Goal: Information Seeking & Learning: Find specific fact

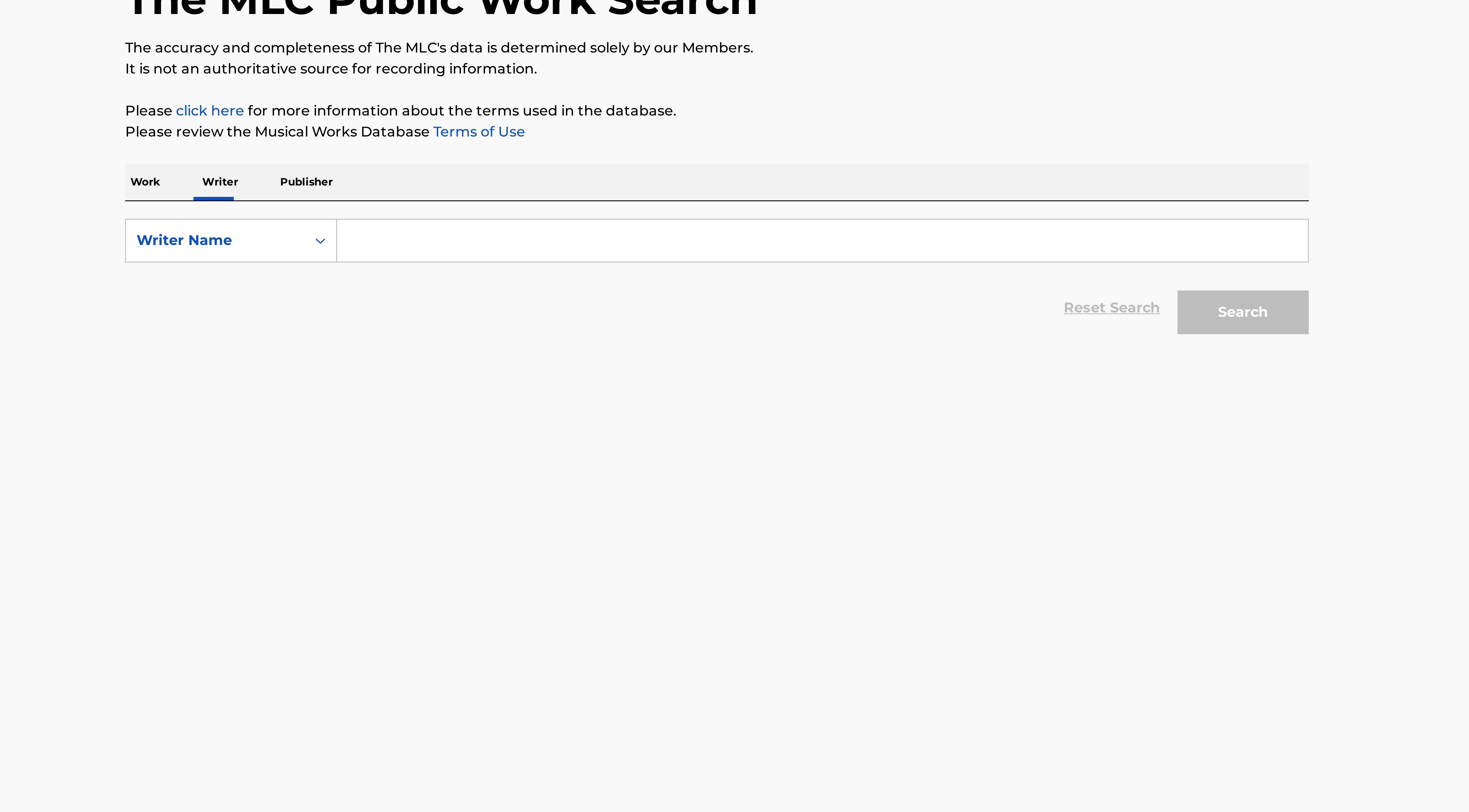
click at [659, 138] on input "Search Form" at bounding box center [769, 137] width 324 height 14
paste input "Folarin [PERSON_NAME]"
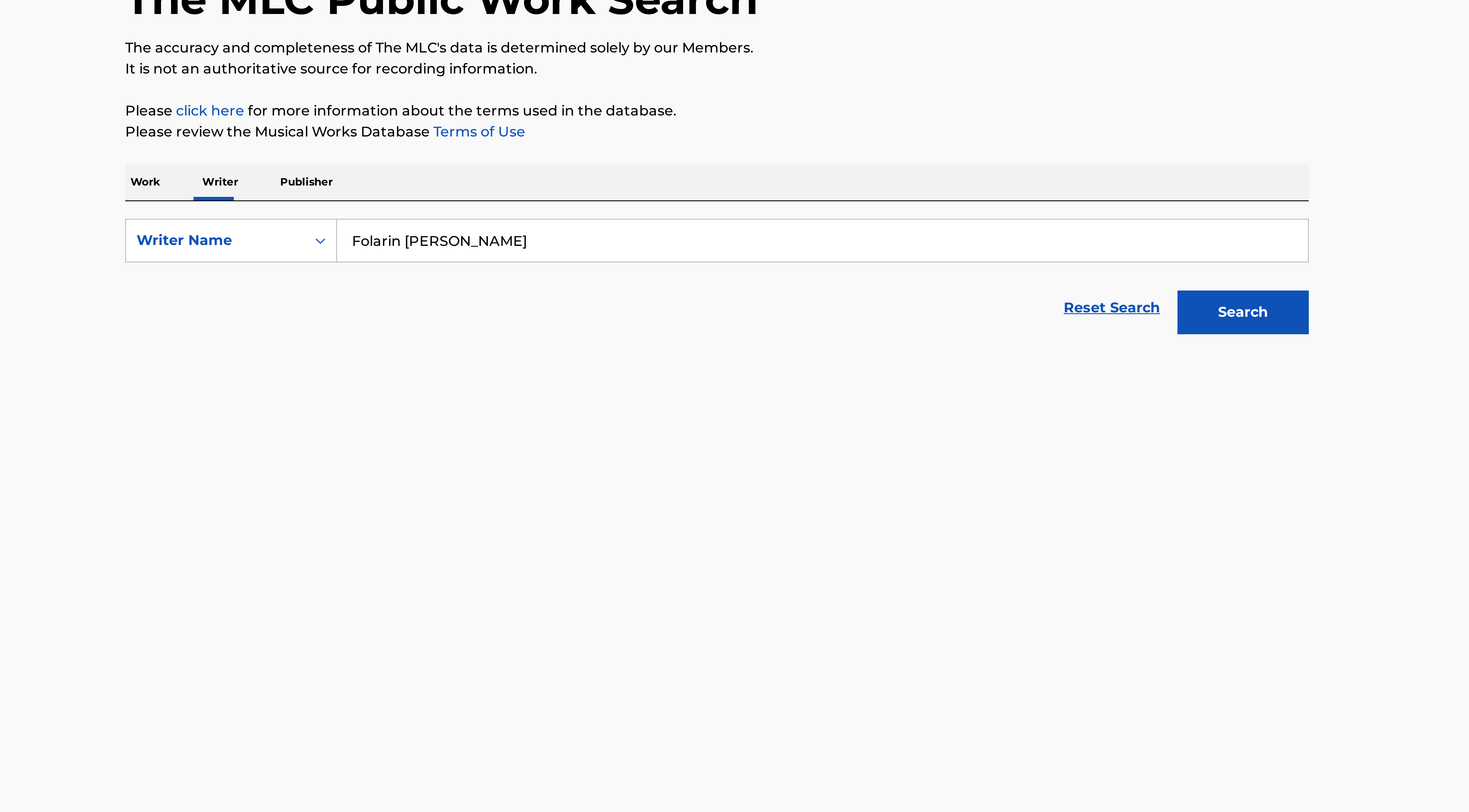
type input "Folarin [PERSON_NAME]"
drag, startPoint x: 694, startPoint y: 175, endPoint x: 969, endPoint y: 185, distance: 275.2
click at [723, 185] on main "The MLC Public Work Search The accuracy and completeness of The MLC's data is d…" at bounding box center [734, 401] width 1469 height 767
click at [723, 161] on button "Search" at bounding box center [909, 161] width 44 height 14
click at [723, 161] on div "Search" at bounding box center [908, 159] width 47 height 23
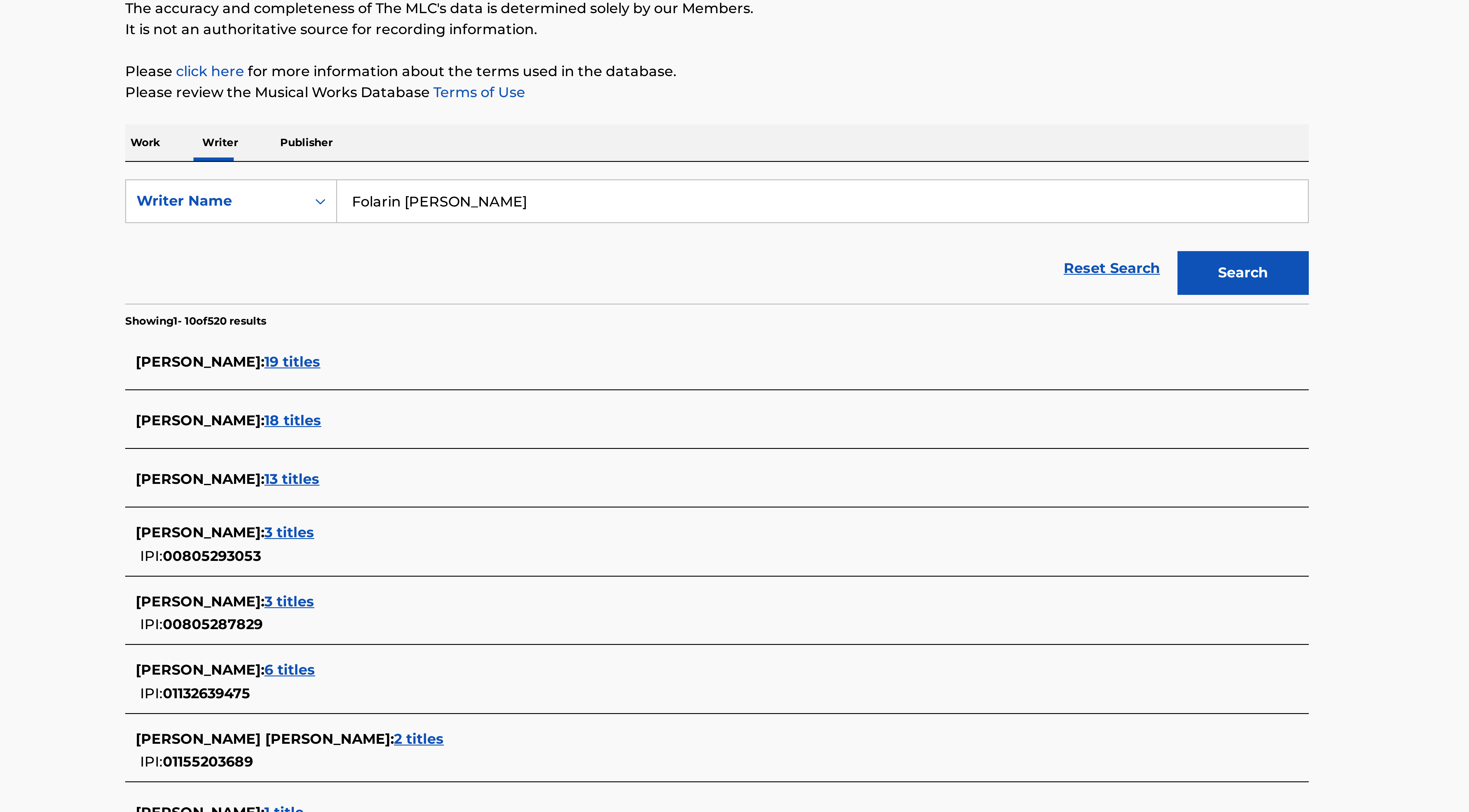
click at [602, 193] on span "19 titles" at bounding box center [592, 191] width 18 height 5
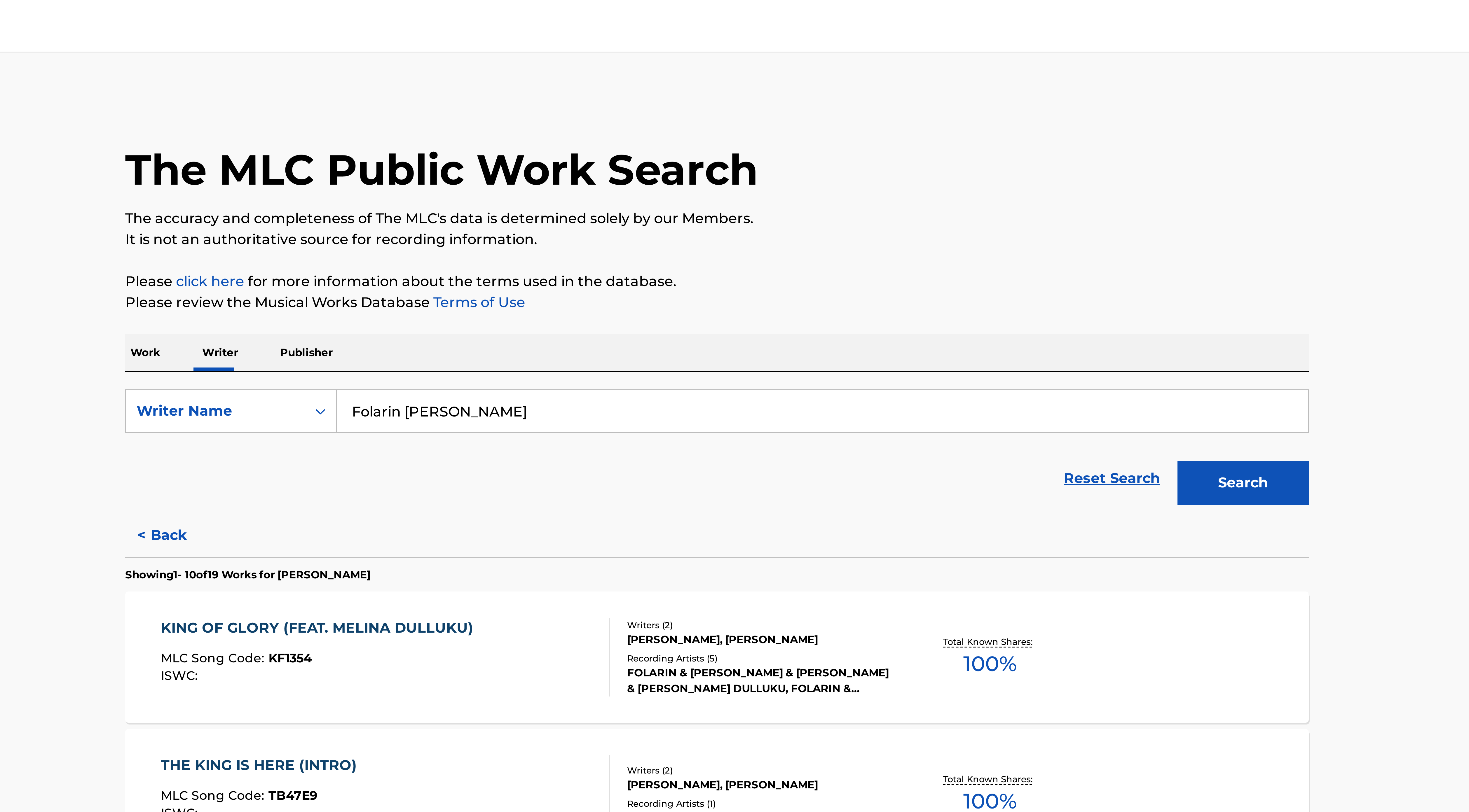
click at [547, 118] on p "Work" at bounding box center [544, 118] width 13 height 12
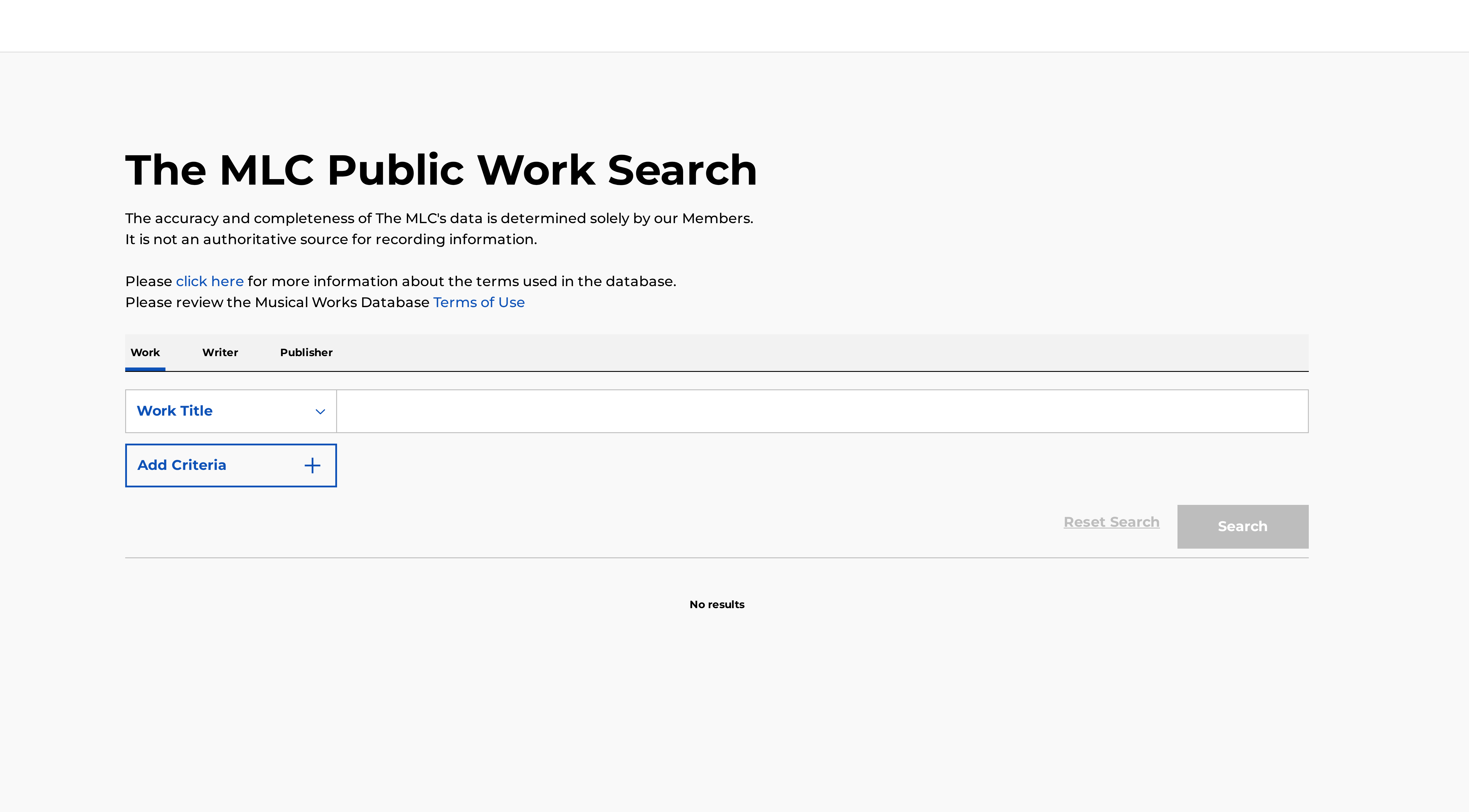
click at [613, 135] on input "Search Form" at bounding box center [769, 137] width 324 height 14
click at [595, 159] on button "Add Criteria" at bounding box center [572, 155] width 70 height 14
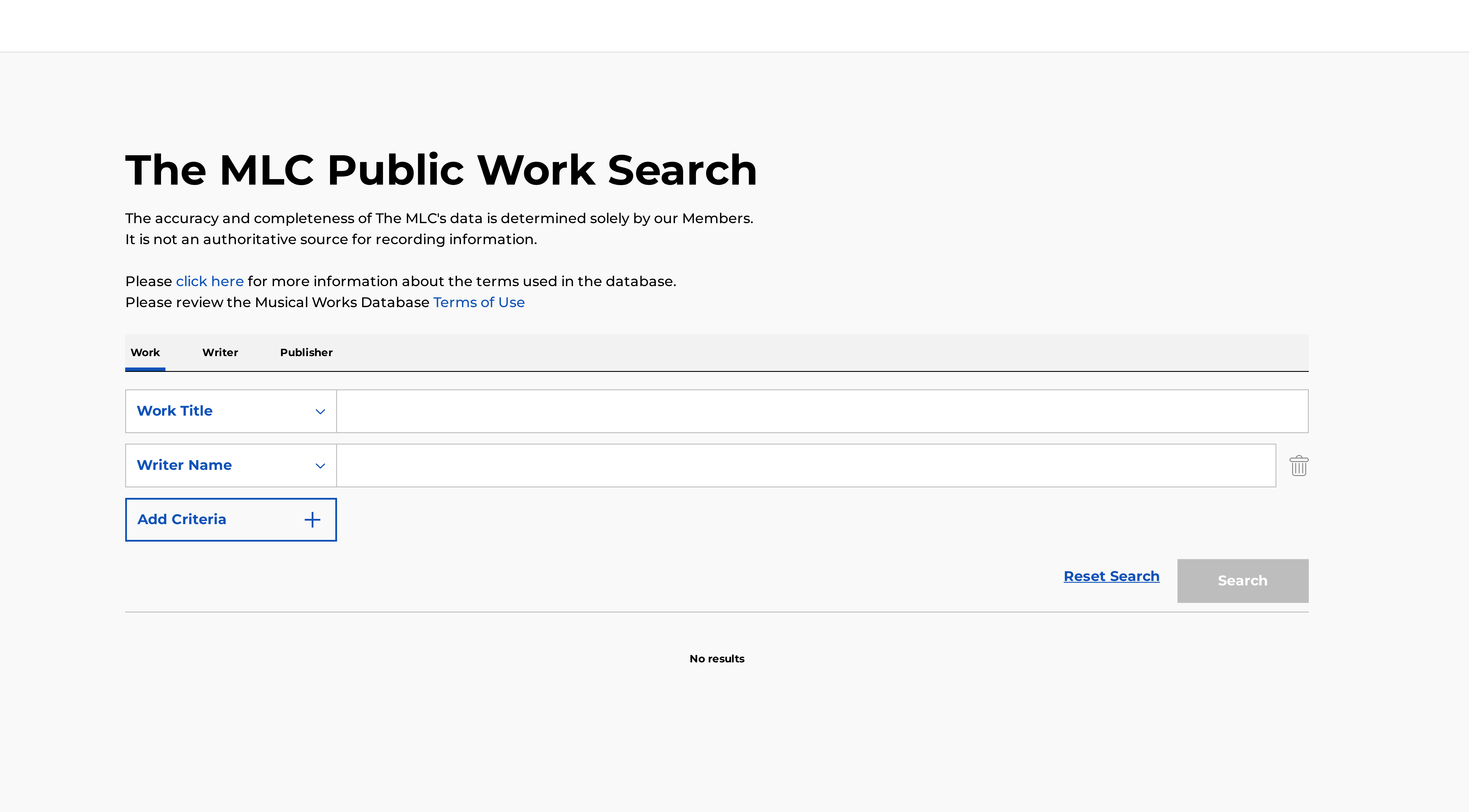
click at [617, 145] on div "SearchWithCriteria16df8225-8f6c-4235-8ccc-b54c6af52f68 Work Title SearchWithCri…" at bounding box center [734, 155] width 395 height 51
click at [619, 139] on input "Search Form" at bounding box center [769, 137] width 324 height 14
click at [616, 158] on input "Search Form" at bounding box center [764, 155] width 313 height 14
paste input "Folarin [PERSON_NAME]"
type input "Folarin [PERSON_NAME]"
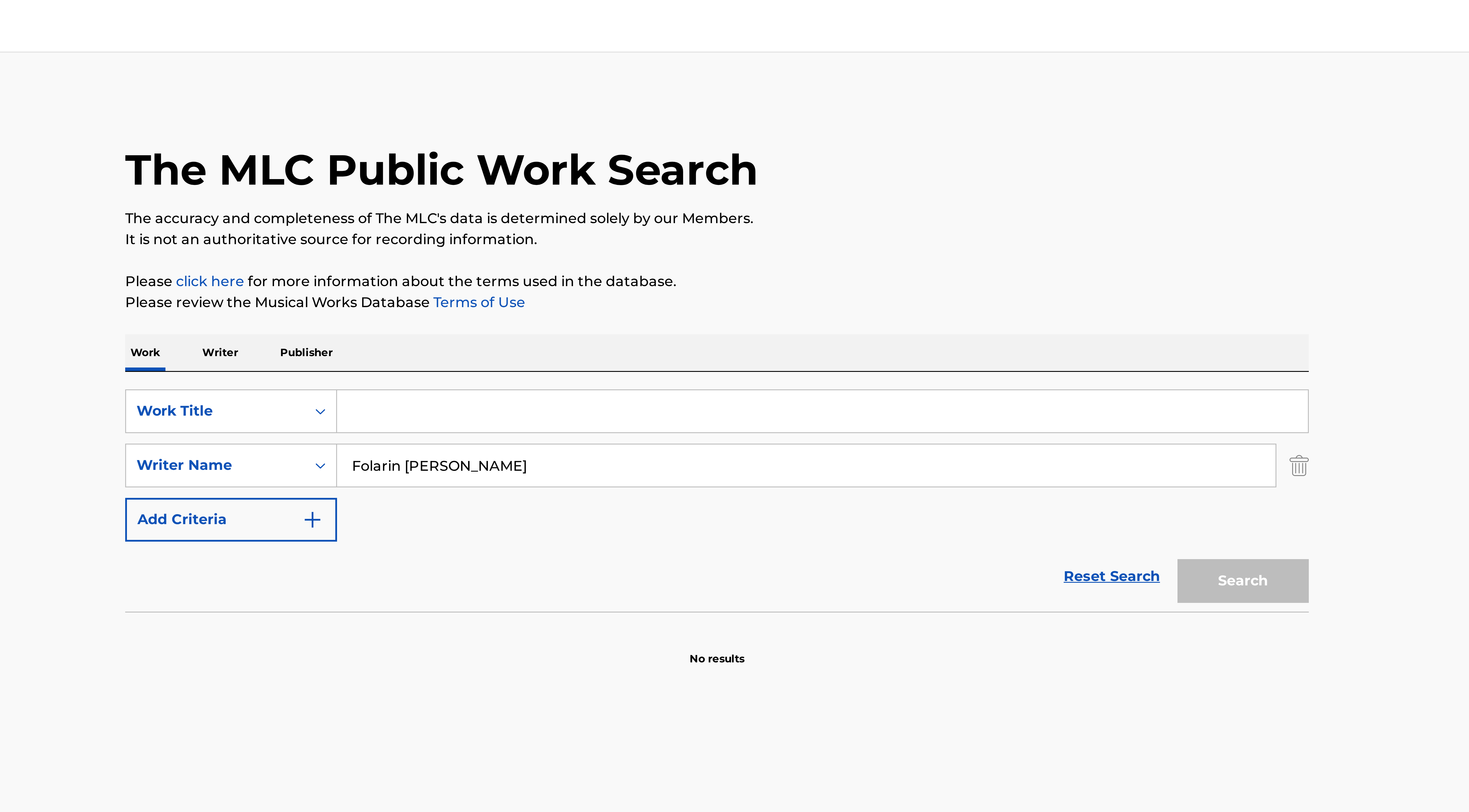
click at [617, 137] on input "Search Form" at bounding box center [769, 137] width 324 height 14
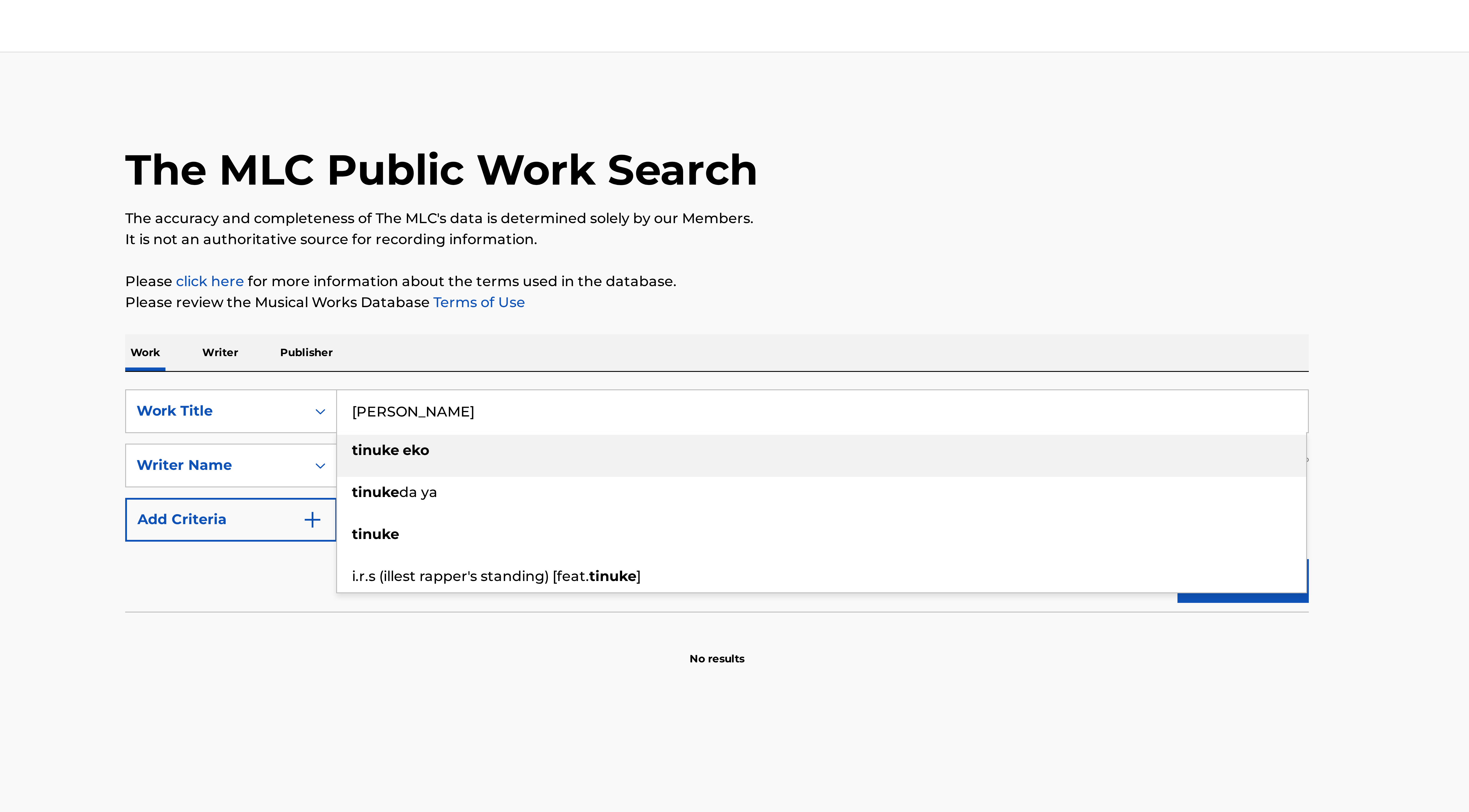
drag, startPoint x: 630, startPoint y: 136, endPoint x: 642, endPoint y: 136, distance: 12.0
click at [642, 136] on input "[PERSON_NAME]" at bounding box center [769, 137] width 324 height 14
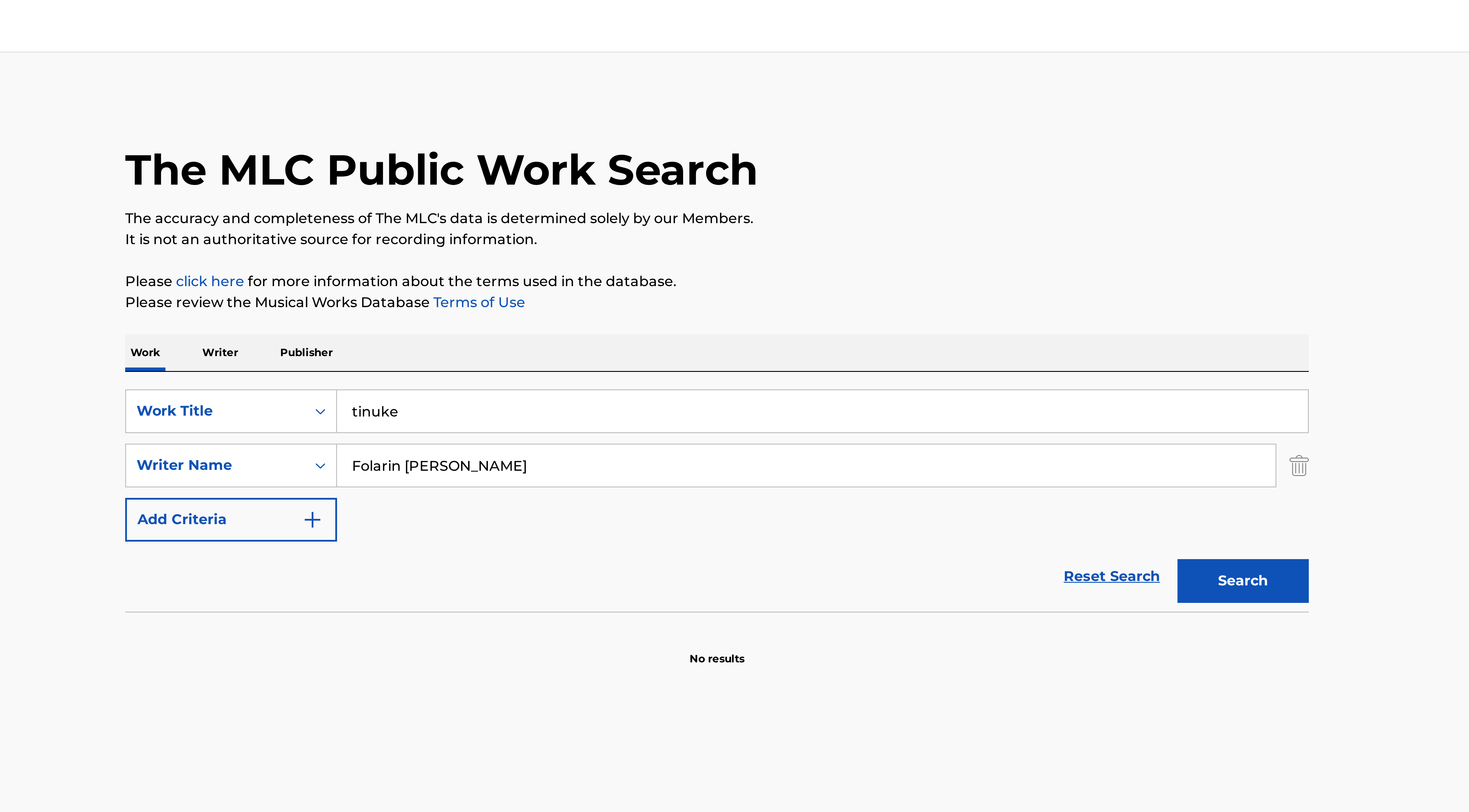
click at [587, 210] on section "No results" at bounding box center [734, 214] width 395 height 15
drag, startPoint x: 910, startPoint y: 197, endPoint x: 906, endPoint y: 198, distance: 4.1
click at [723, 198] on button "Search" at bounding box center [909, 194] width 44 height 14
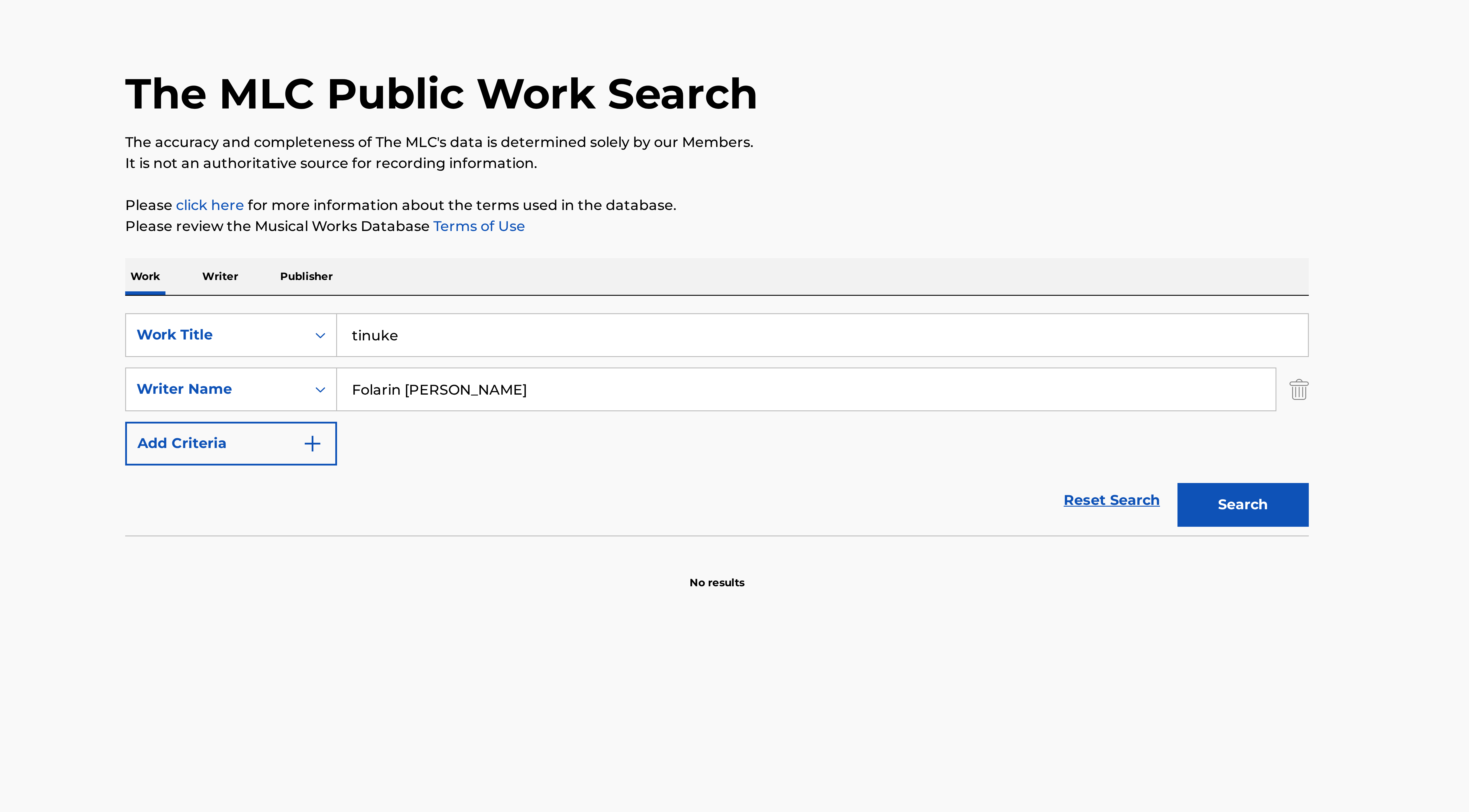
click at [620, 136] on input "tinuke" at bounding box center [769, 137] width 324 height 14
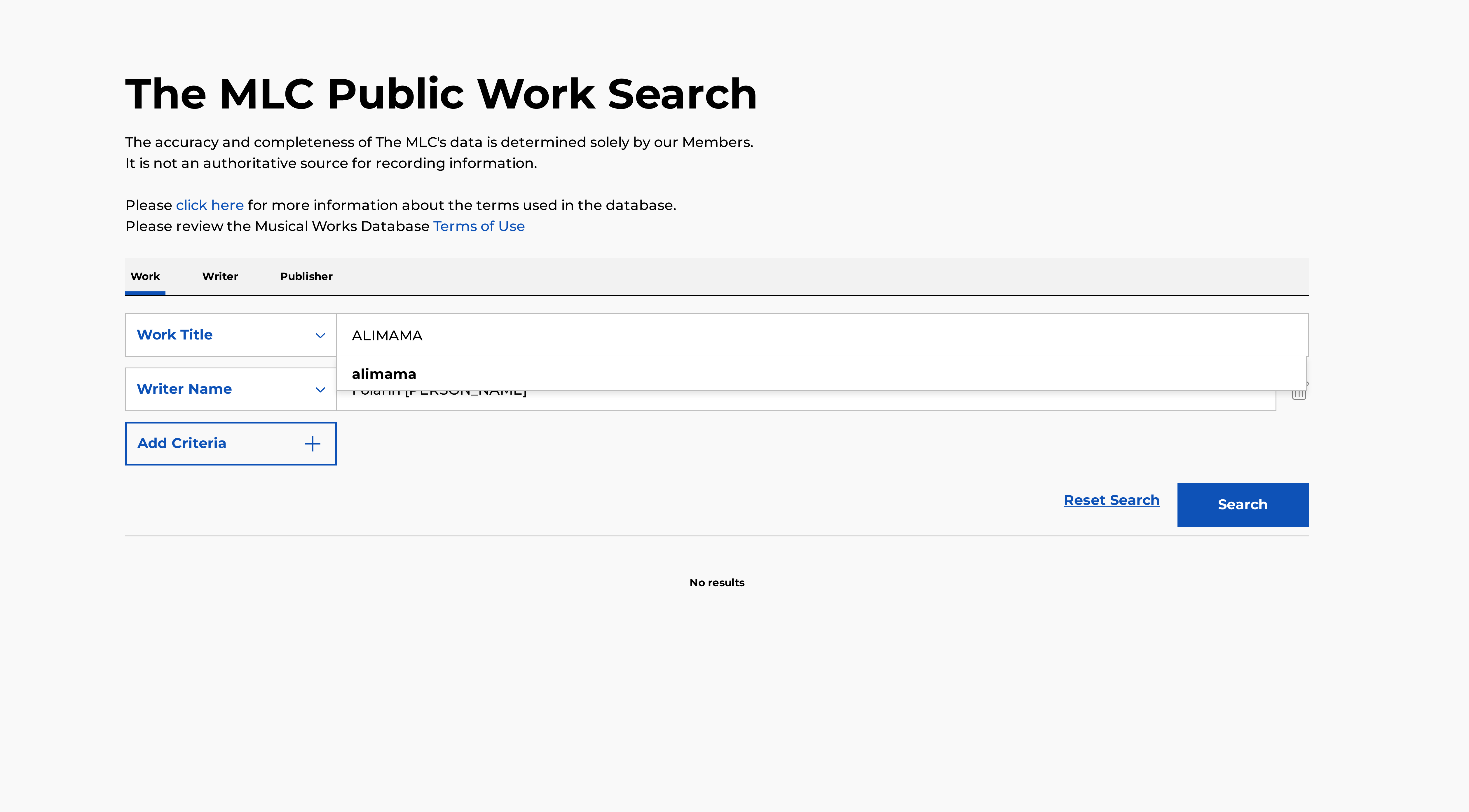
click at [723, 189] on button "Search" at bounding box center [909, 194] width 44 height 14
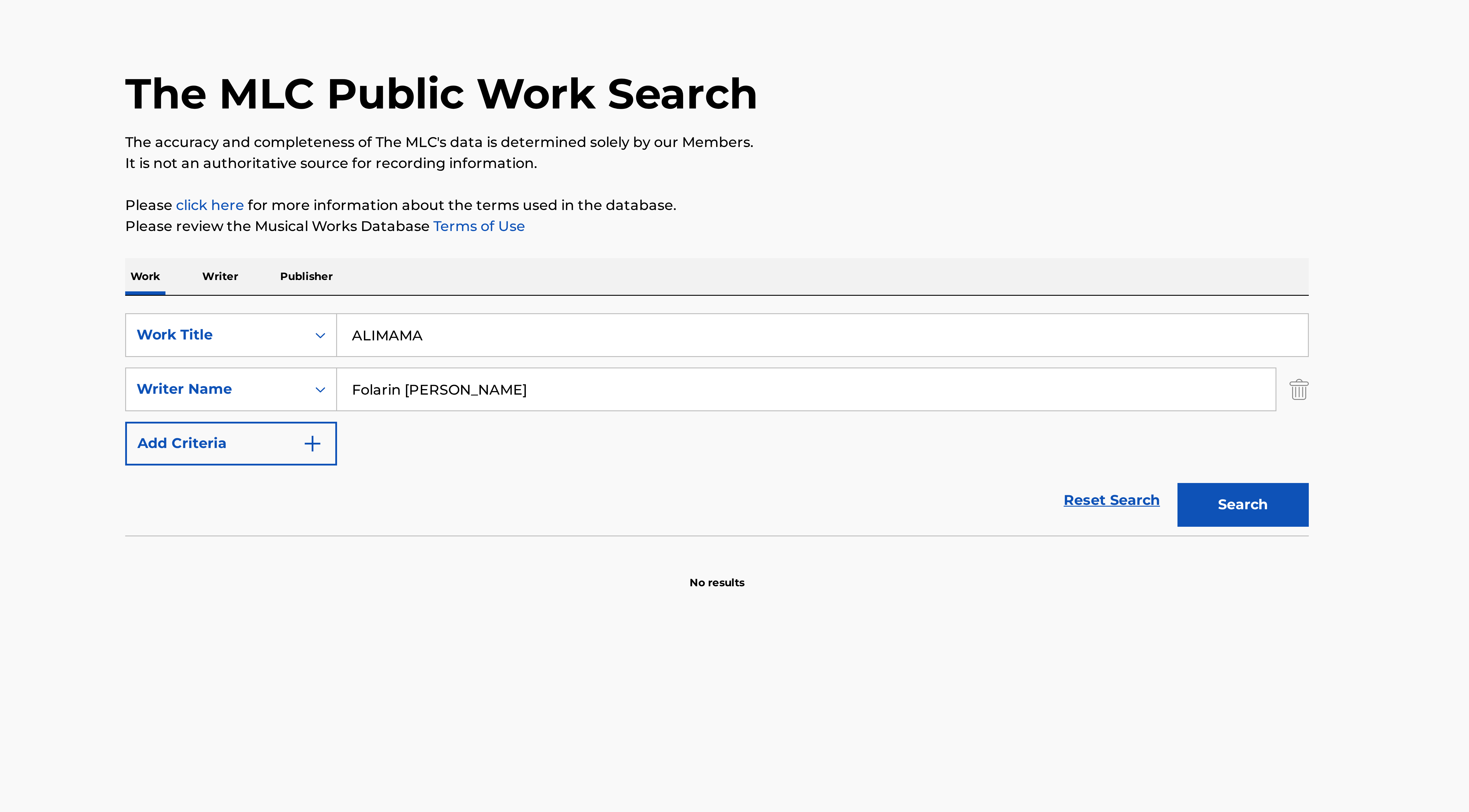
click at [627, 135] on input "ALIMAMA" at bounding box center [769, 137] width 324 height 14
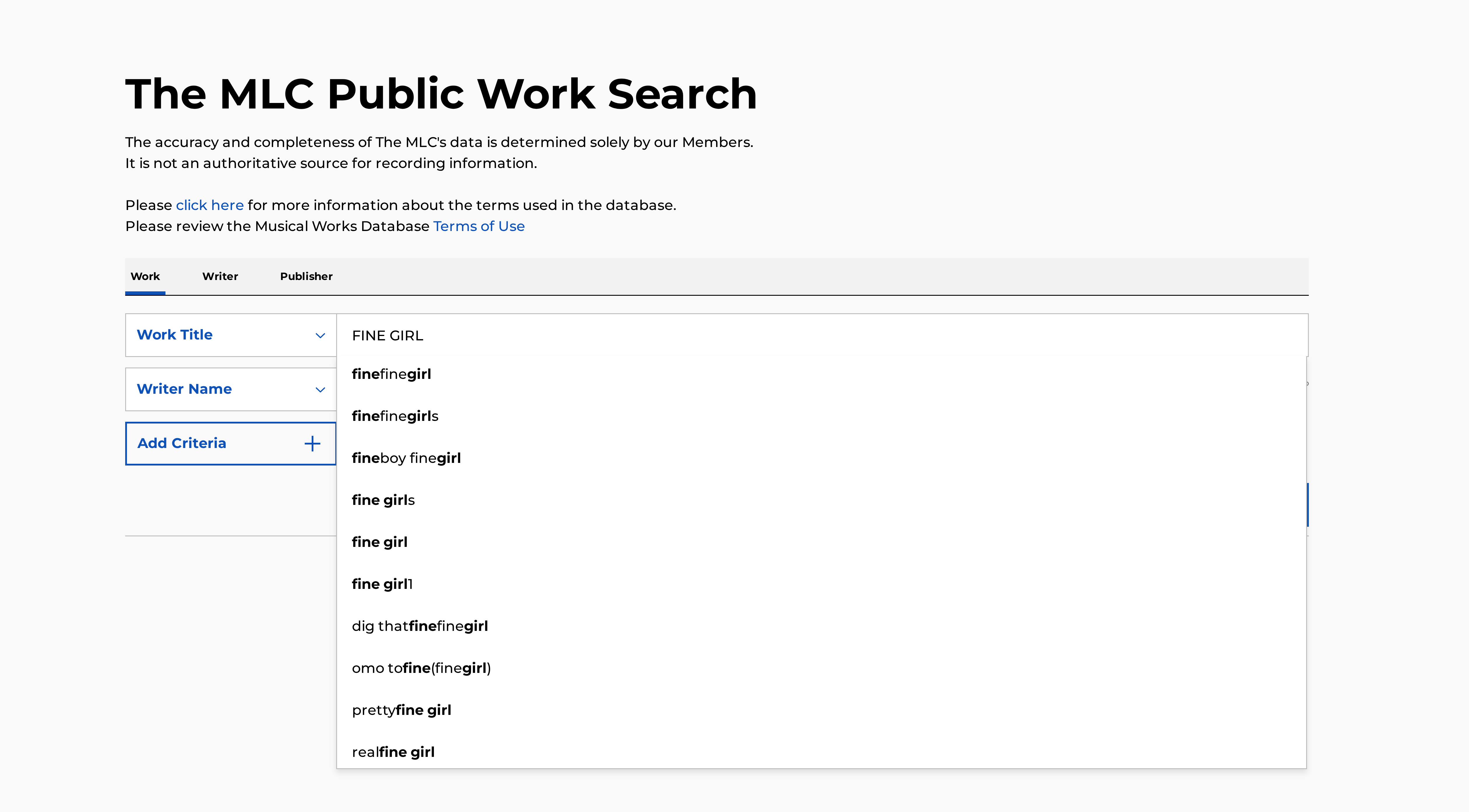
type input "FINE GIRL"
click at [596, 190] on div "Reset Search Search" at bounding box center [734, 192] width 395 height 23
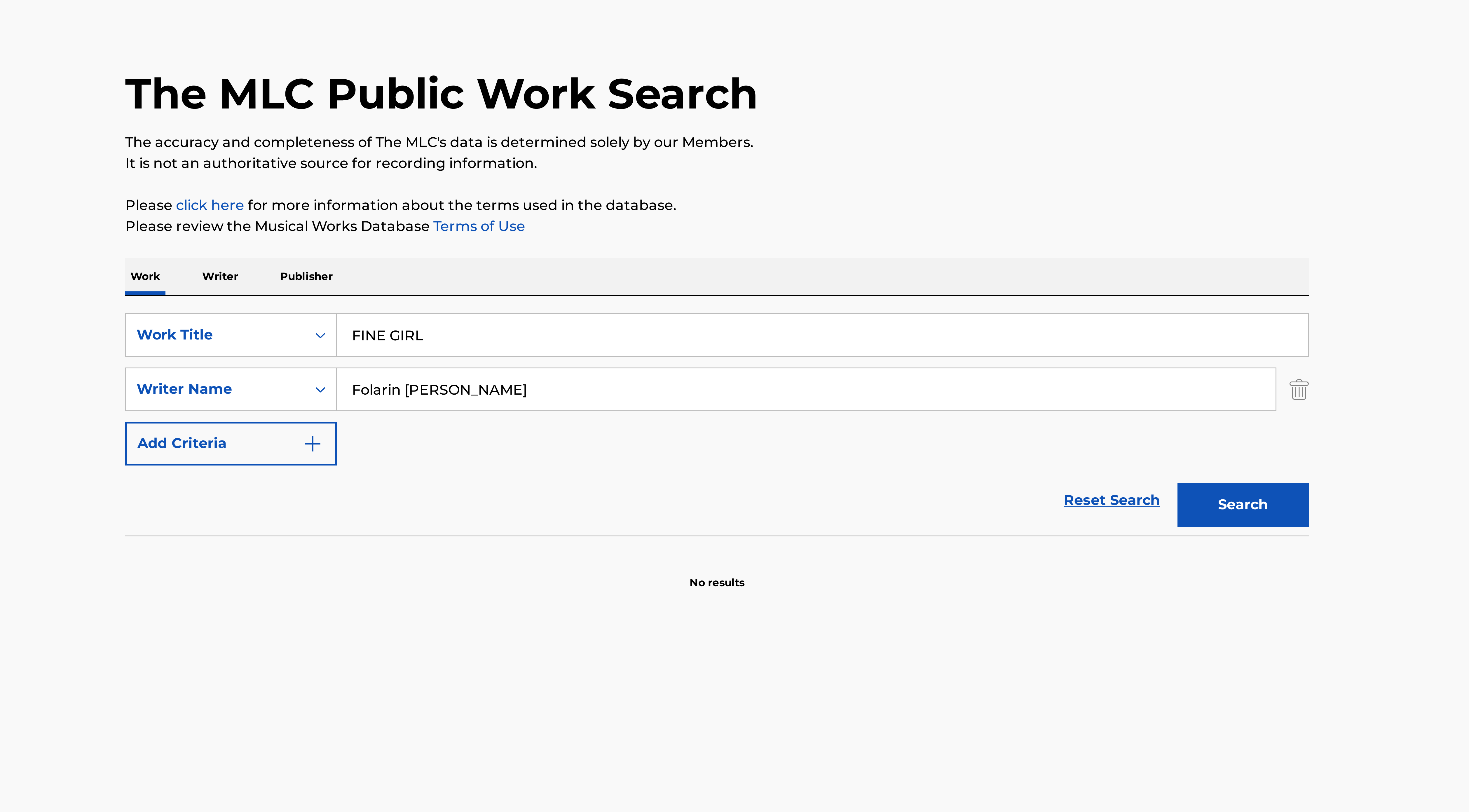
click at [641, 155] on input "Folarin [PERSON_NAME]" at bounding box center [764, 155] width 313 height 14
paste input "[PERSON_NAME] [PERSON_NAME]"
type input "[PERSON_NAME] [PERSON_NAME]"
click at [723, 187] on button "Search" at bounding box center [909, 194] width 44 height 14
click at [629, 137] on input "FINE GIRL" at bounding box center [769, 137] width 324 height 14
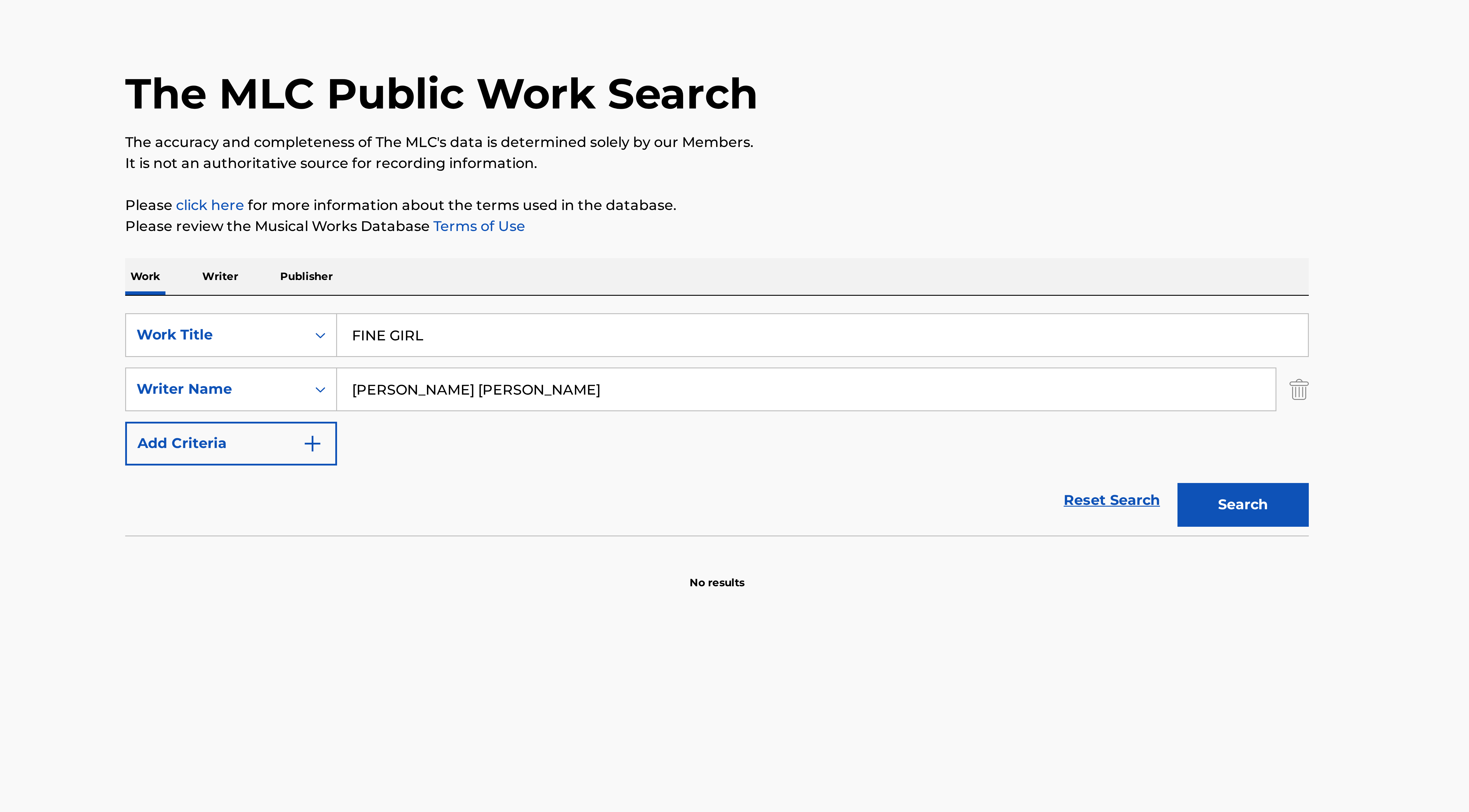
click at [629, 137] on input "FINE GIRL" at bounding box center [769, 137] width 324 height 14
click at [633, 153] on input "[PERSON_NAME] [PERSON_NAME]" at bounding box center [764, 155] width 313 height 14
click at [635, 138] on input "Search Form" at bounding box center [769, 137] width 324 height 14
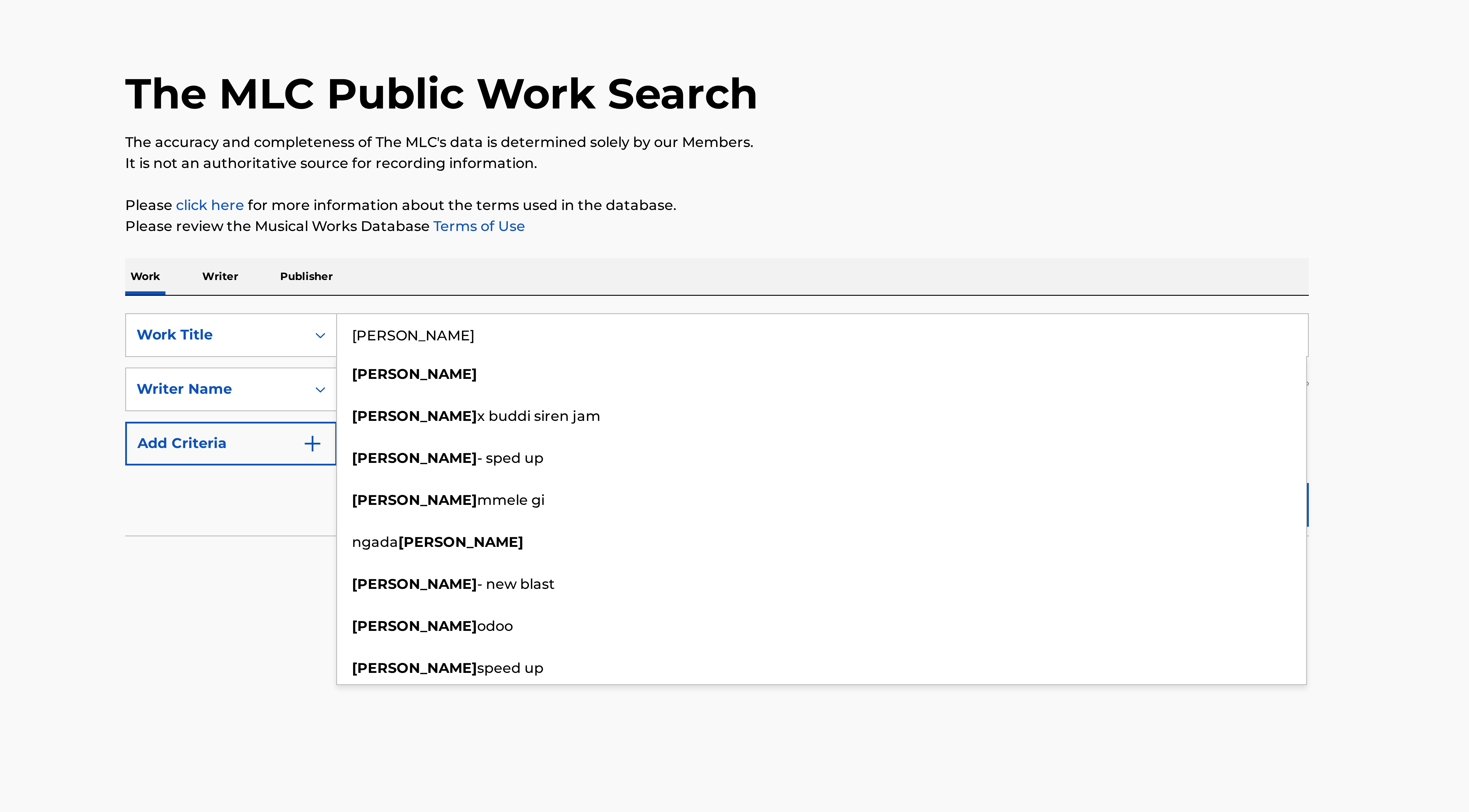
type input "[PERSON_NAME]"
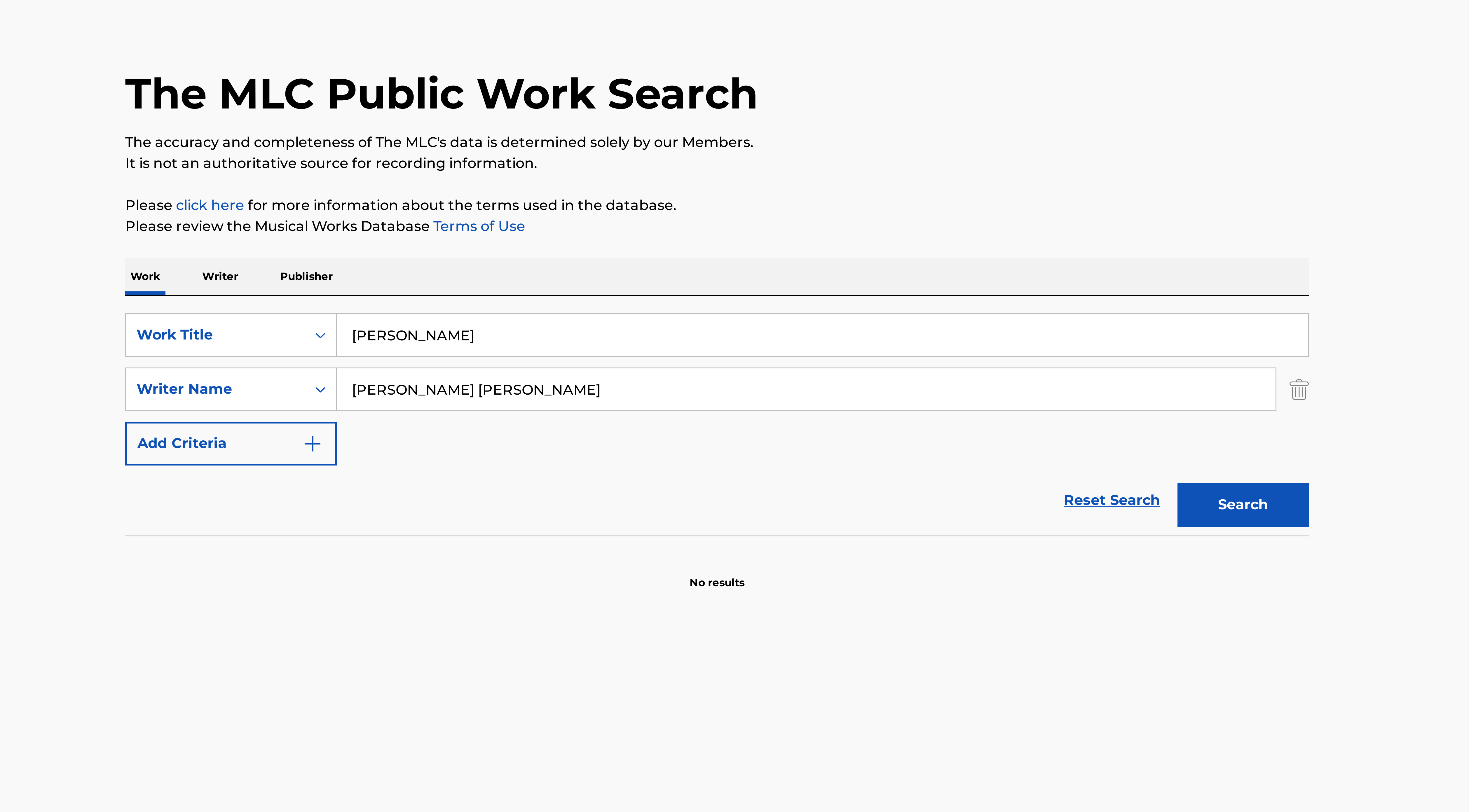
click at [594, 197] on div "Reset Search Search" at bounding box center [734, 192] width 395 height 23
click at [639, 157] on input "[PERSON_NAME] [PERSON_NAME]" at bounding box center [764, 155] width 313 height 14
paste input "[PERSON_NAME]"
type input "[PERSON_NAME]"
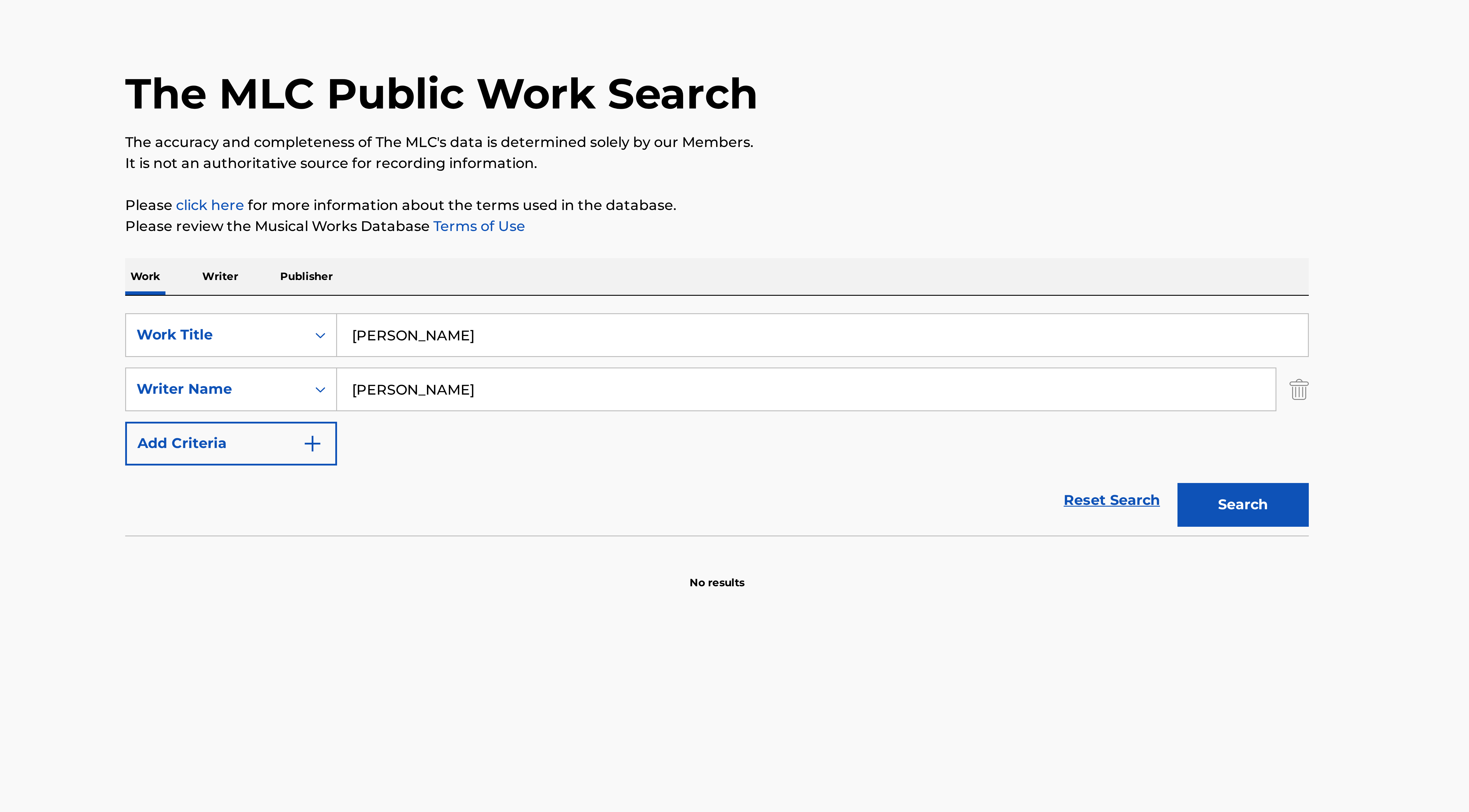
click at [723, 187] on button "Search" at bounding box center [909, 194] width 44 height 14
click at [573, 120] on p "Writer" at bounding box center [569, 118] width 16 height 12
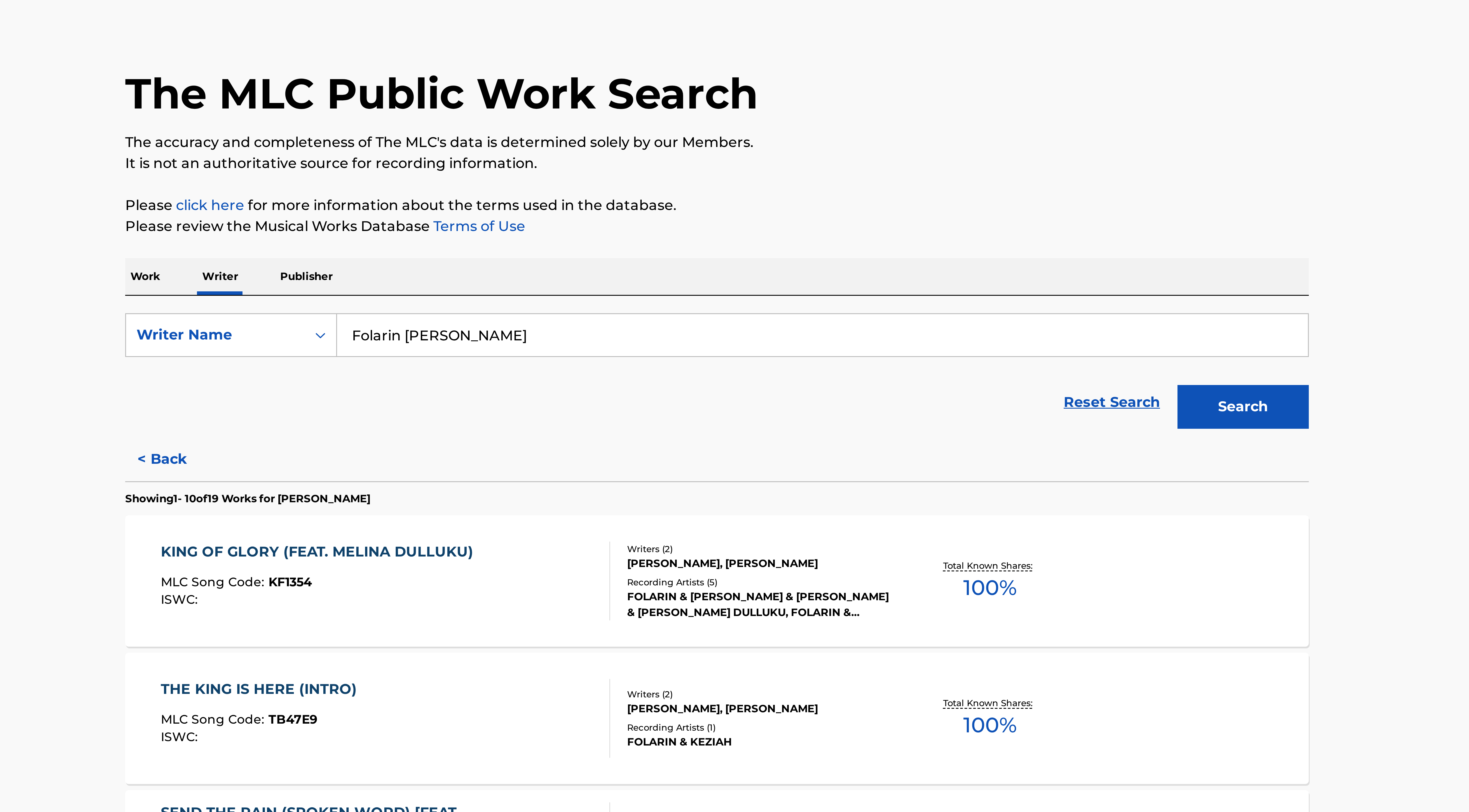
click at [654, 134] on input "Folarin [PERSON_NAME]" at bounding box center [769, 137] width 324 height 14
paste input "Shirdkevia [PERSON_NAME]"
click at [723, 162] on button "Search" at bounding box center [909, 161] width 44 height 14
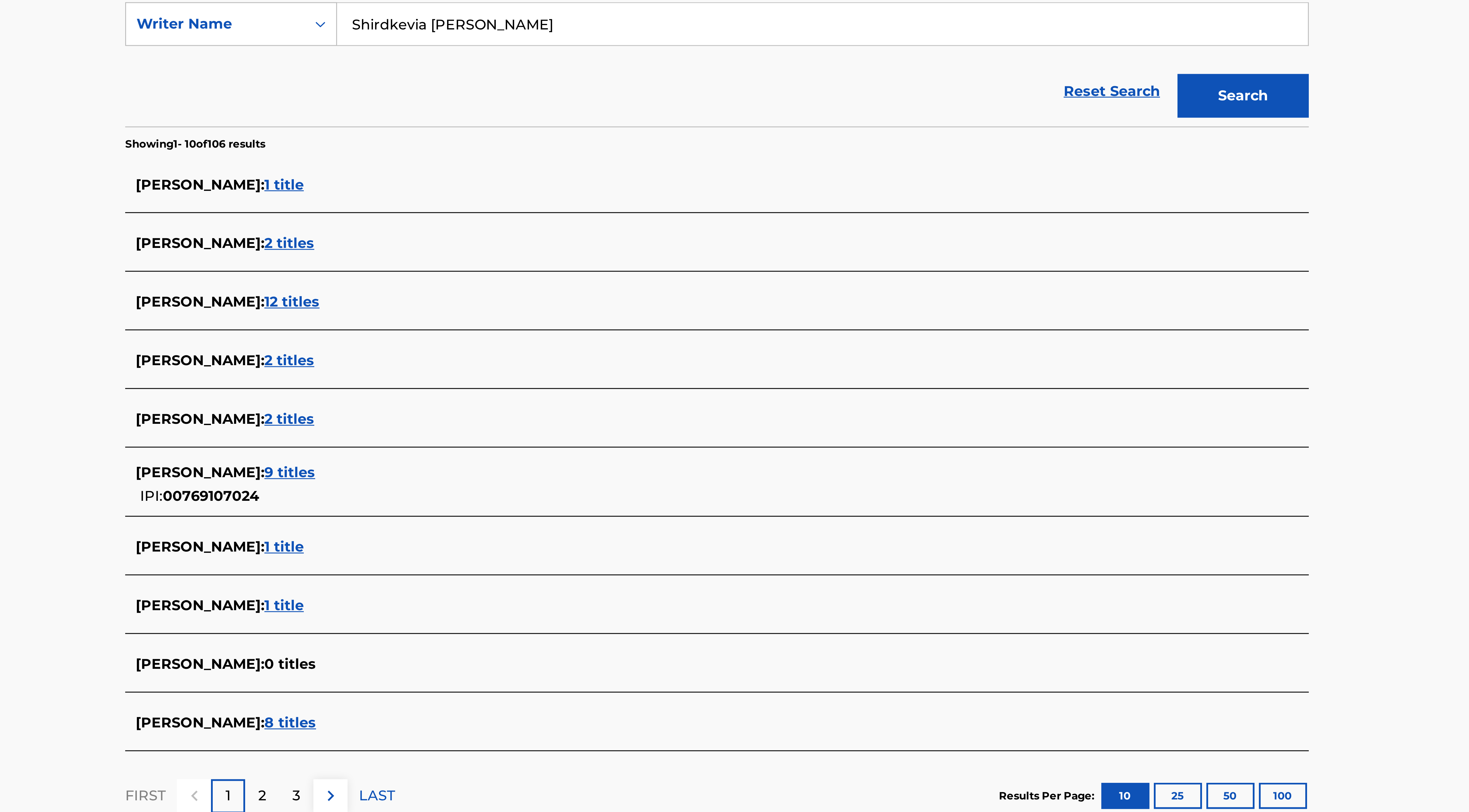
click at [656, 139] on input "Shirdkevia [PERSON_NAME]" at bounding box center [769, 137] width 324 height 14
paste input "[PERSON_NAME]"
type input "[PERSON_NAME]"
click at [661, 156] on div "Reset Search Search" at bounding box center [734, 159] width 395 height 23
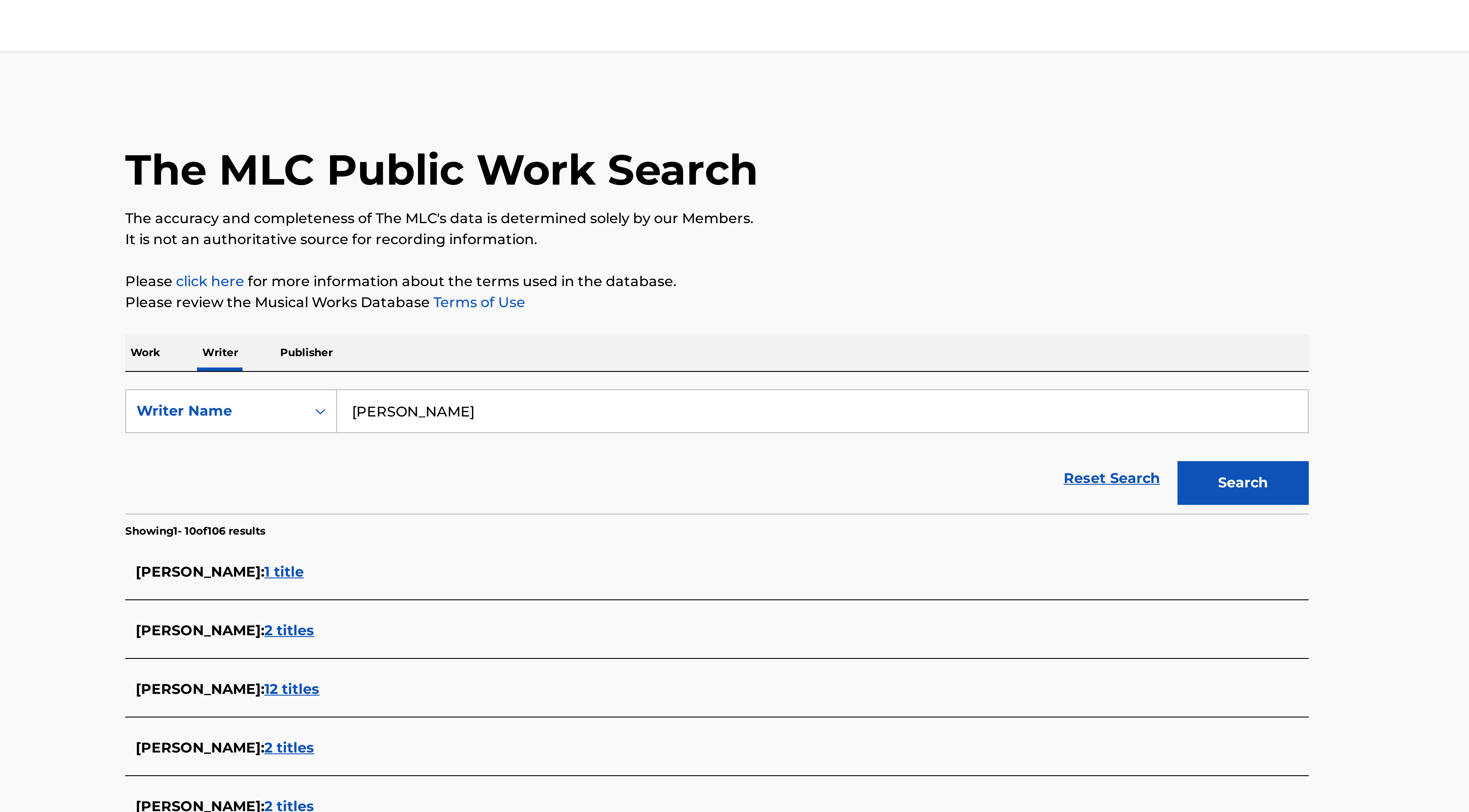
click at [723, 158] on button "Search" at bounding box center [909, 161] width 44 height 14
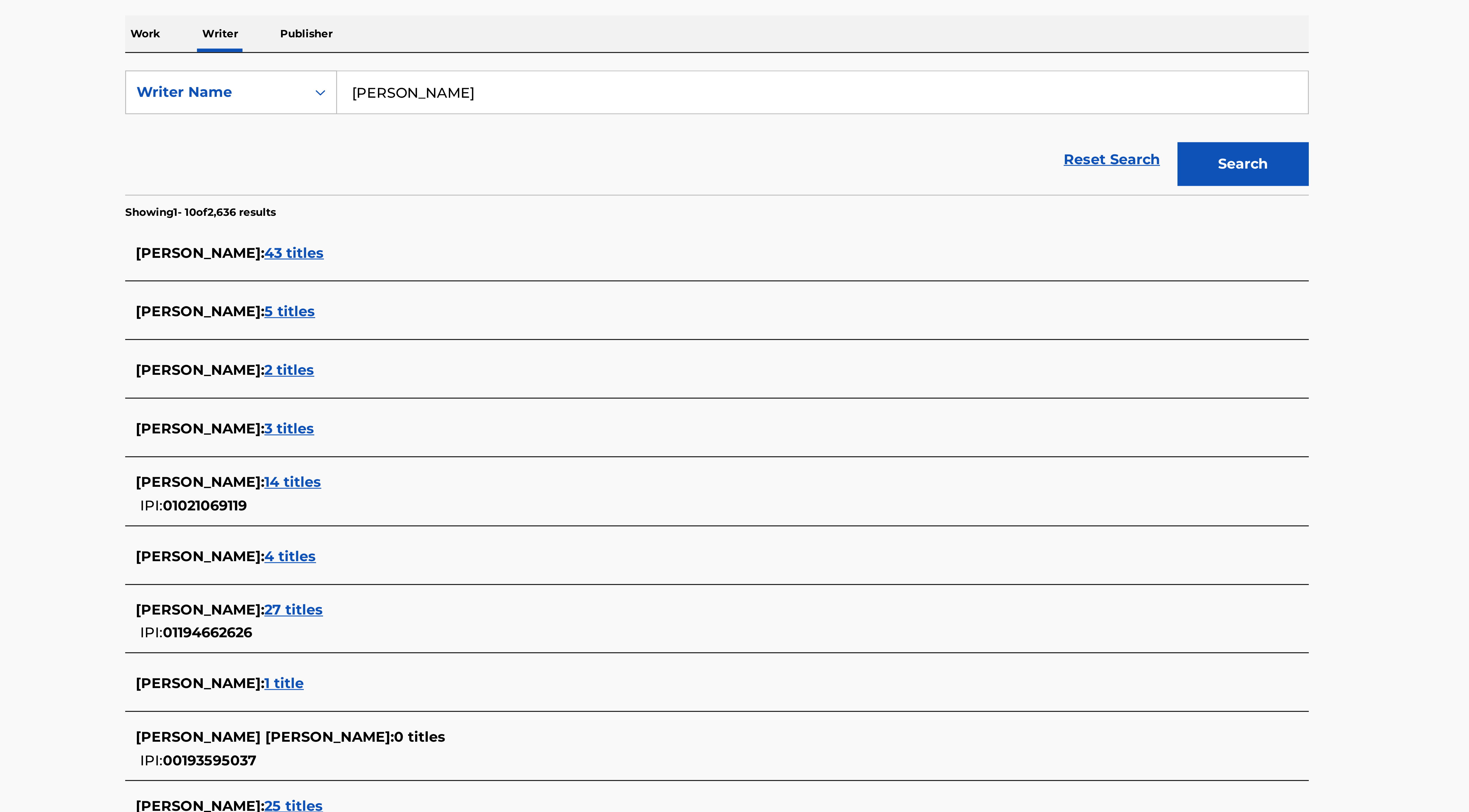
click at [603, 222] on span "27 titles" at bounding box center [593, 310] width 20 height 5
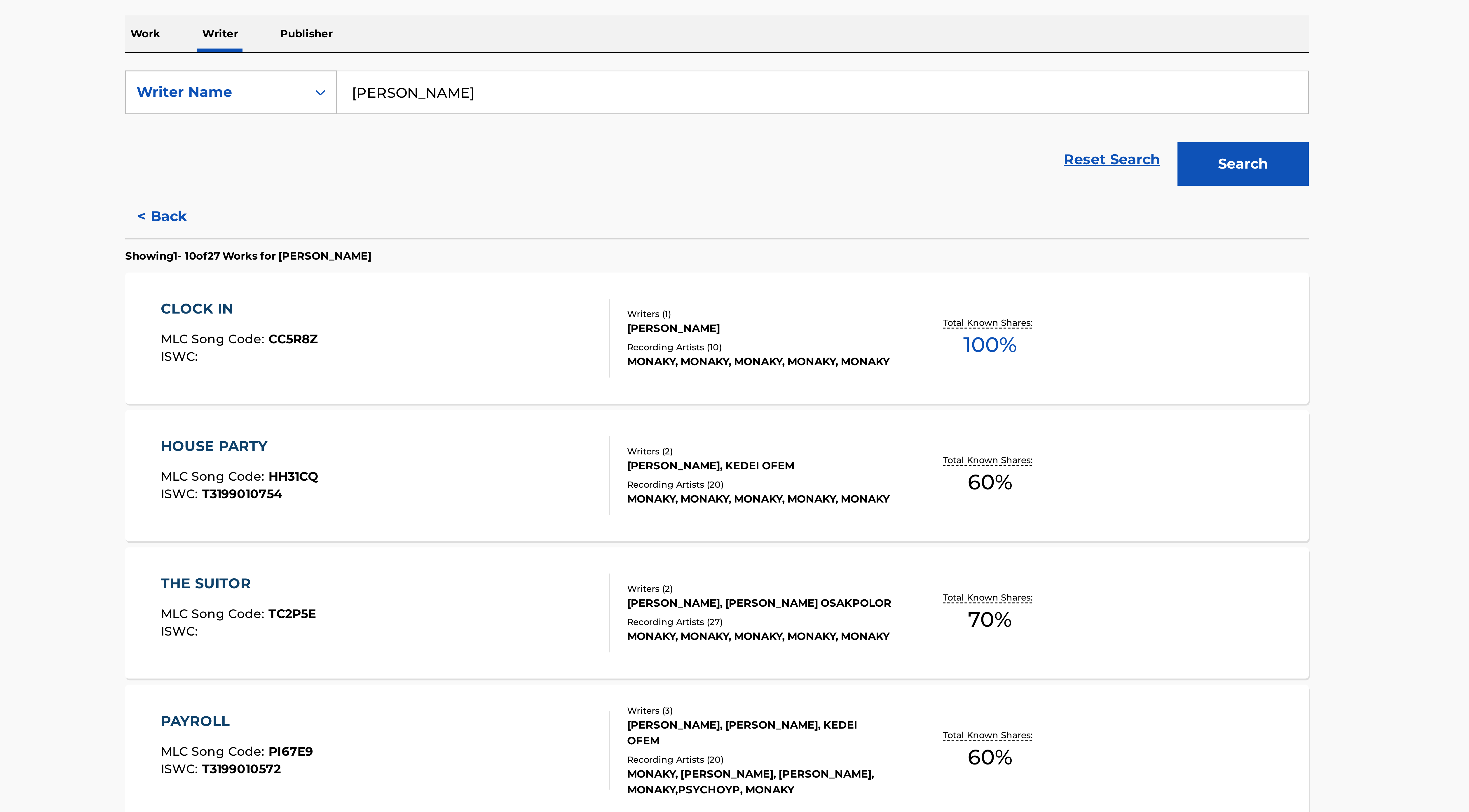
click at [723, 222] on div "MONAKY, MONAKY, MONAKY, MONAKY, MONAKY" at bounding box center [748, 273] width 88 height 5
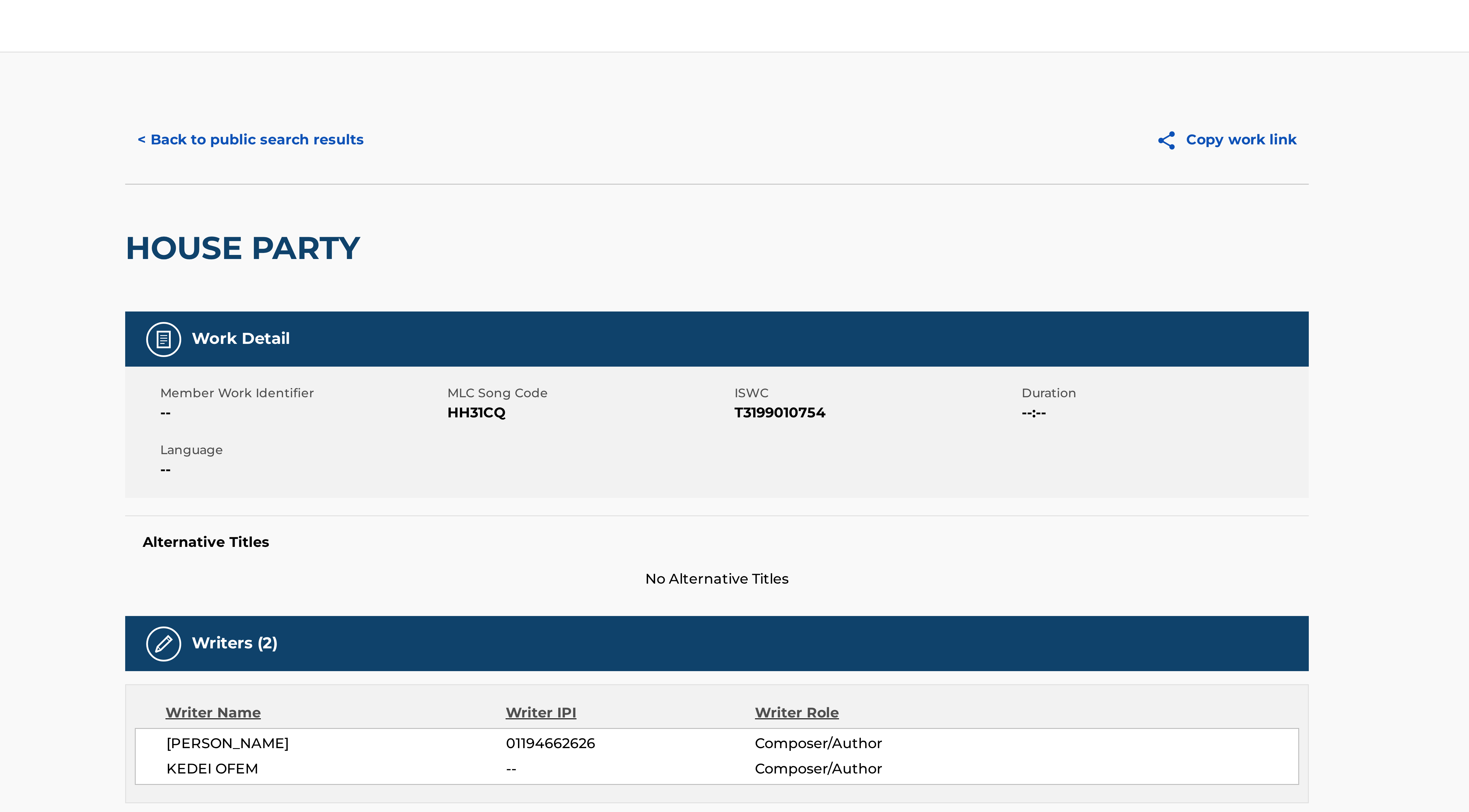
click at [599, 48] on button "< Back to public search results" at bounding box center [579, 47] width 84 height 14
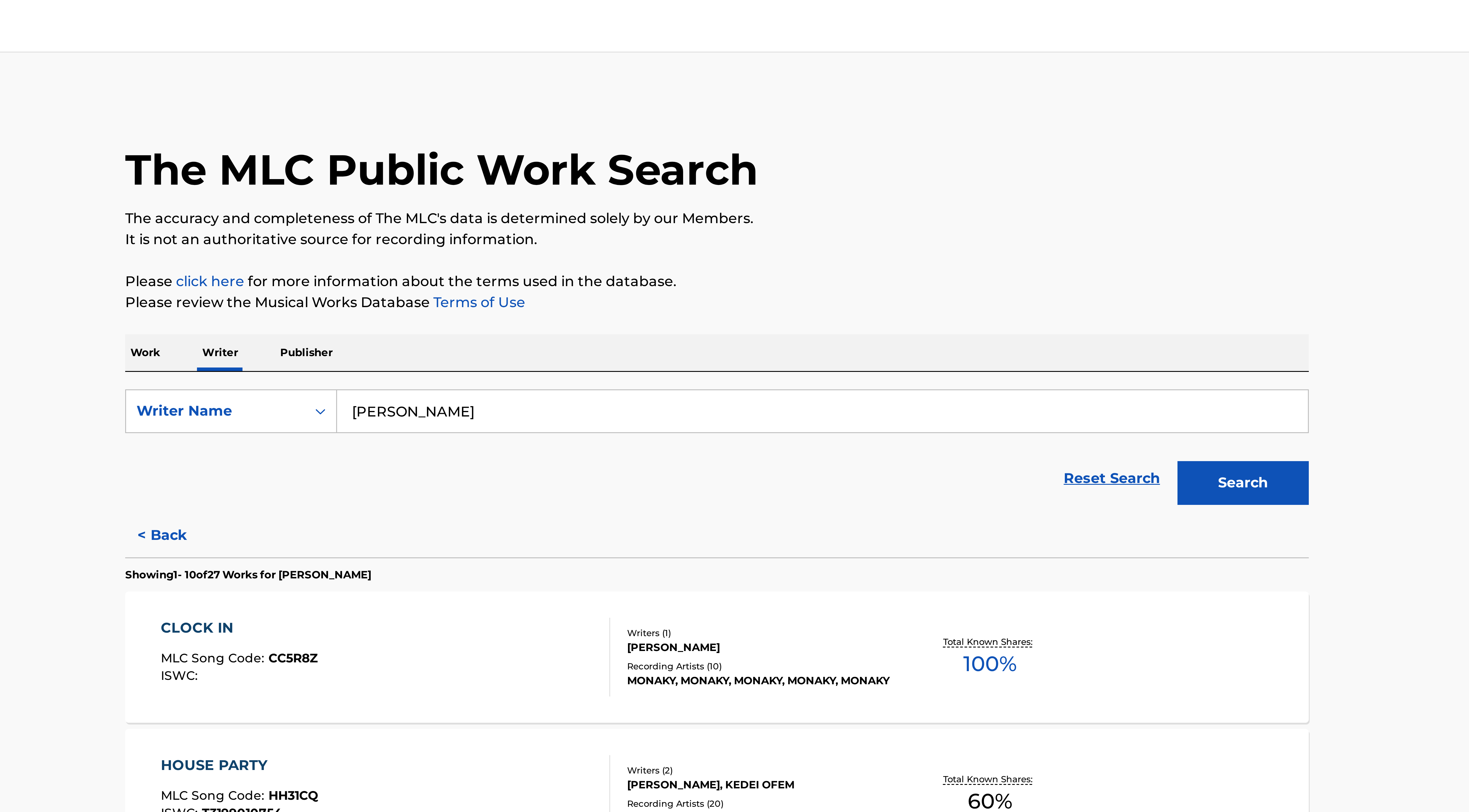
click at [641, 137] on input "[PERSON_NAME]" at bounding box center [769, 137] width 324 height 14
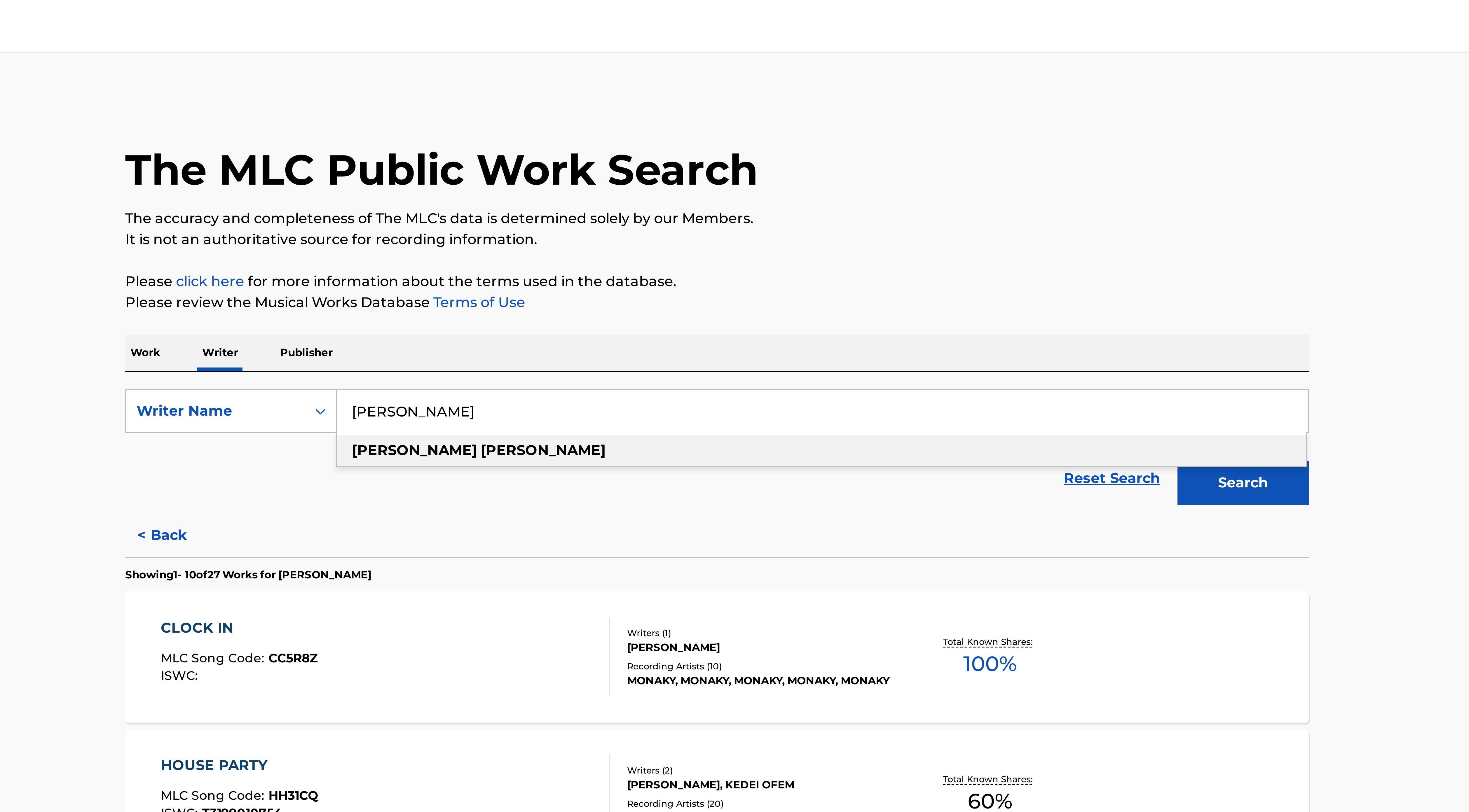
paste input "[DEMOGRAPHIC_DATA][PERSON_NAME]"
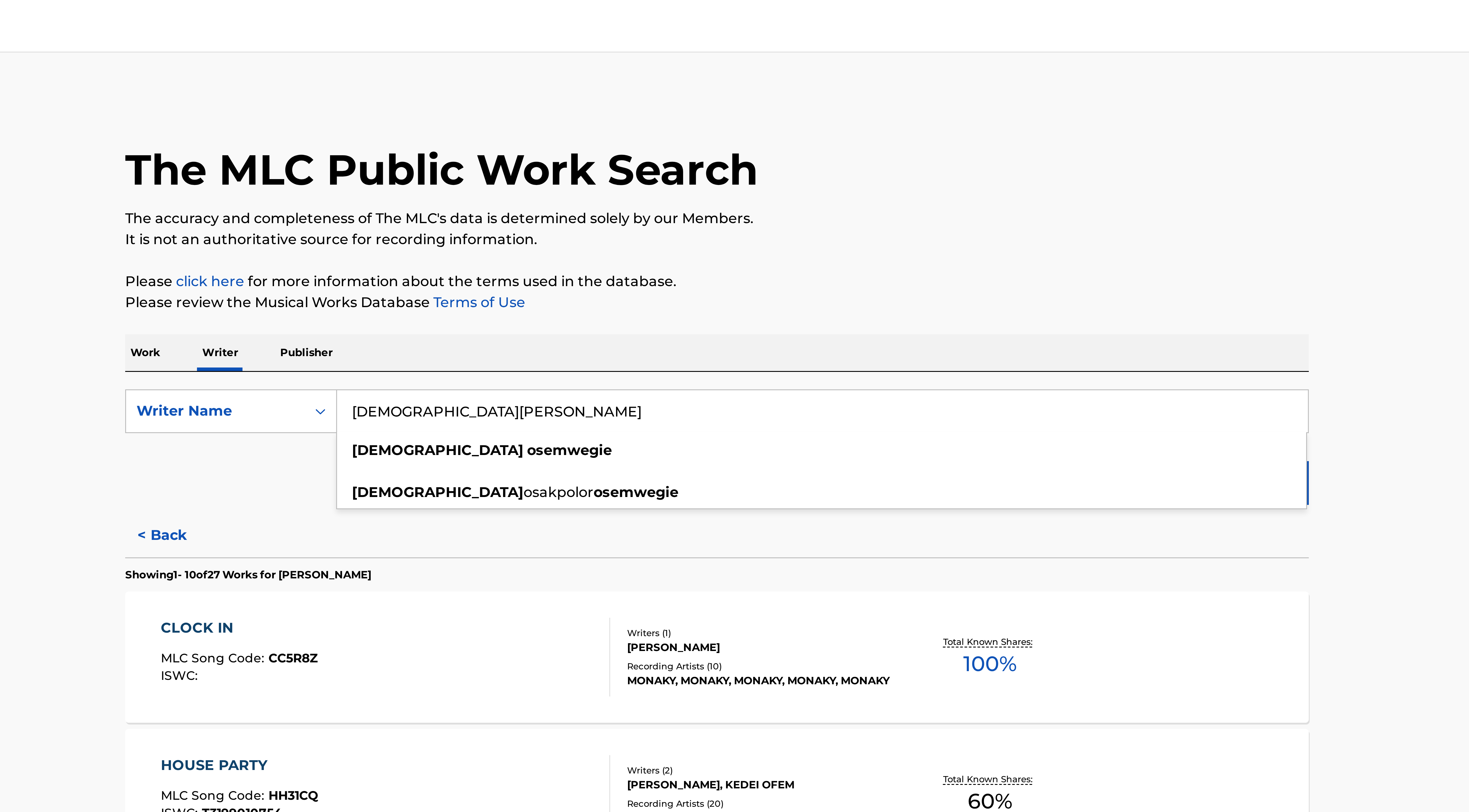
type input "[DEMOGRAPHIC_DATA][PERSON_NAME]"
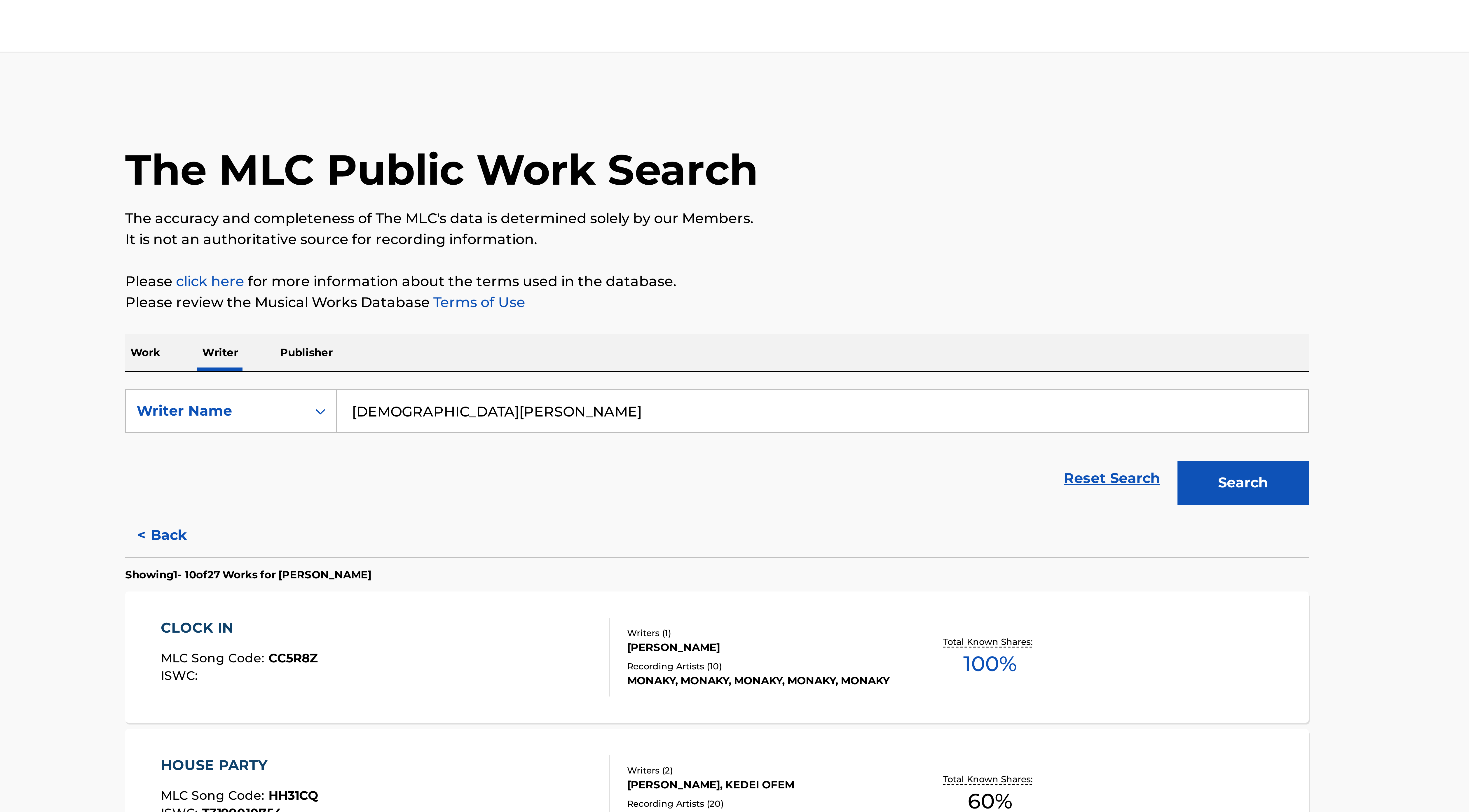
click at [711, 174] on div "< Back Showing 1 - 10 of 27 Works for [PERSON_NAME] CLOCK IN MLC Song Code : CC…" at bounding box center [734, 427] width 395 height 512
click at [723, 162] on button "Search" at bounding box center [909, 161] width 44 height 14
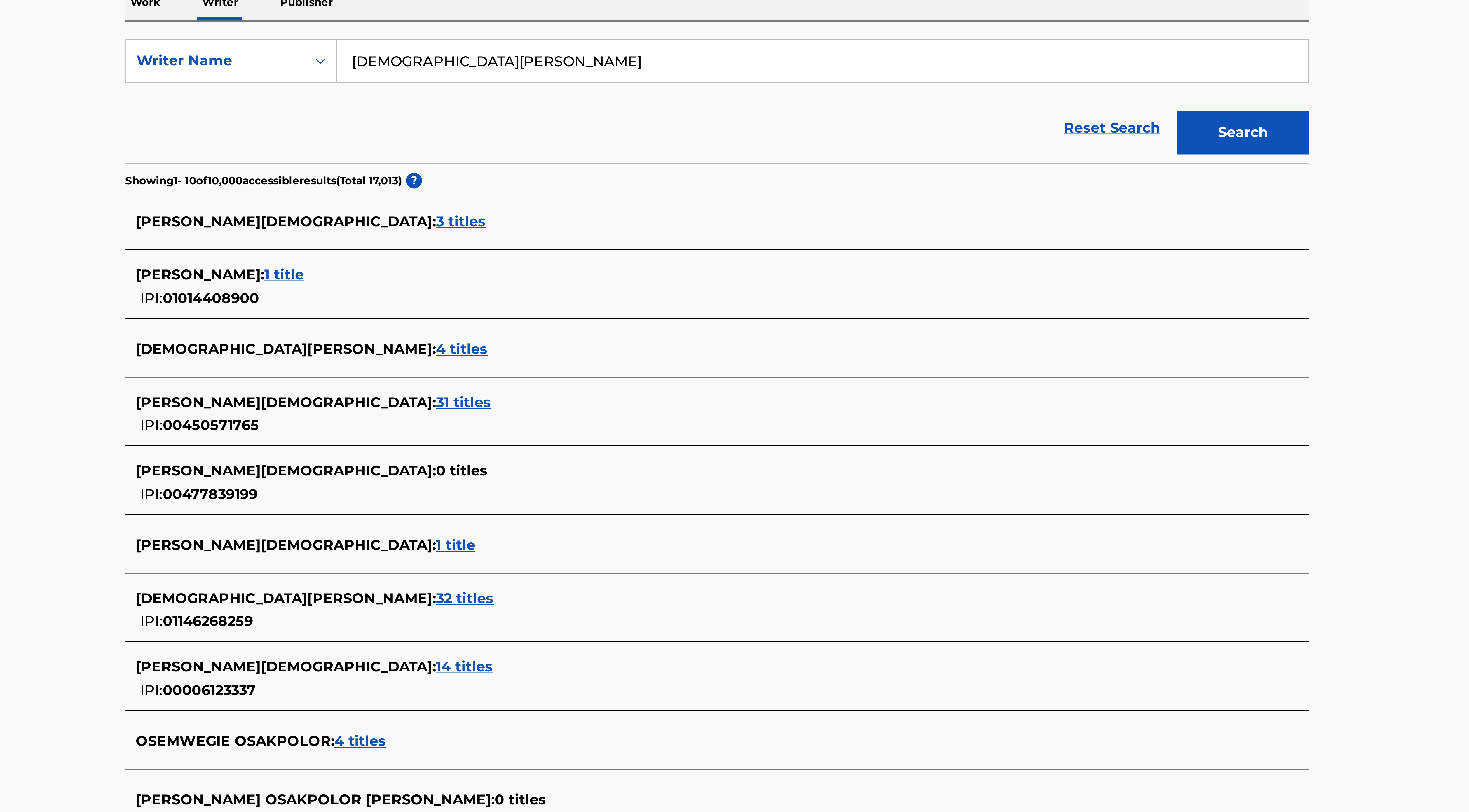
click at [640, 222] on span "32 titles" at bounding box center [650, 316] width 19 height 5
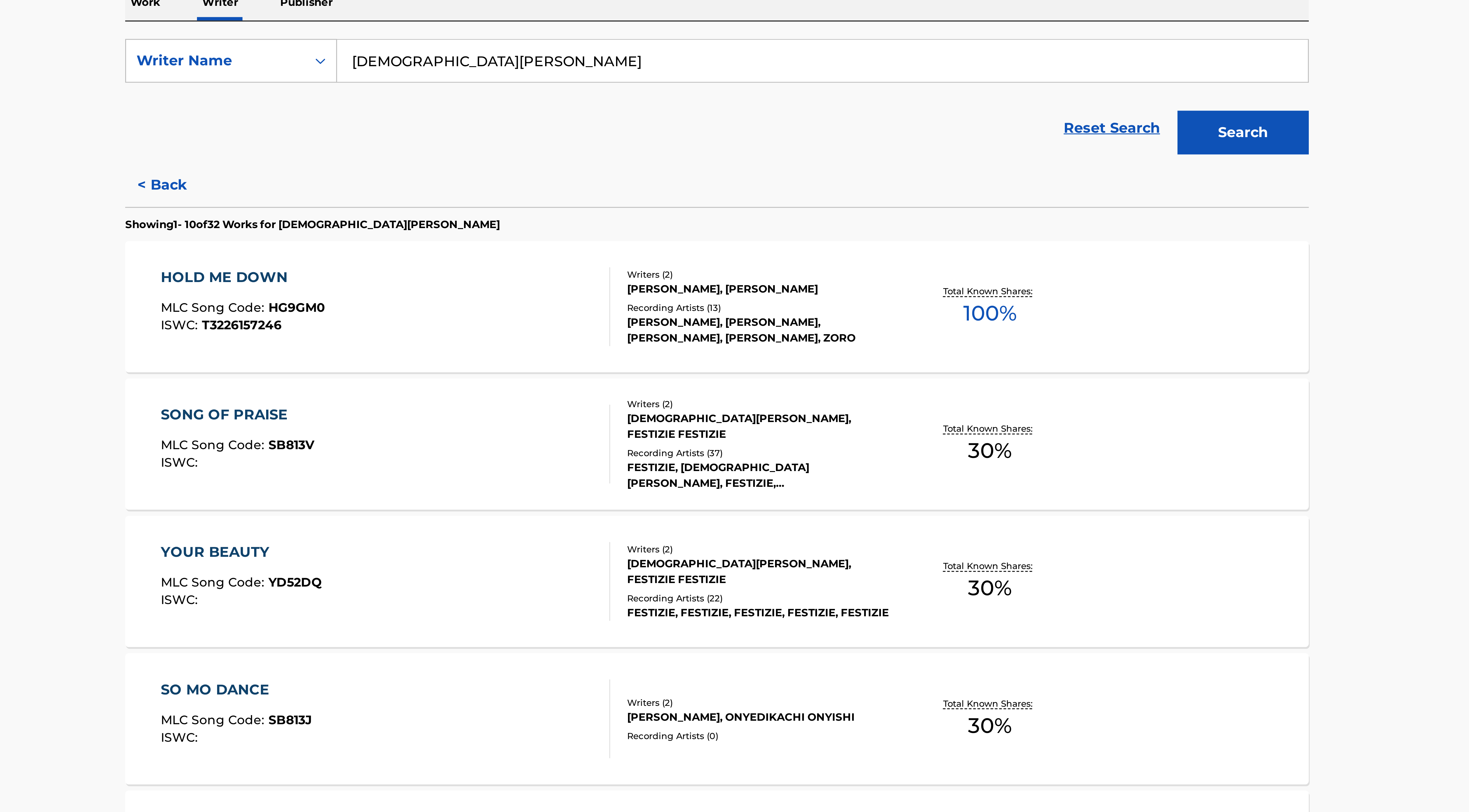
click at [723, 222] on div "FESTIZIE, [DEMOGRAPHIC_DATA][PERSON_NAME], FESTIZIE, [DEMOGRAPHIC_DATA][PERSON_…" at bounding box center [748, 275] width 88 height 11
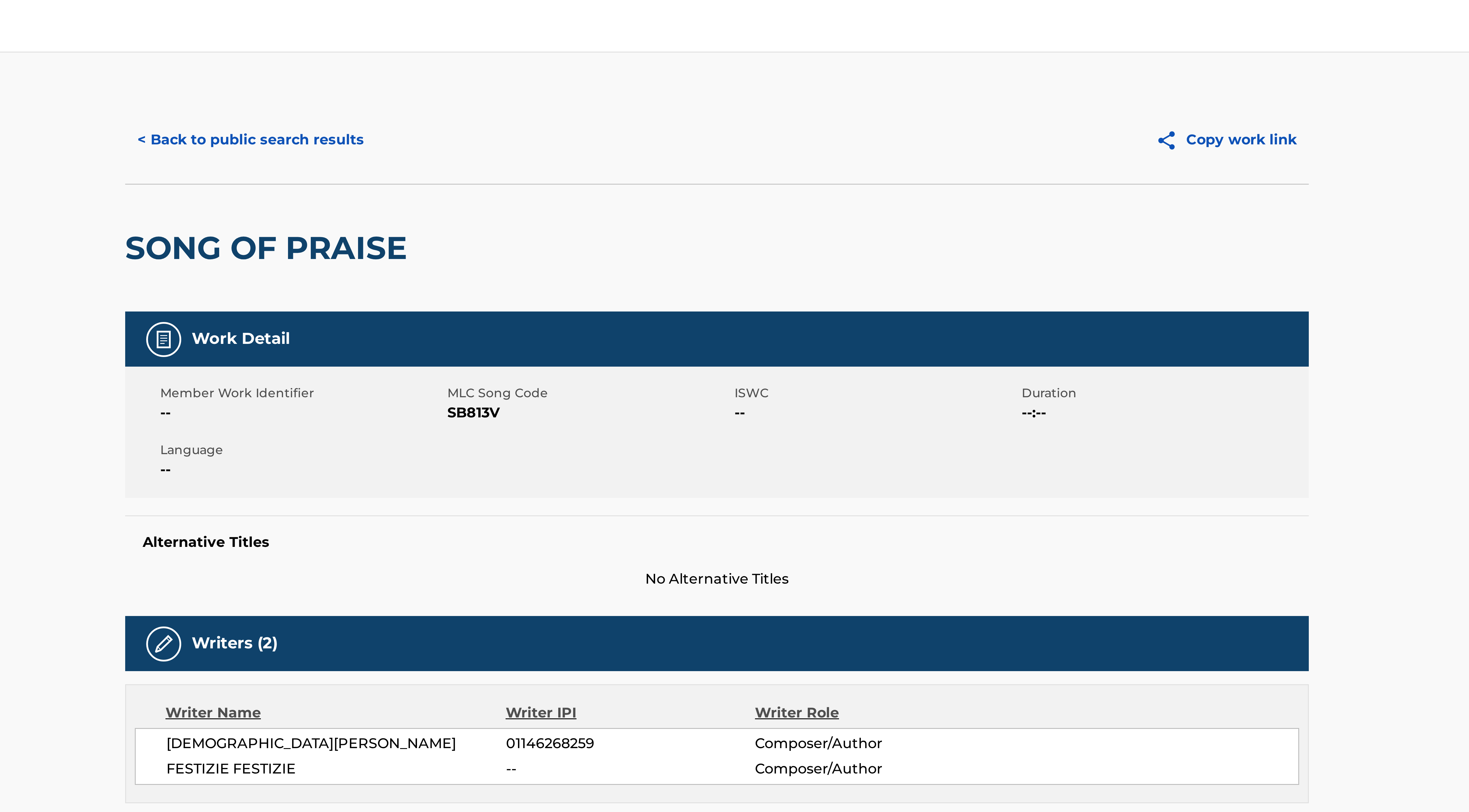
click at [600, 47] on button "< Back to public search results" at bounding box center [579, 47] width 84 height 14
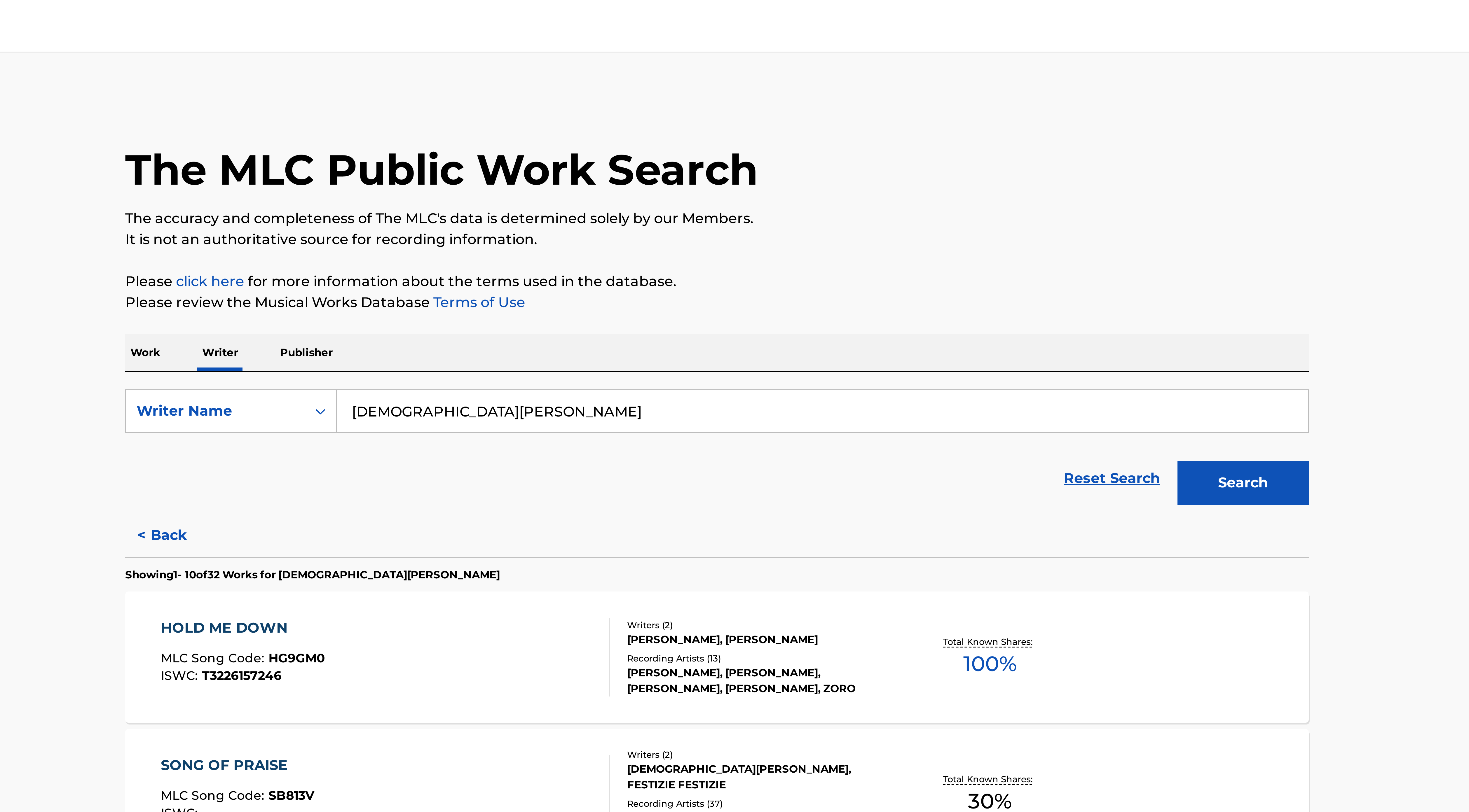
click at [644, 137] on input "[DEMOGRAPHIC_DATA][PERSON_NAME]" at bounding box center [769, 137] width 324 height 14
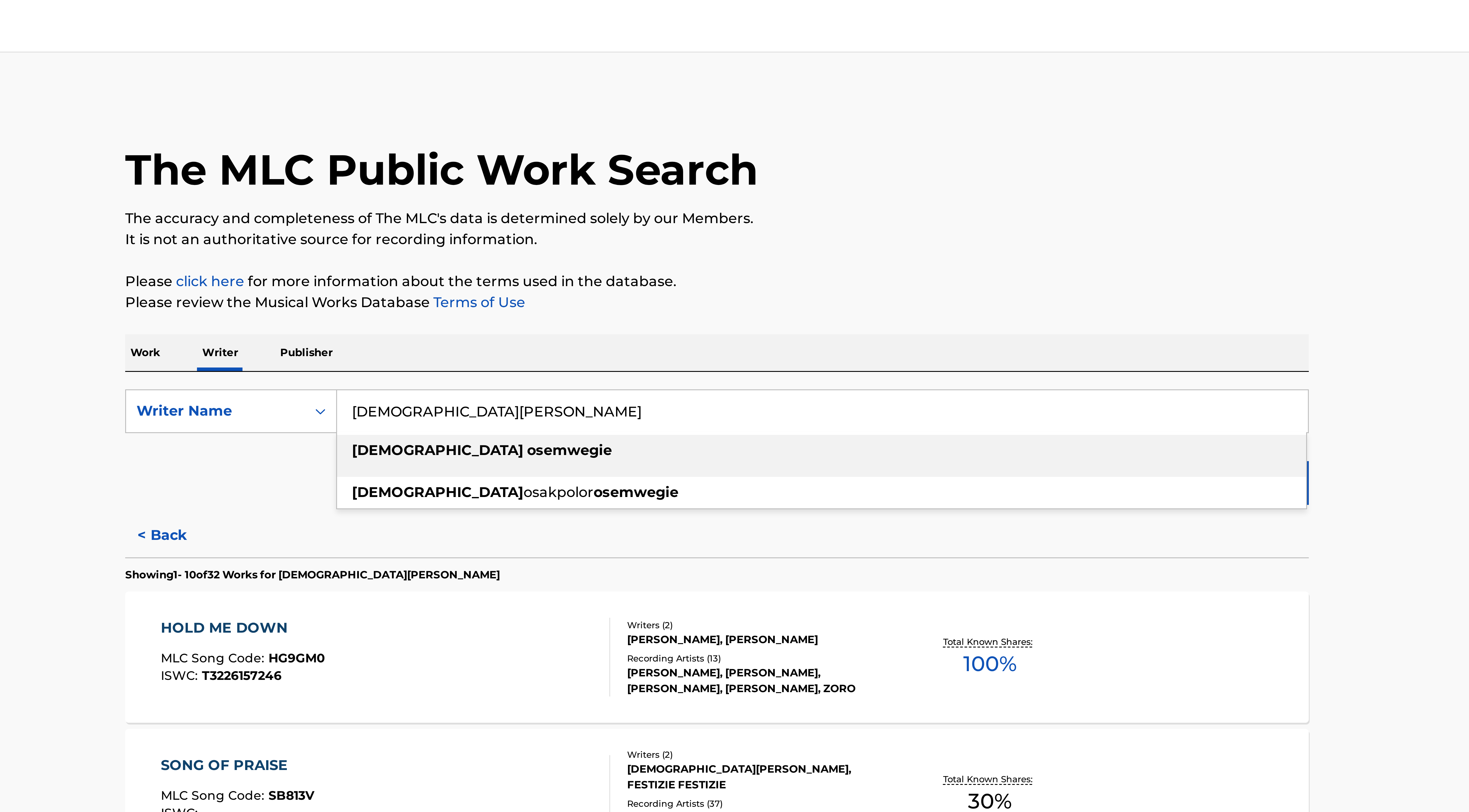
paste input "[PERSON_NAME] [PERSON_NAME]"
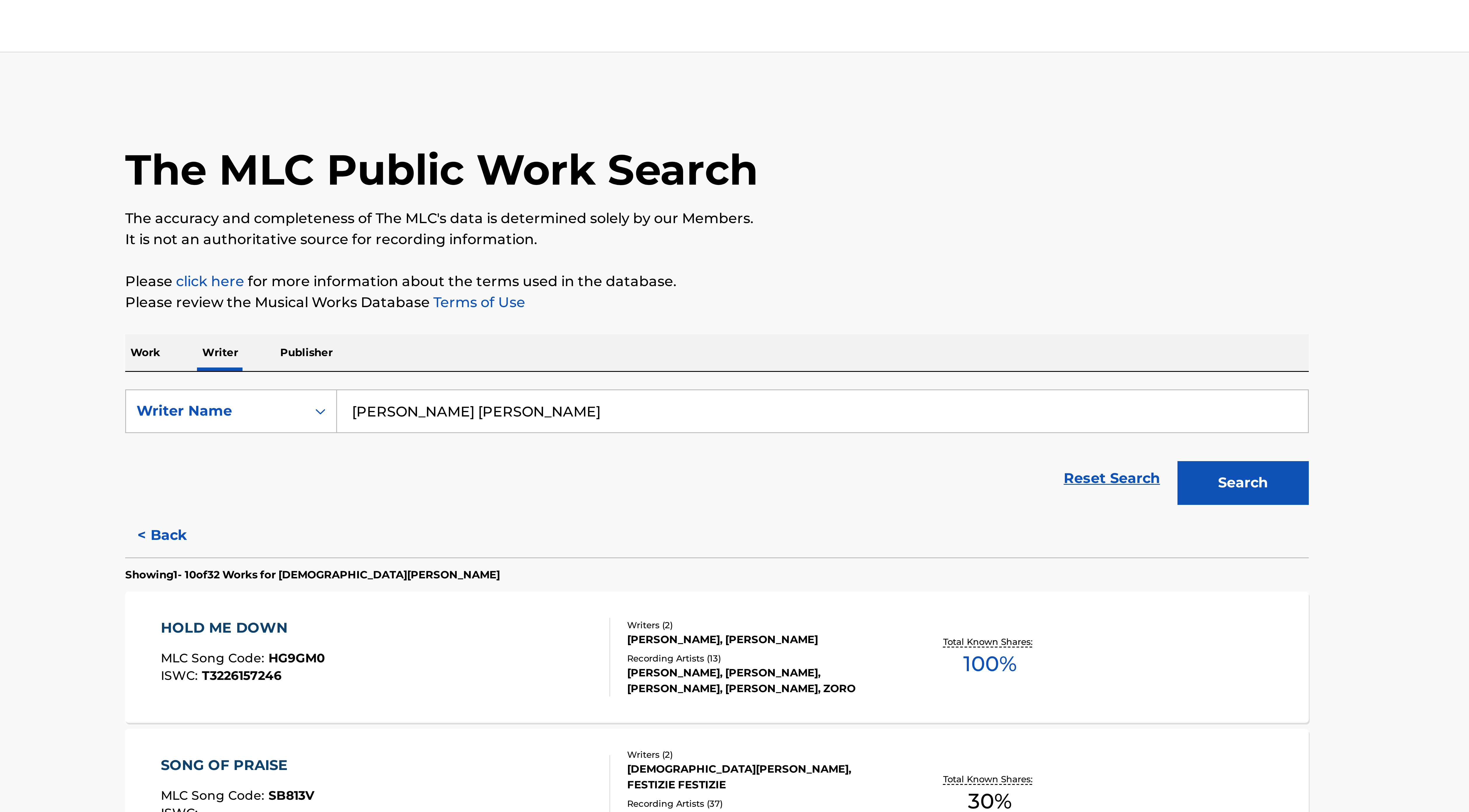
type input "[PERSON_NAME] [PERSON_NAME]"
click at [723, 158] on button "Search" at bounding box center [909, 161] width 44 height 14
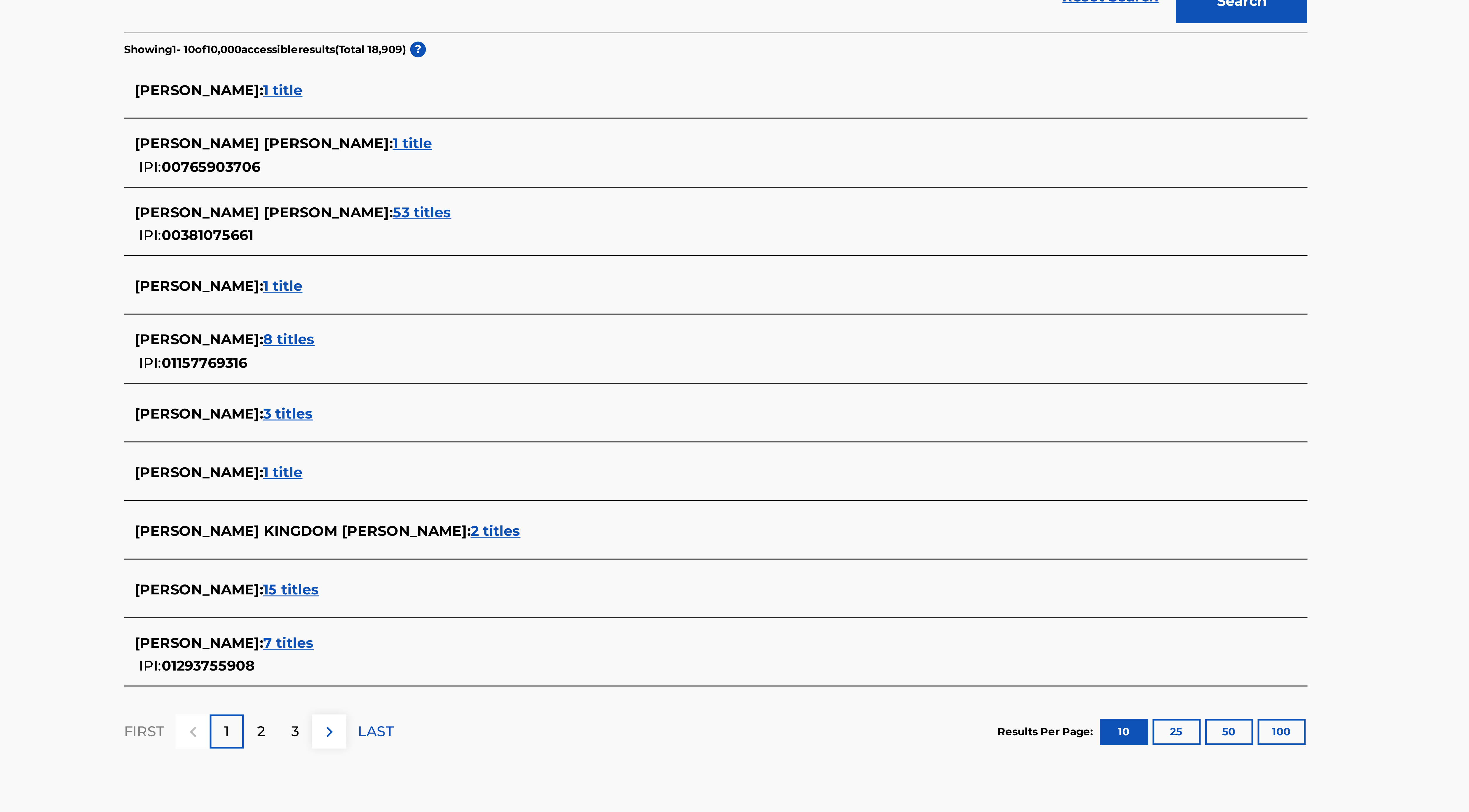
click at [601, 222] on span "8 titles" at bounding box center [592, 274] width 17 height 5
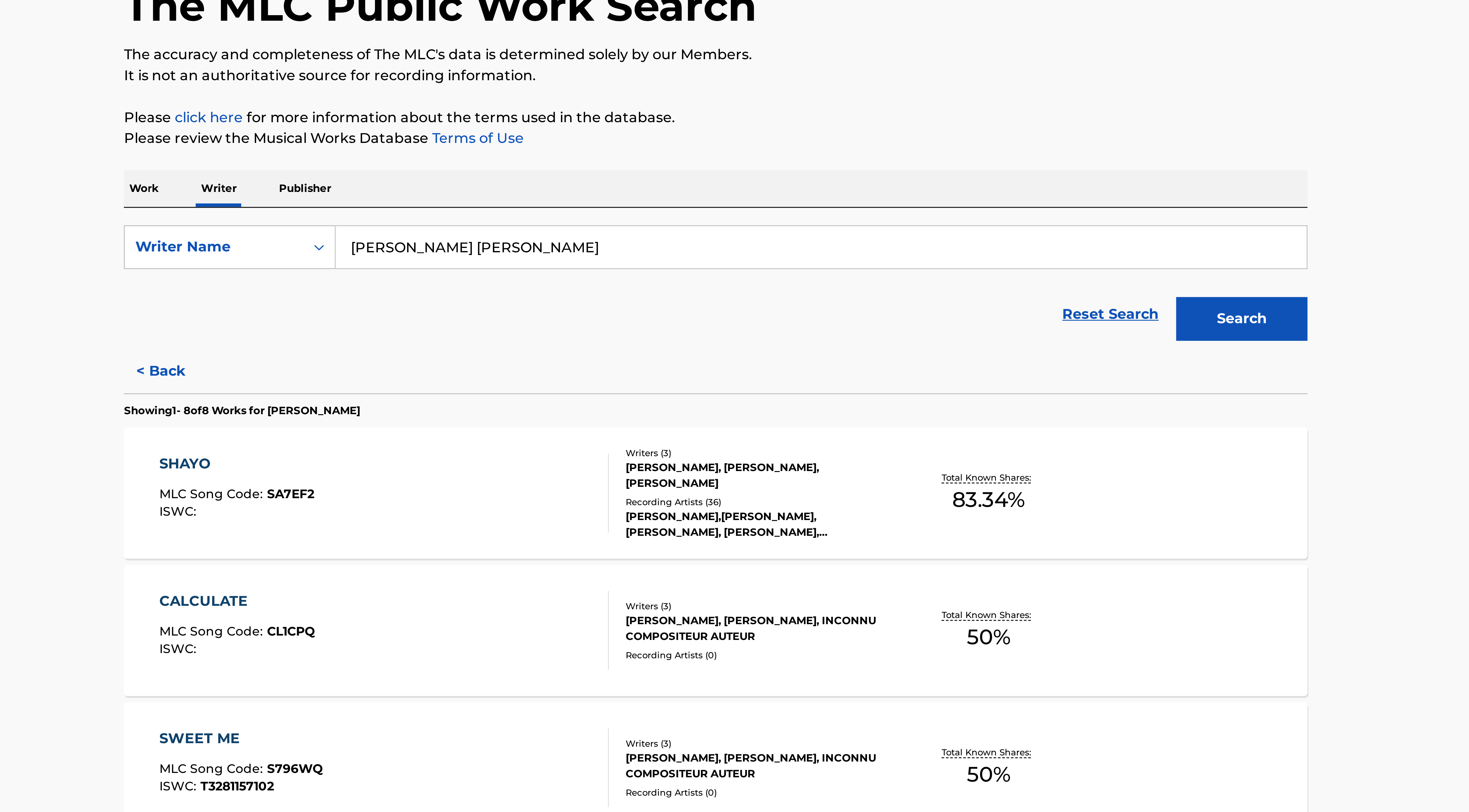
click at [723, 222] on div "Recording Artists ( 36 )" at bounding box center [748, 222] width 88 height 5
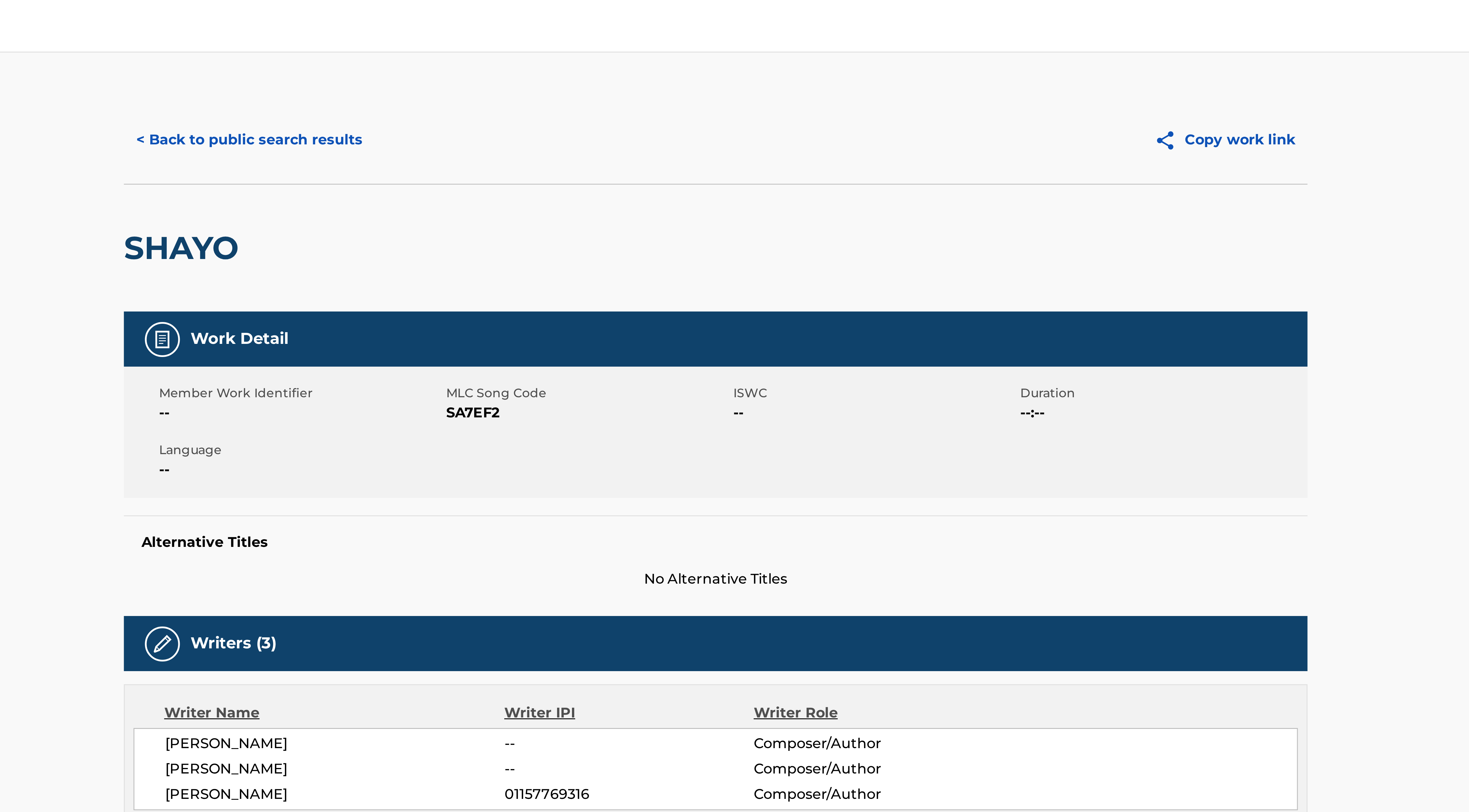
click at [569, 46] on button "< Back to public search results" at bounding box center [579, 47] width 84 height 14
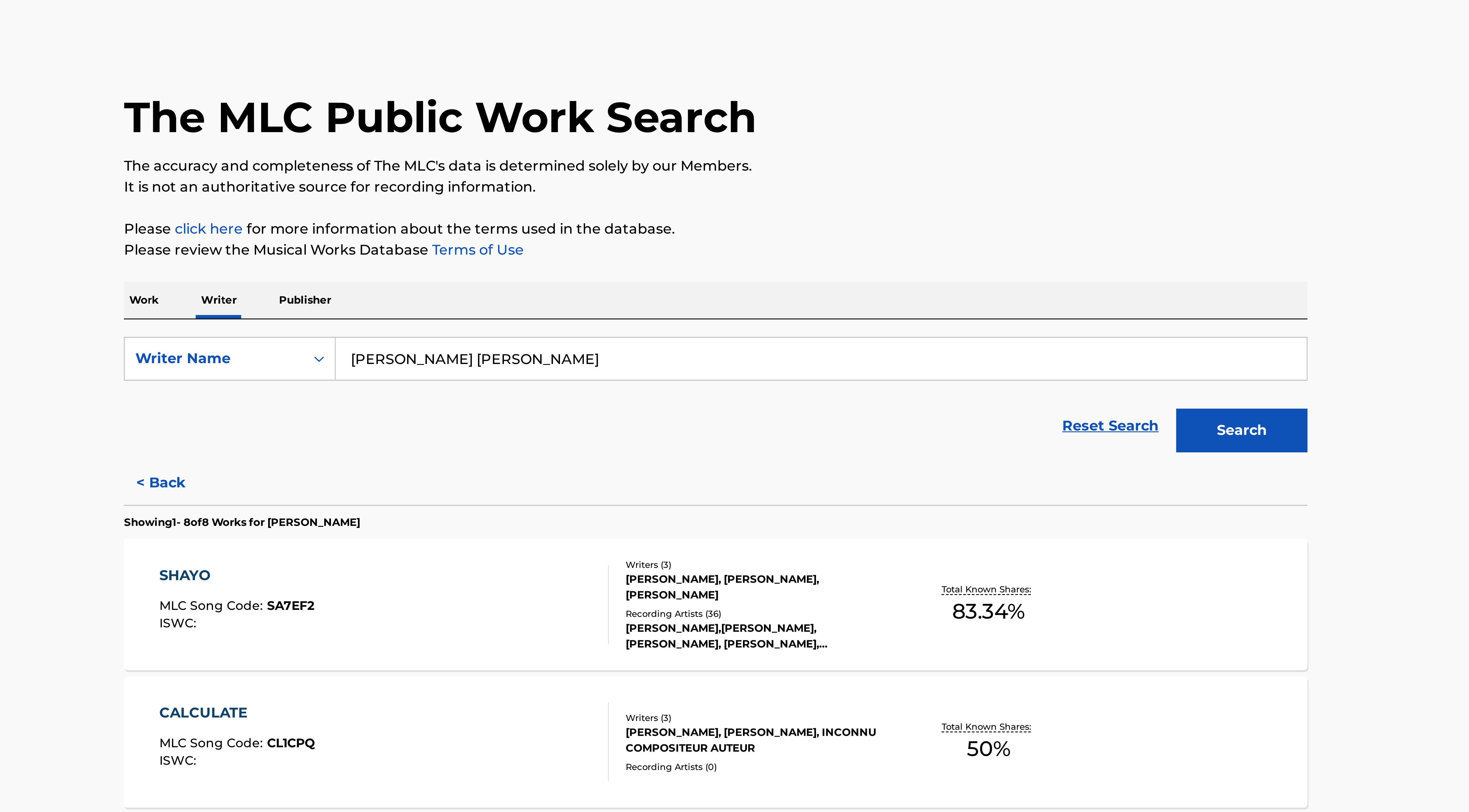
click at [723, 166] on button "Search" at bounding box center [909, 161] width 44 height 14
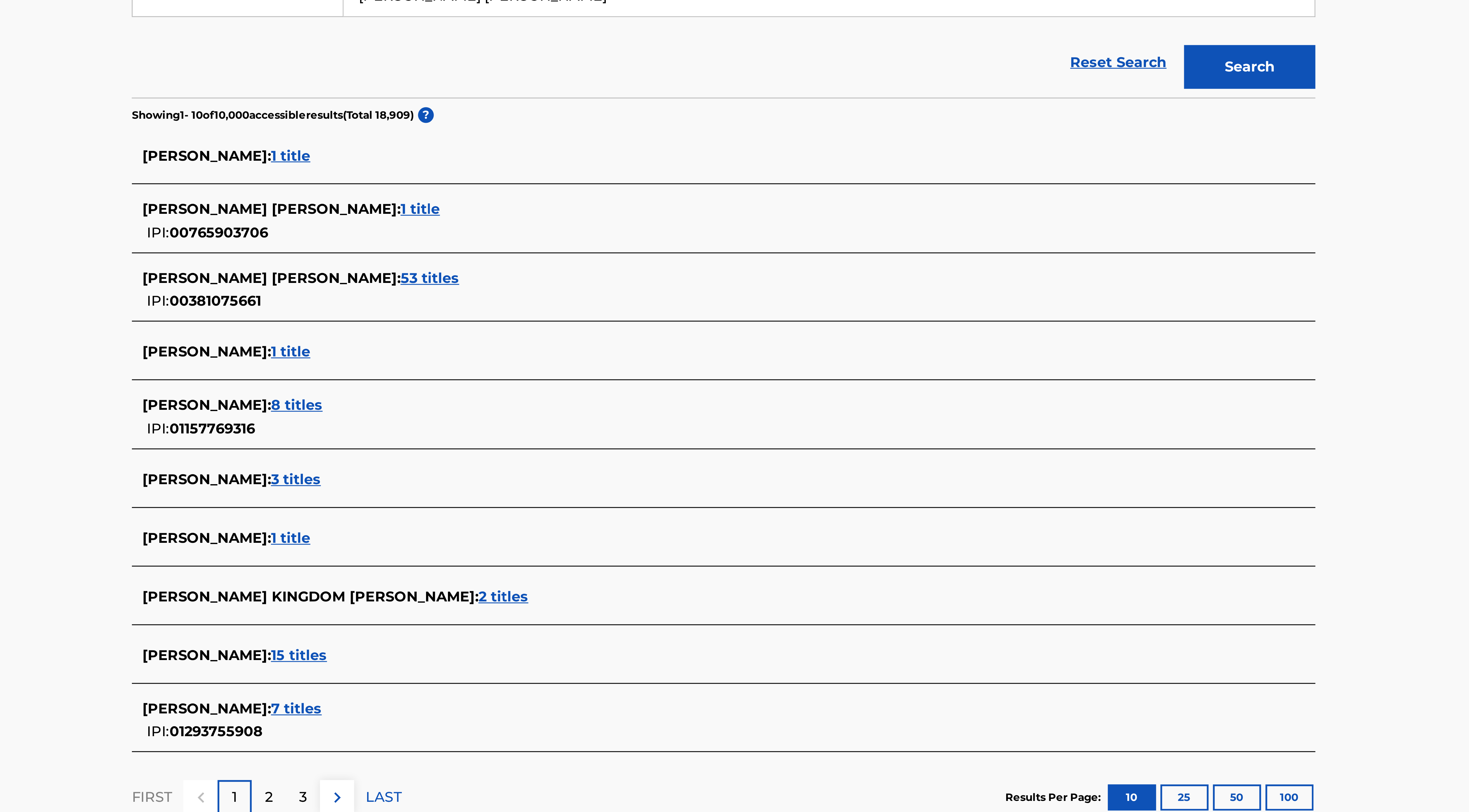
click at [600, 222] on span "7 titles" at bounding box center [592, 375] width 17 height 5
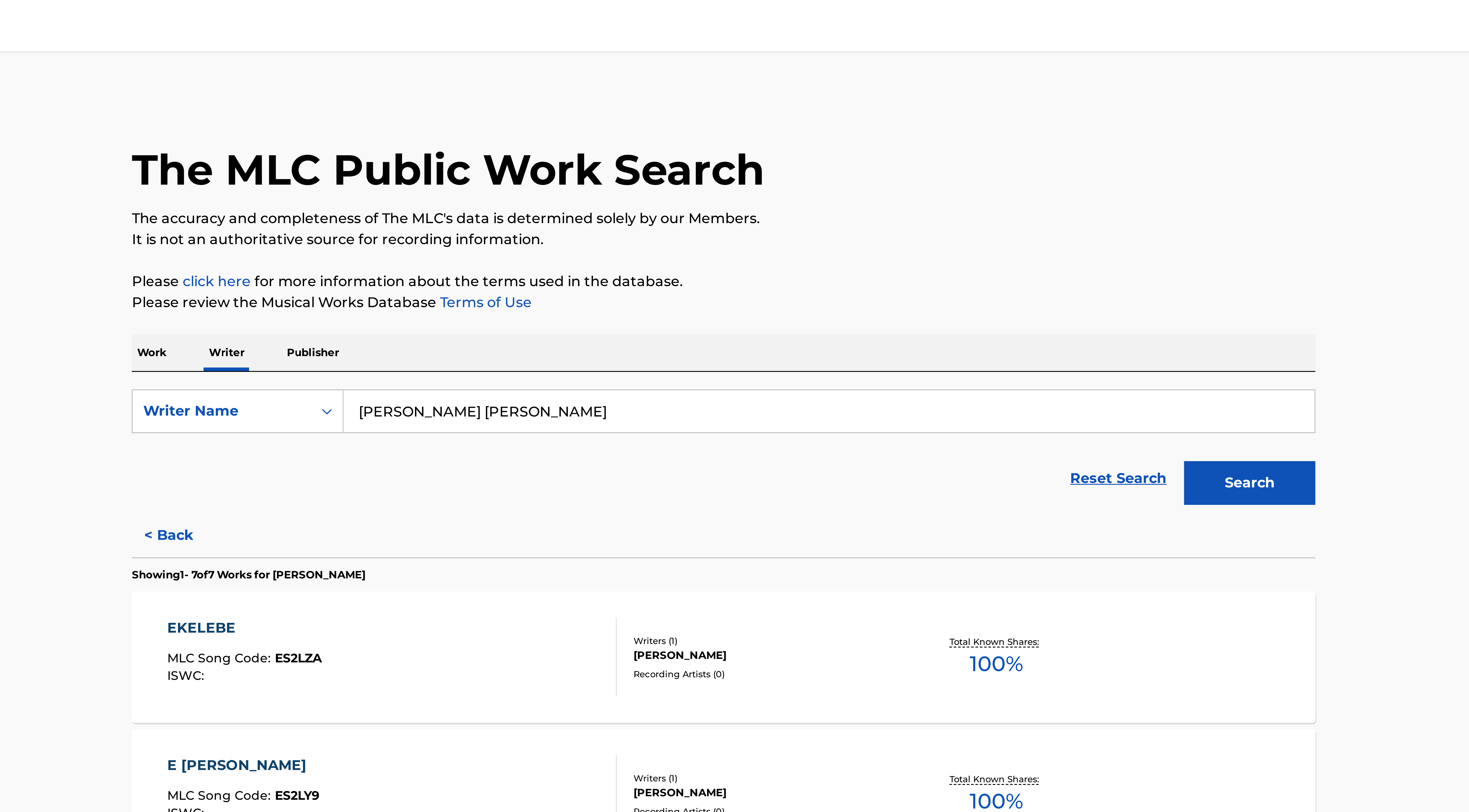
click at [552, 179] on button "< Back" at bounding box center [554, 178] width 35 height 14
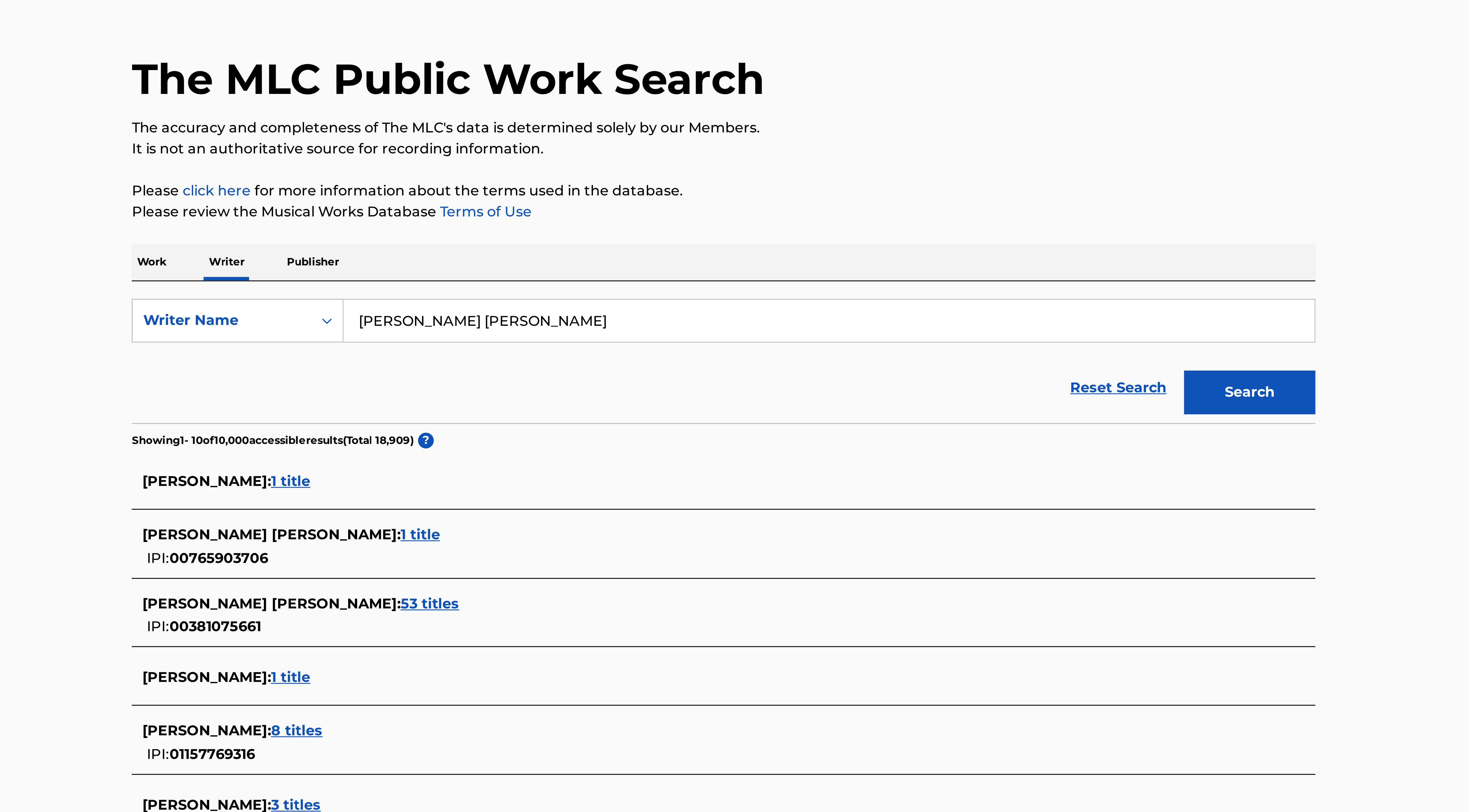
click at [684, 139] on input "[PERSON_NAME] [PERSON_NAME]" at bounding box center [769, 137] width 324 height 14
paste input "[PERSON_NAME]"
type input "[PERSON_NAME]"
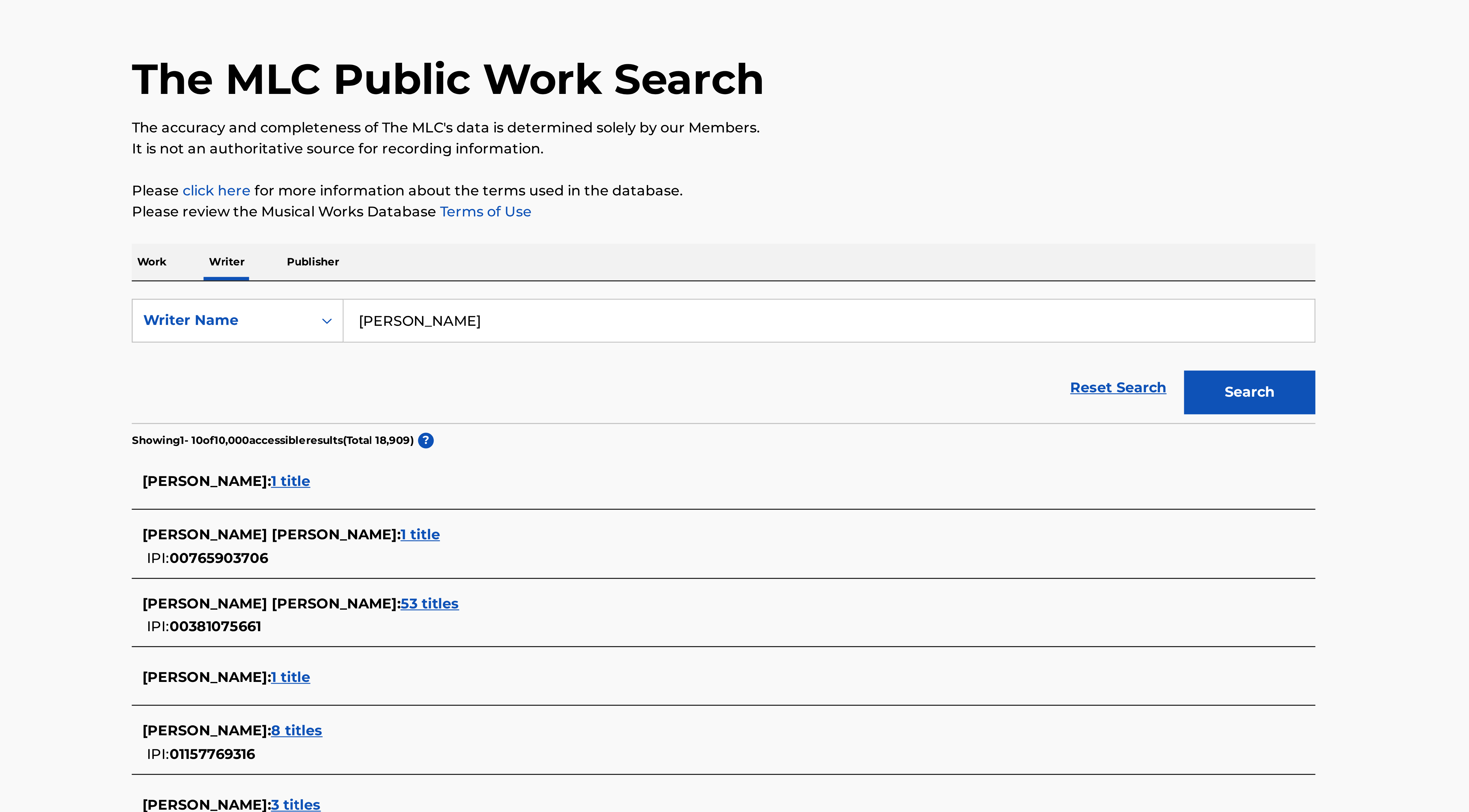
click at [723, 163] on button "Search" at bounding box center [909, 161] width 44 height 14
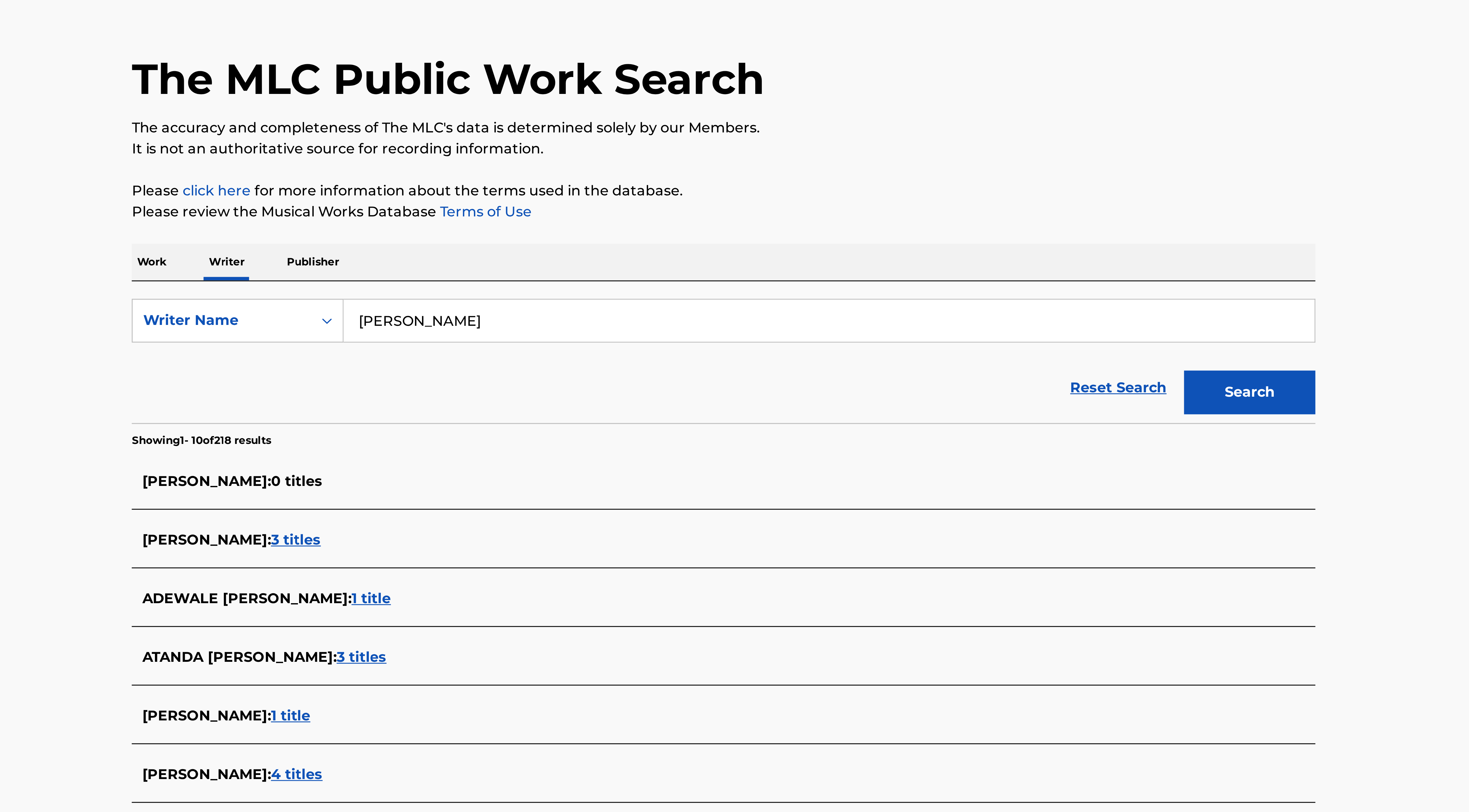
click at [600, 210] on span "3 titles" at bounding box center [591, 210] width 16 height 5
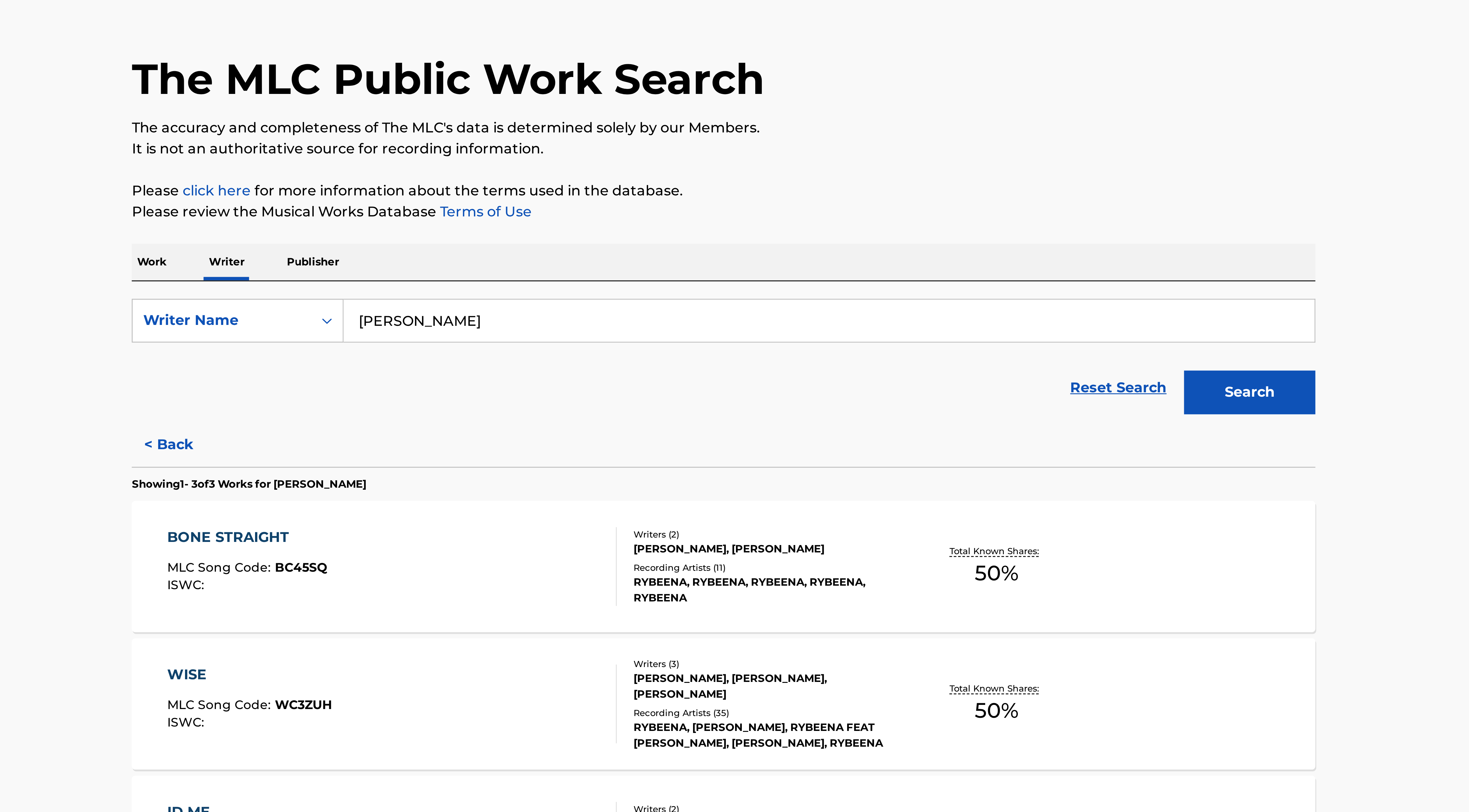
click at [706, 222] on div "RYBEENA, RYBEENA, RYBEENA, RYBEENA, RYBEENA" at bounding box center [748, 227] width 88 height 11
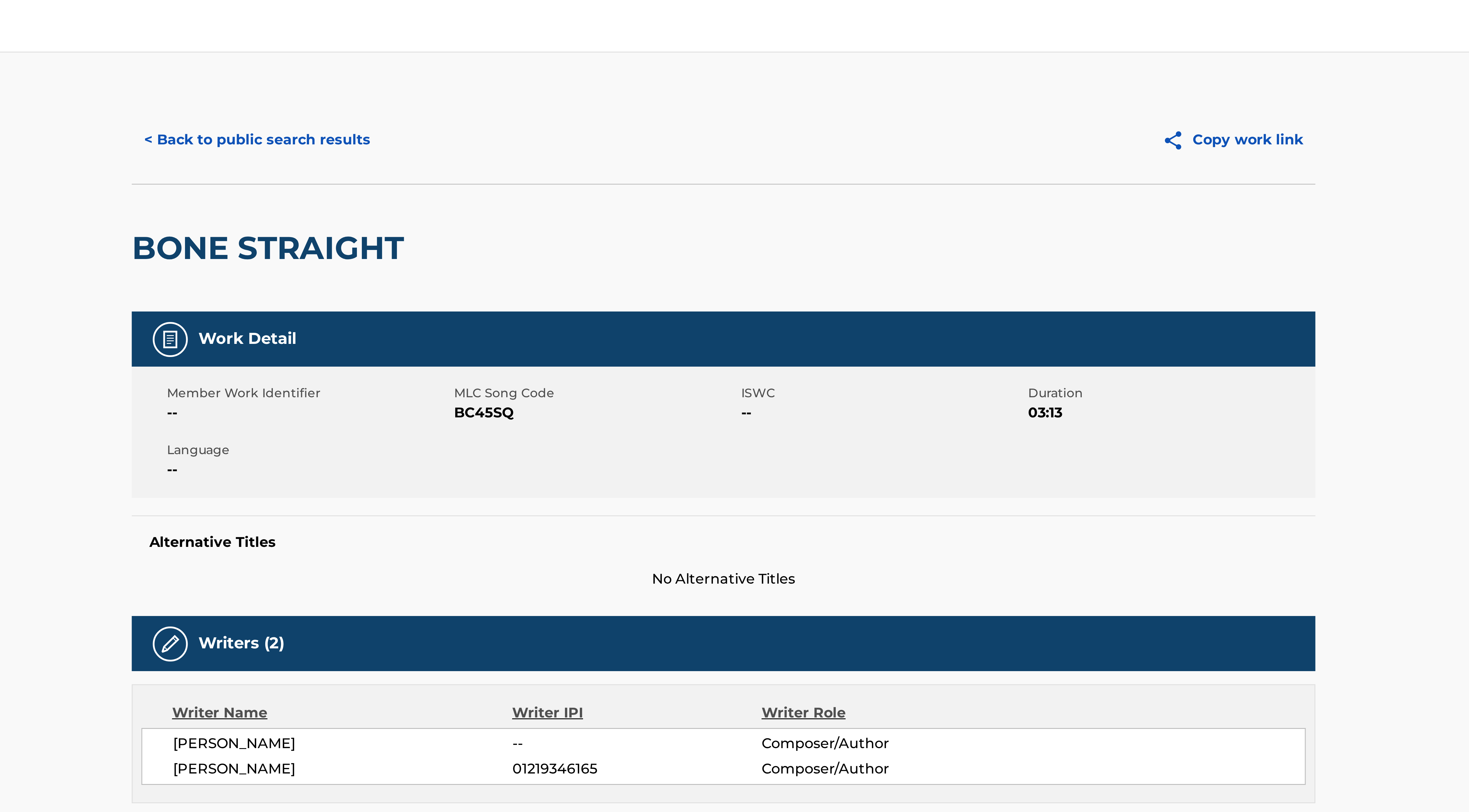
click at [611, 47] on button "< Back to public search results" at bounding box center [579, 47] width 84 height 14
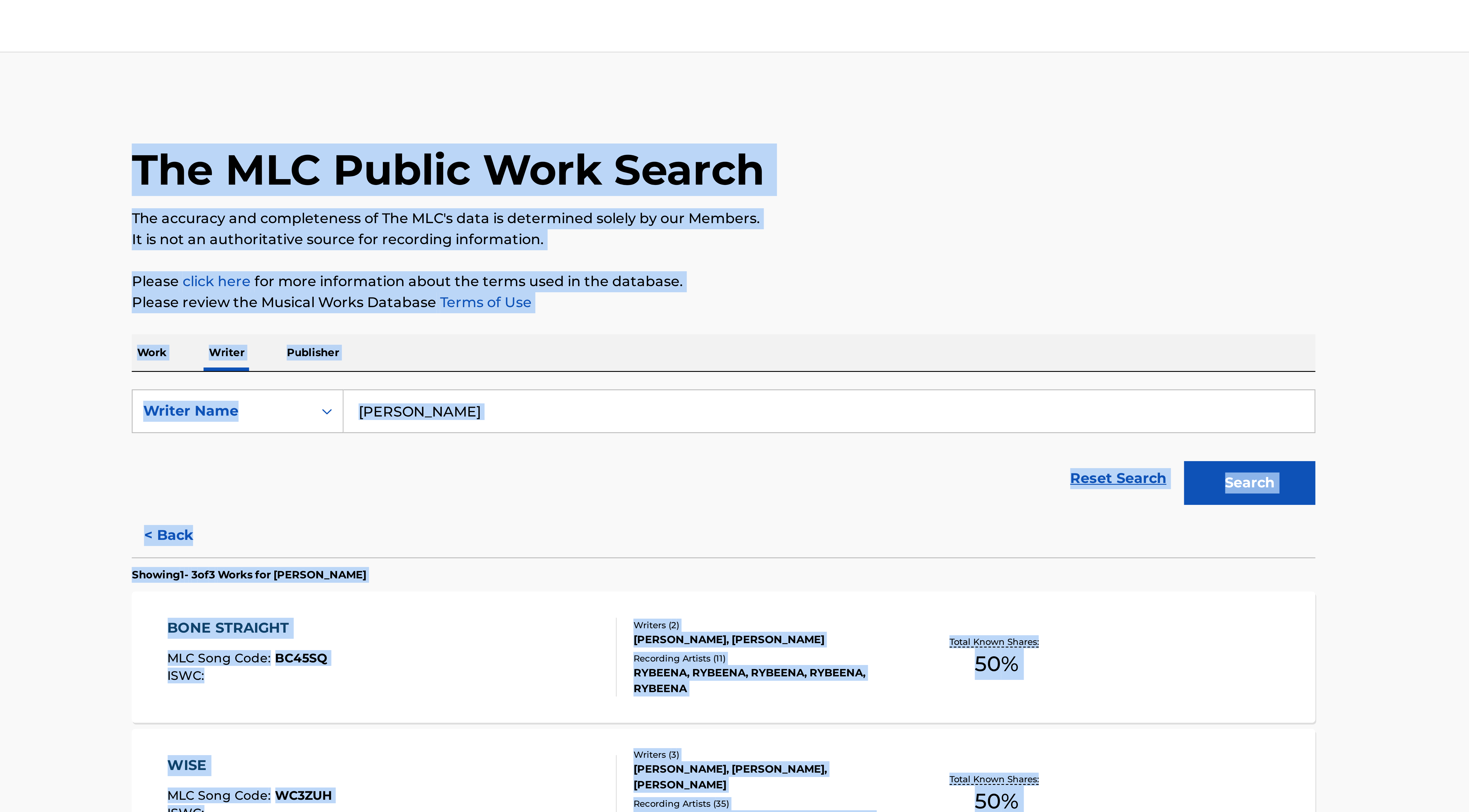
click at [643, 138] on input "[PERSON_NAME]" at bounding box center [769, 137] width 324 height 14
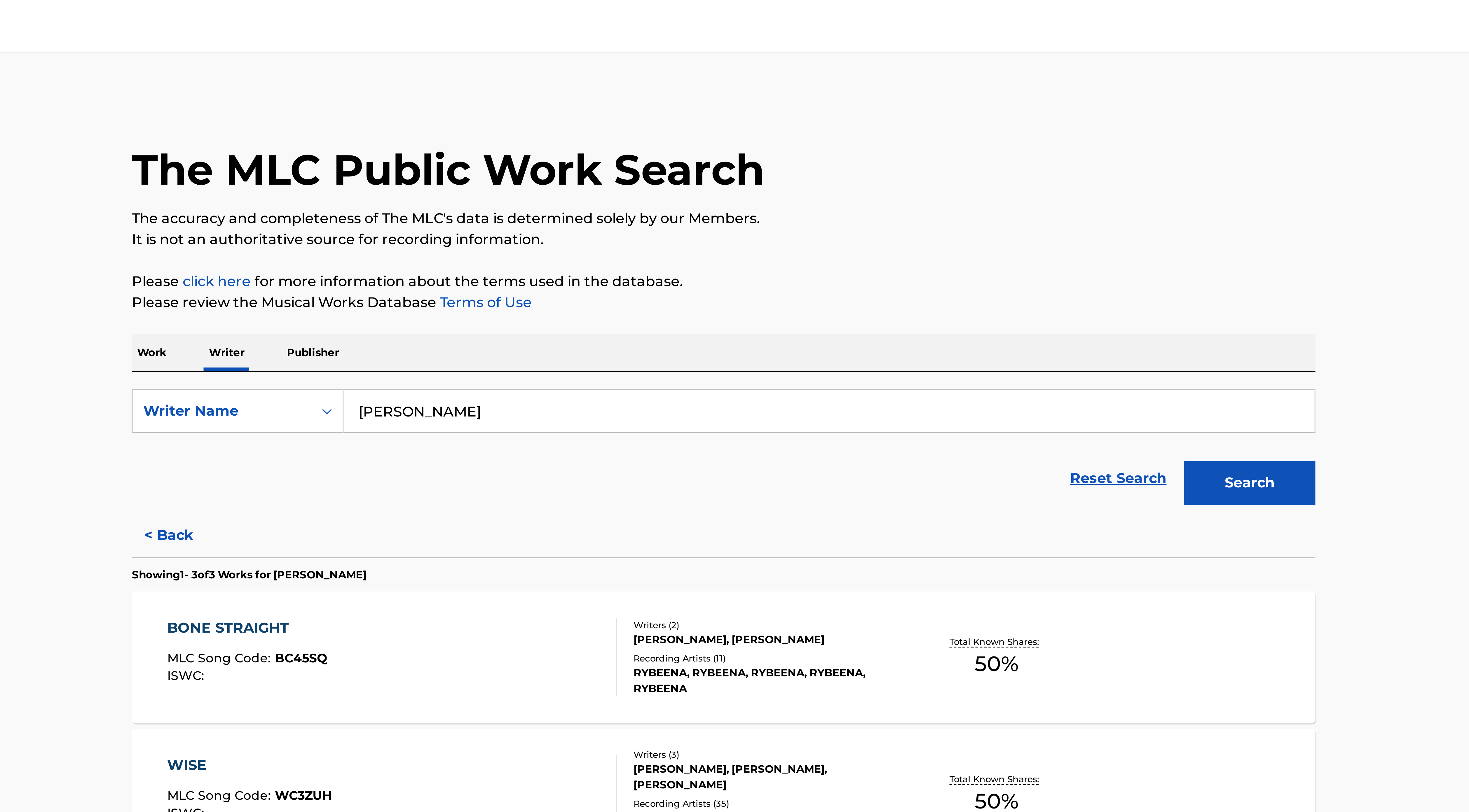
click at [643, 138] on input "[PERSON_NAME]" at bounding box center [769, 137] width 324 height 14
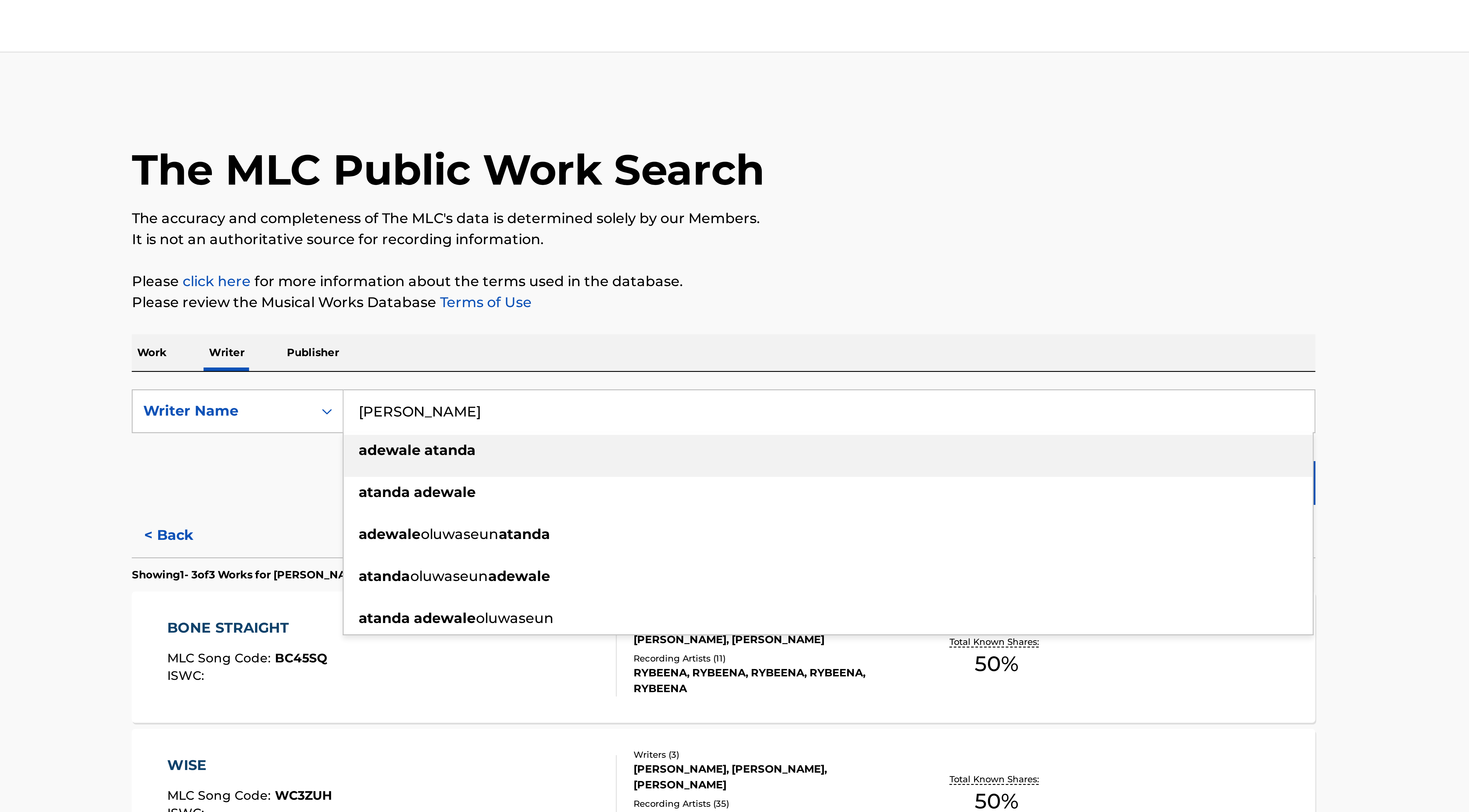
paste input "[PERSON_NAME]"
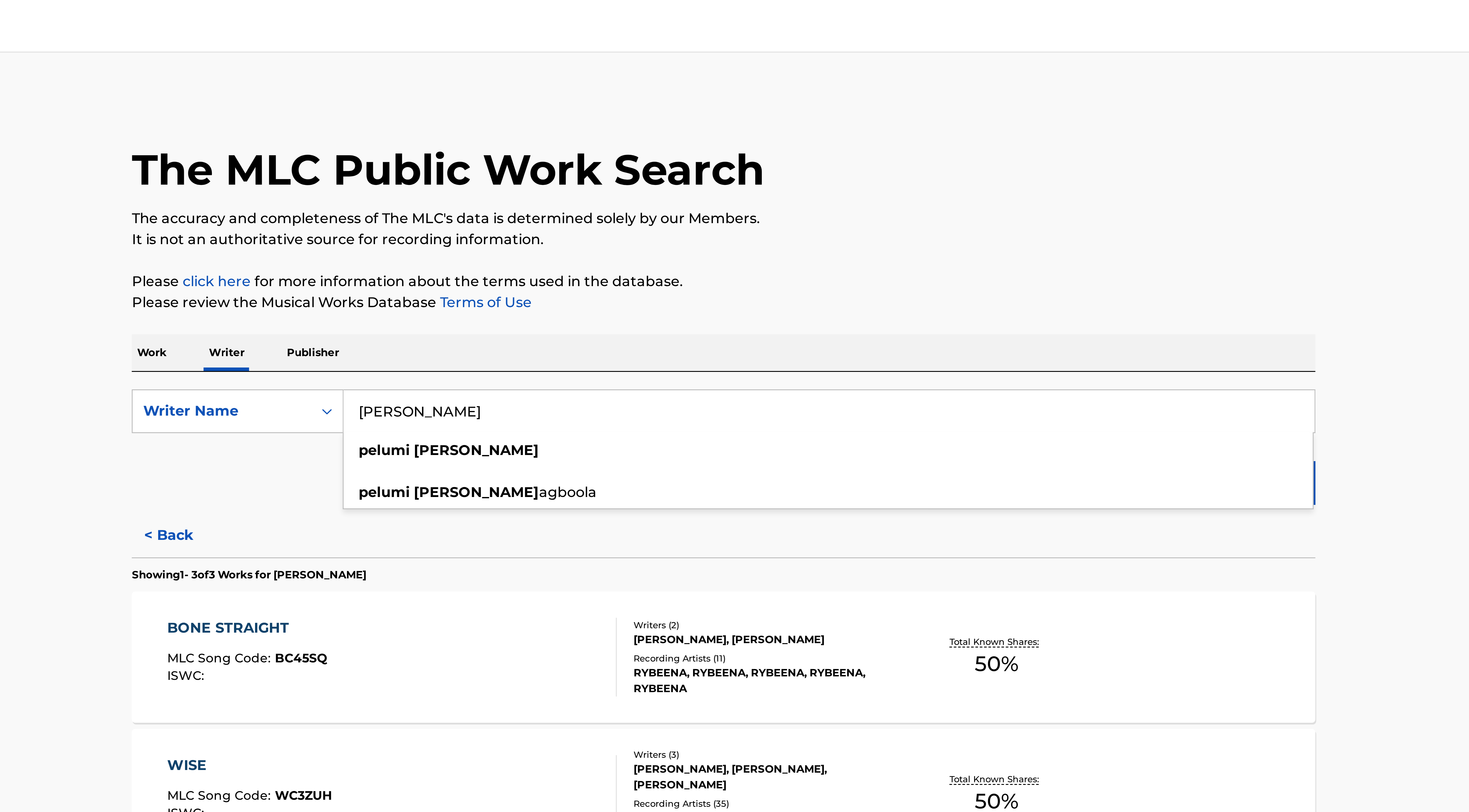
type input "[PERSON_NAME]"
click at [590, 168] on div "Reset Search Search" at bounding box center [734, 159] width 395 height 23
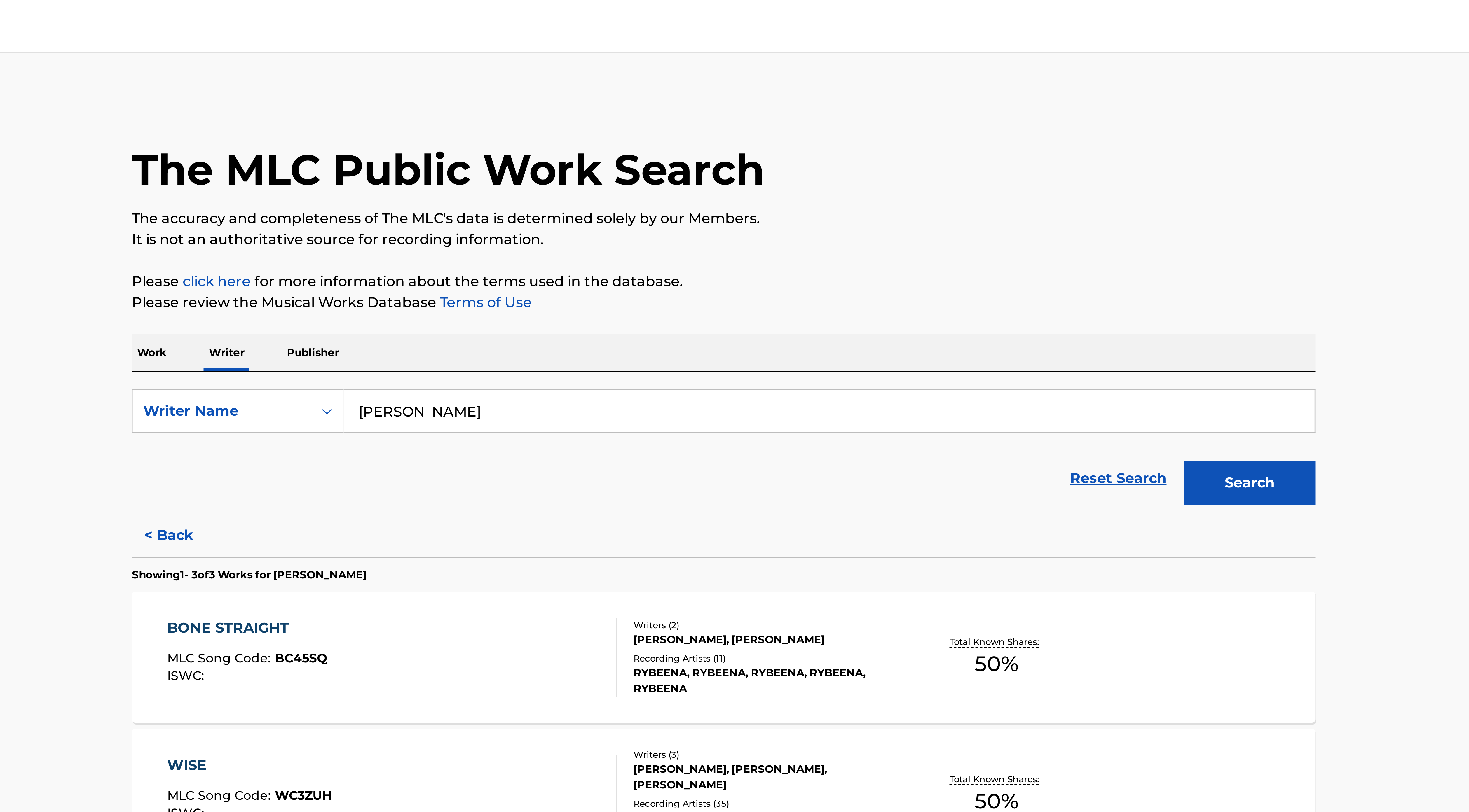
click at [723, 164] on button "Search" at bounding box center [909, 161] width 44 height 14
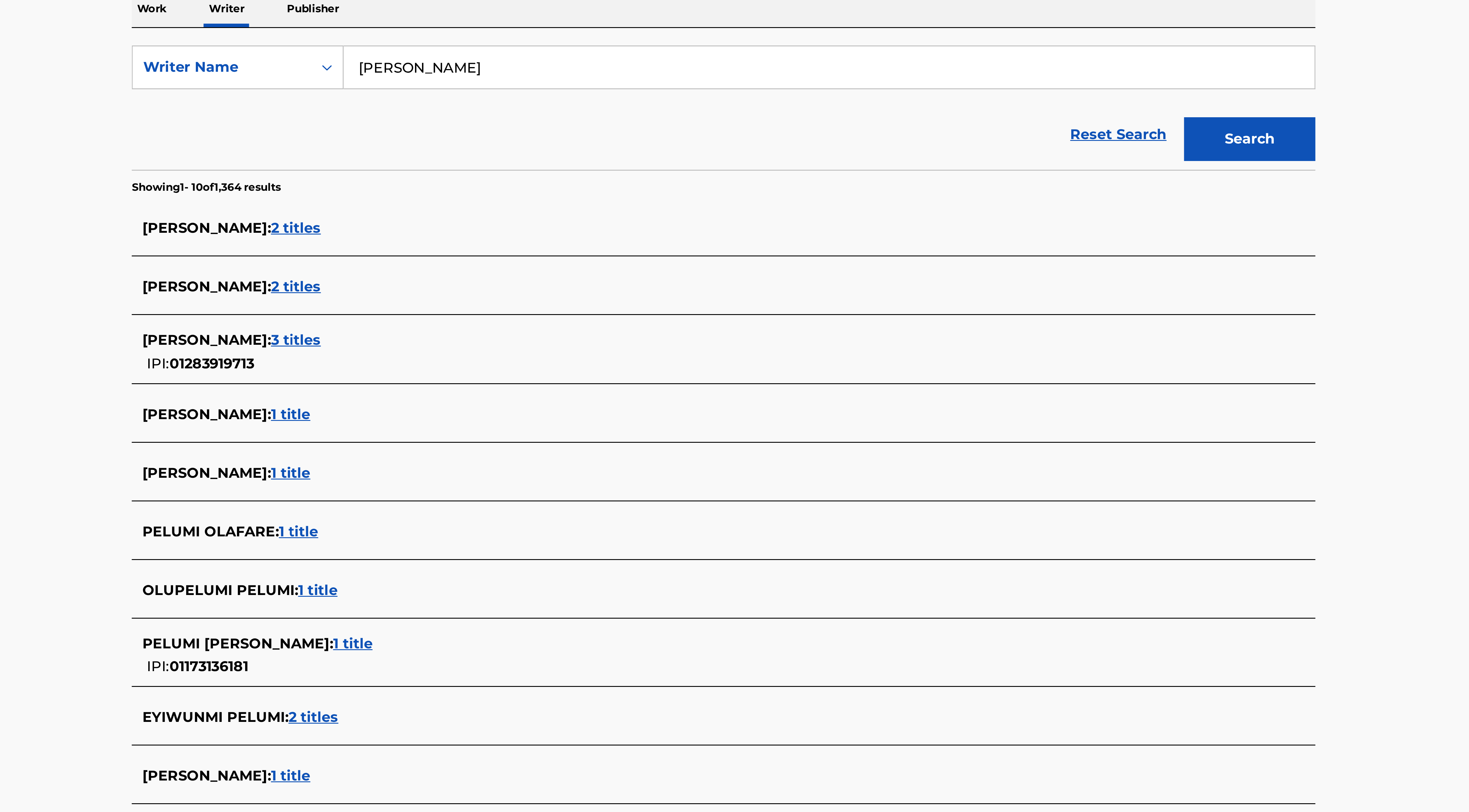
click at [600, 192] on span "2 titles" at bounding box center [591, 191] width 16 height 5
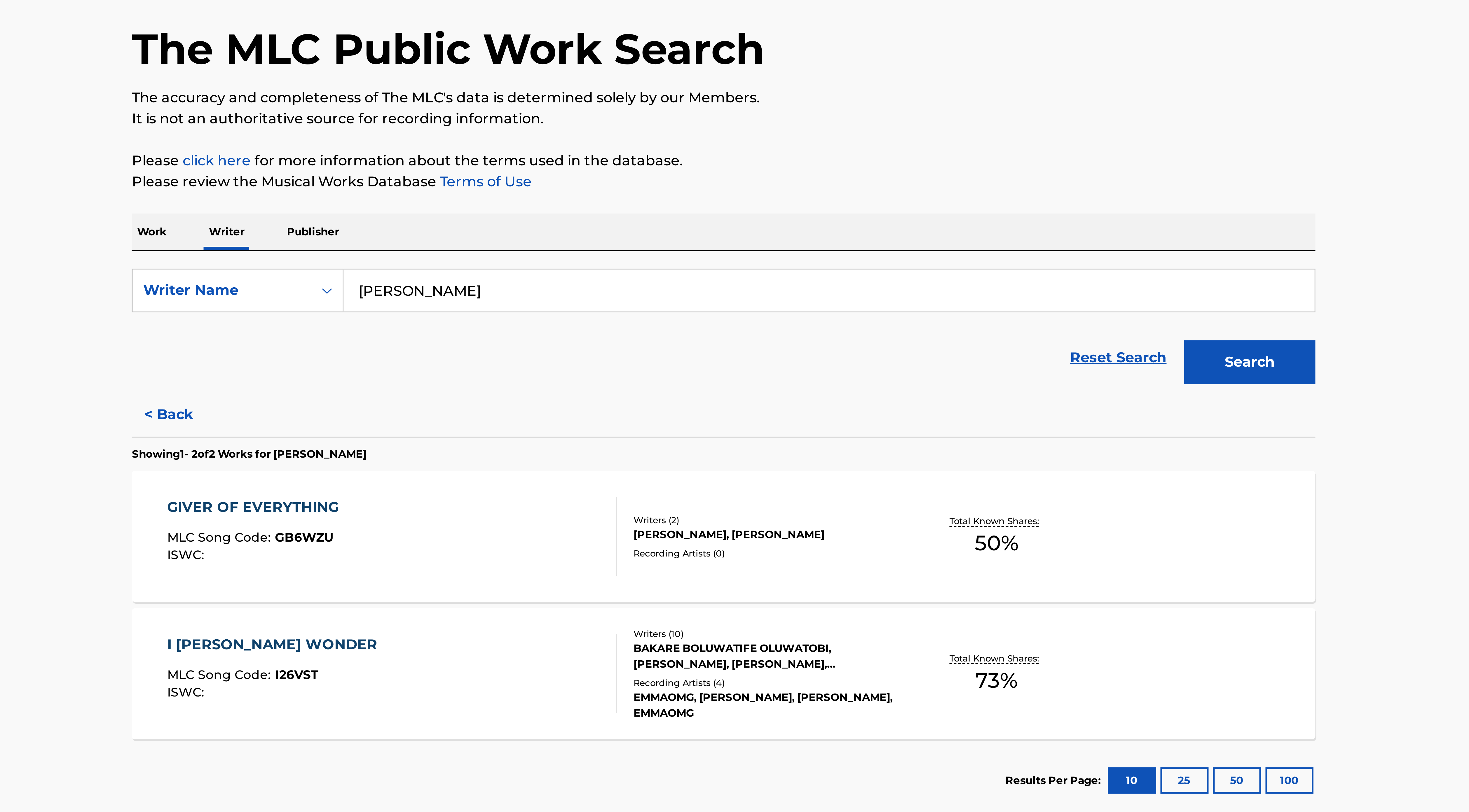
click at [698, 199] on div "GIVER OF EVERYTHING MLC Song Code : GB6WZU ISWC : Writers ( 2 ) [PERSON_NAME], …" at bounding box center [734, 219] width 395 height 44
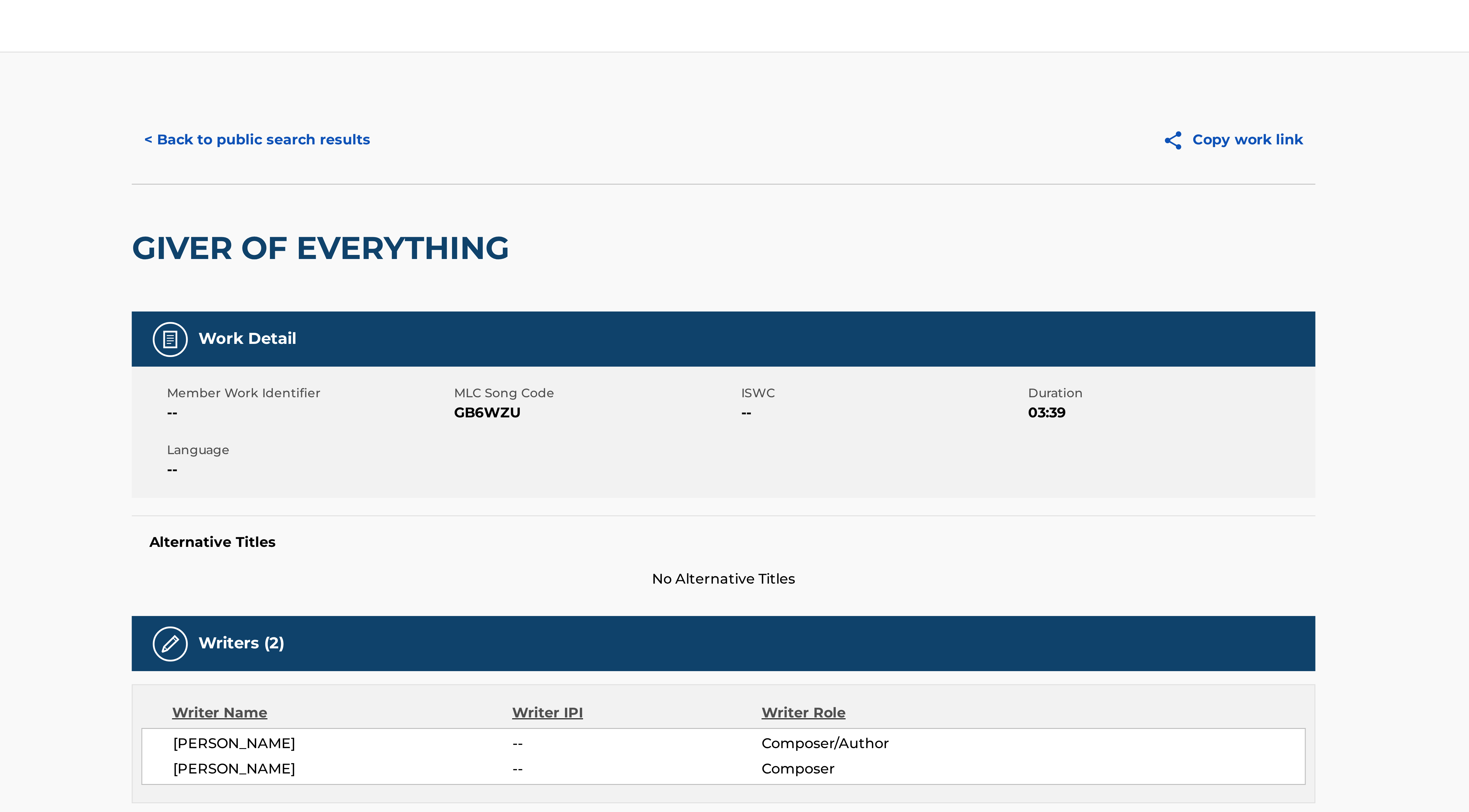
click at [582, 48] on button "< Back to public search results" at bounding box center [579, 47] width 84 height 14
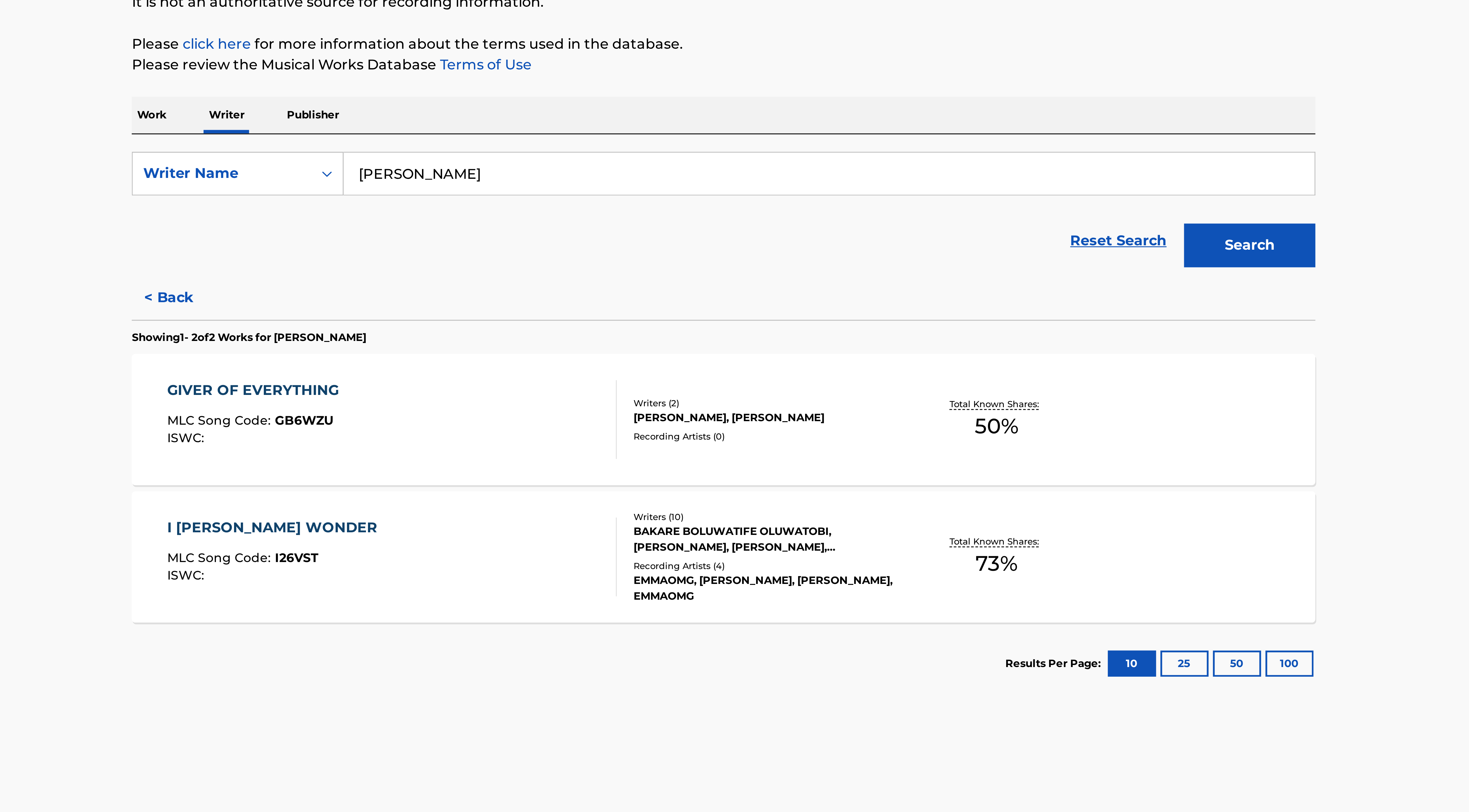
click at [655, 139] on input "[PERSON_NAME]" at bounding box center [769, 137] width 324 height 14
paste input "[PERSON_NAME]"
click at [705, 143] on input "[PERSON_NAME]" at bounding box center [769, 137] width 324 height 14
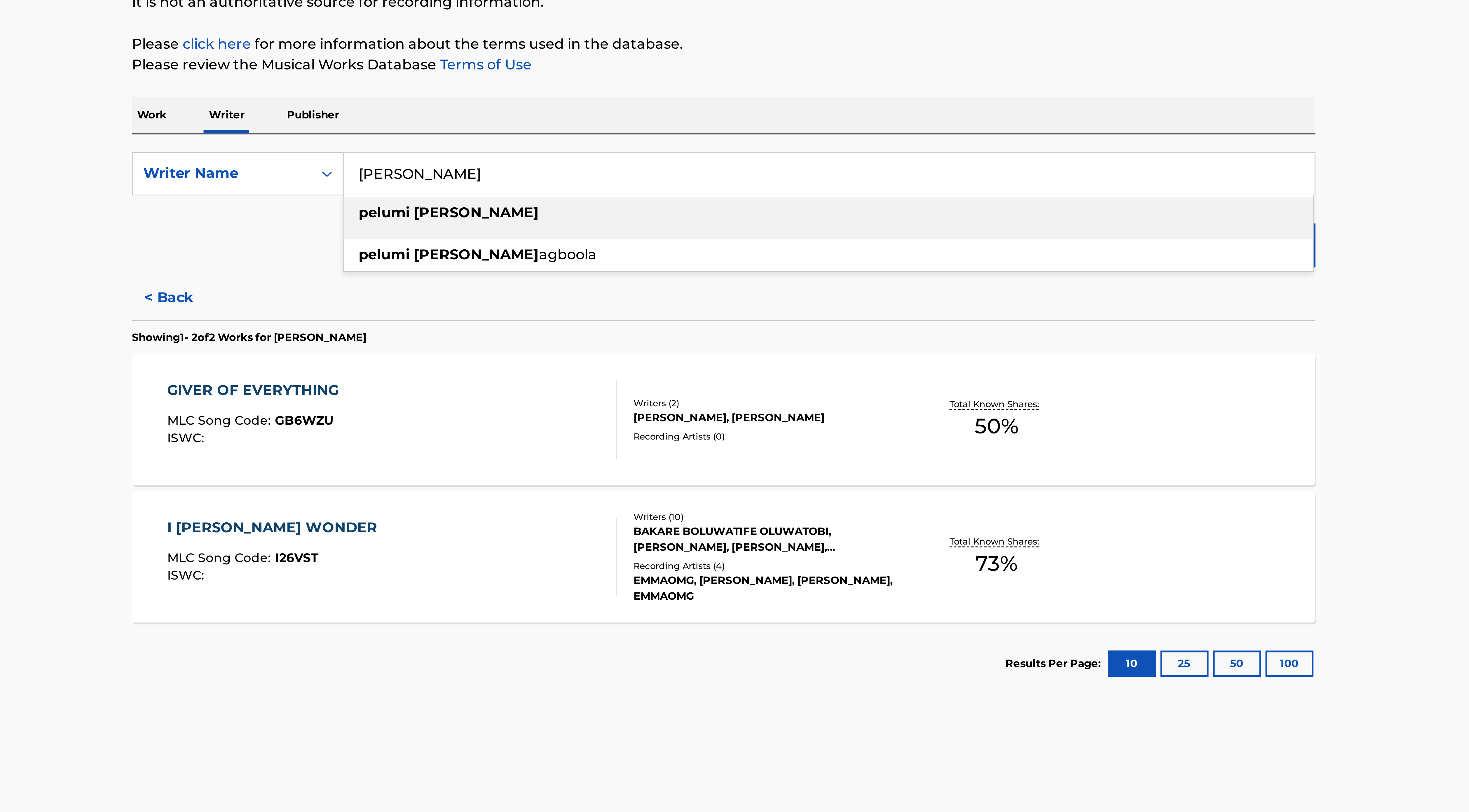
paste input "[PERSON_NAME] [PERSON_NAME]"
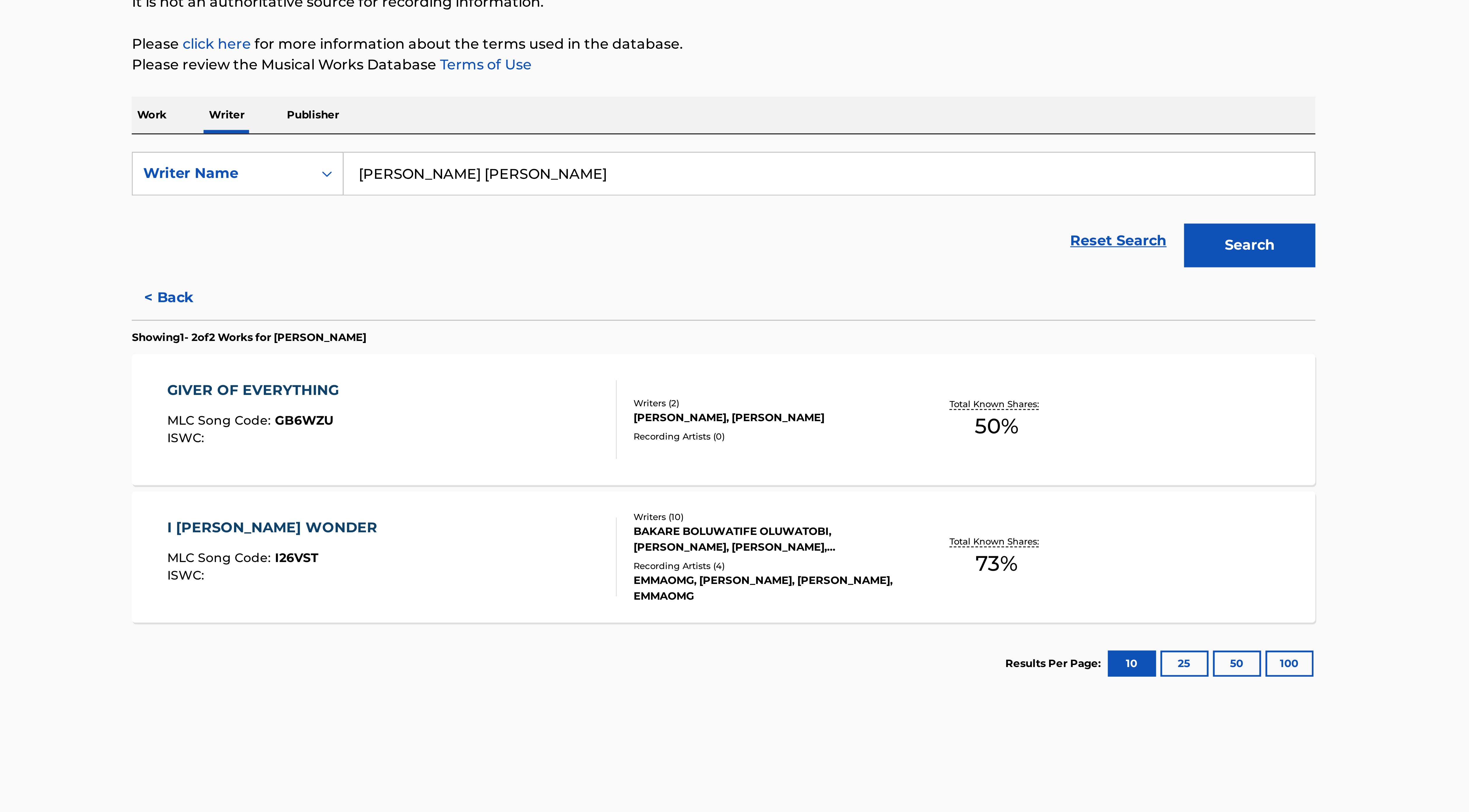
type input "[PERSON_NAME] [PERSON_NAME]"
click at [723, 154] on button "Search" at bounding box center [909, 161] width 44 height 14
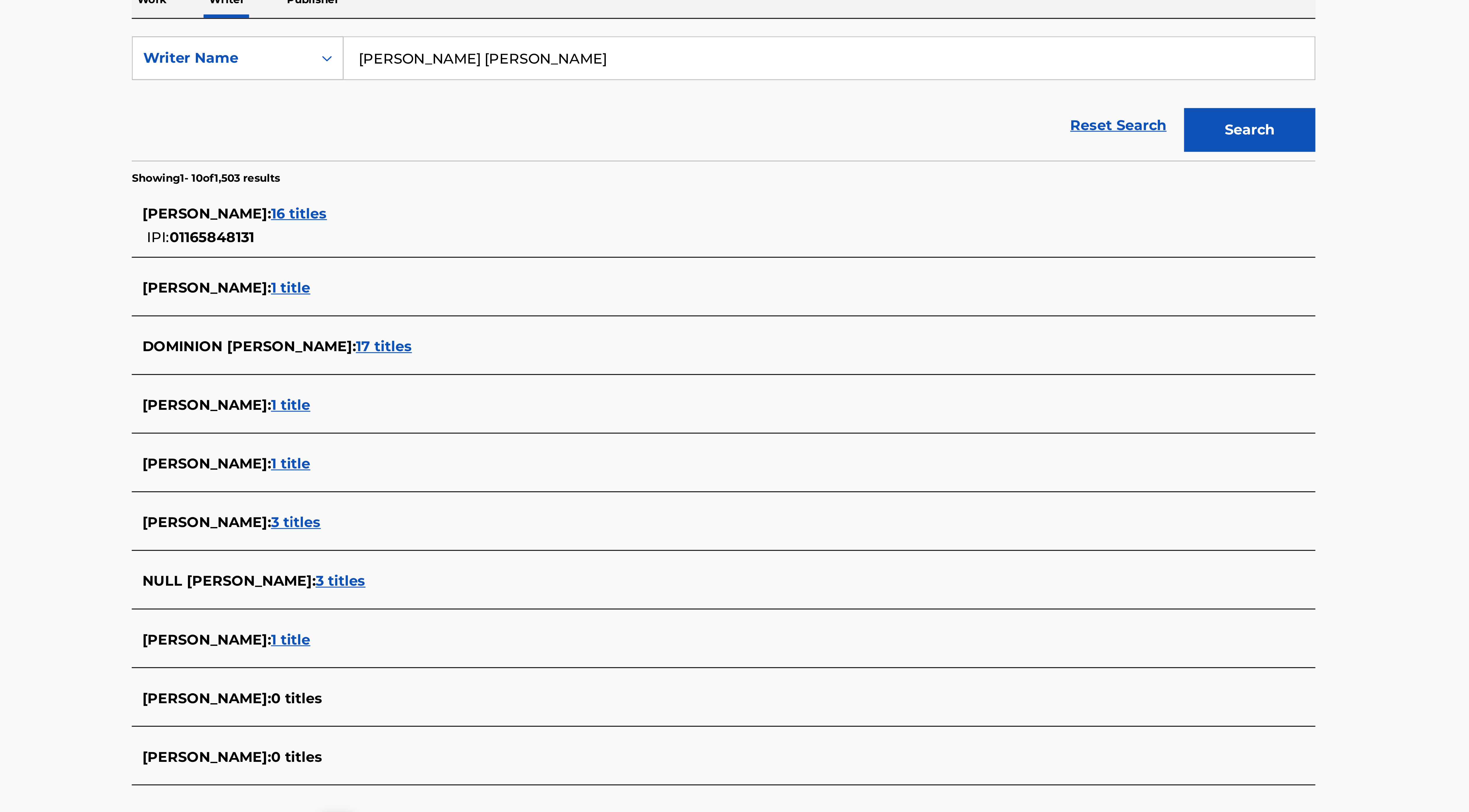
click at [592, 187] on span "16 titles" at bounding box center [592, 189] width 18 height 5
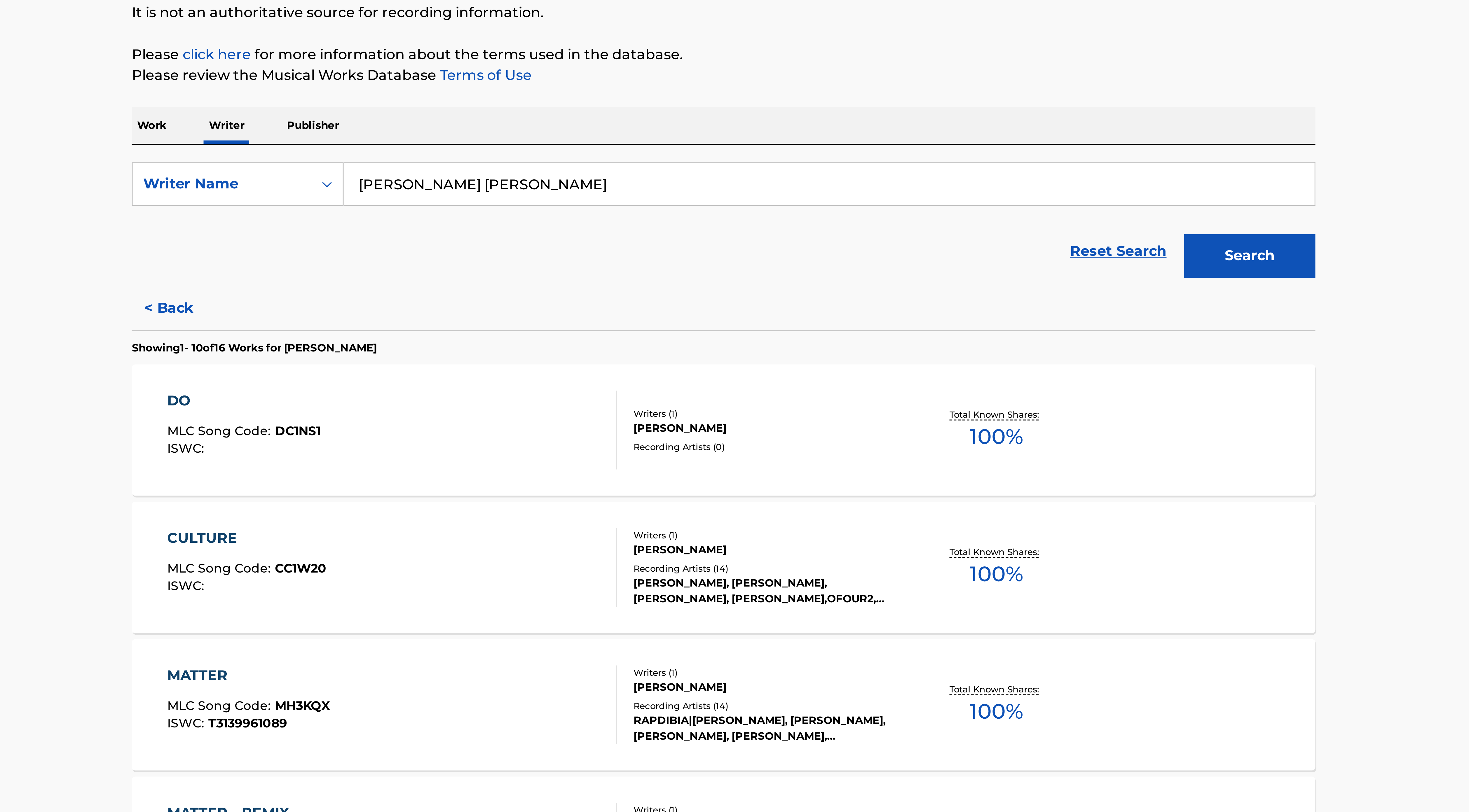
click at [723, 222] on div "[PERSON_NAME], [PERSON_NAME], [PERSON_NAME], [PERSON_NAME],OFOUR2, SPYKI" at bounding box center [748, 273] width 88 height 11
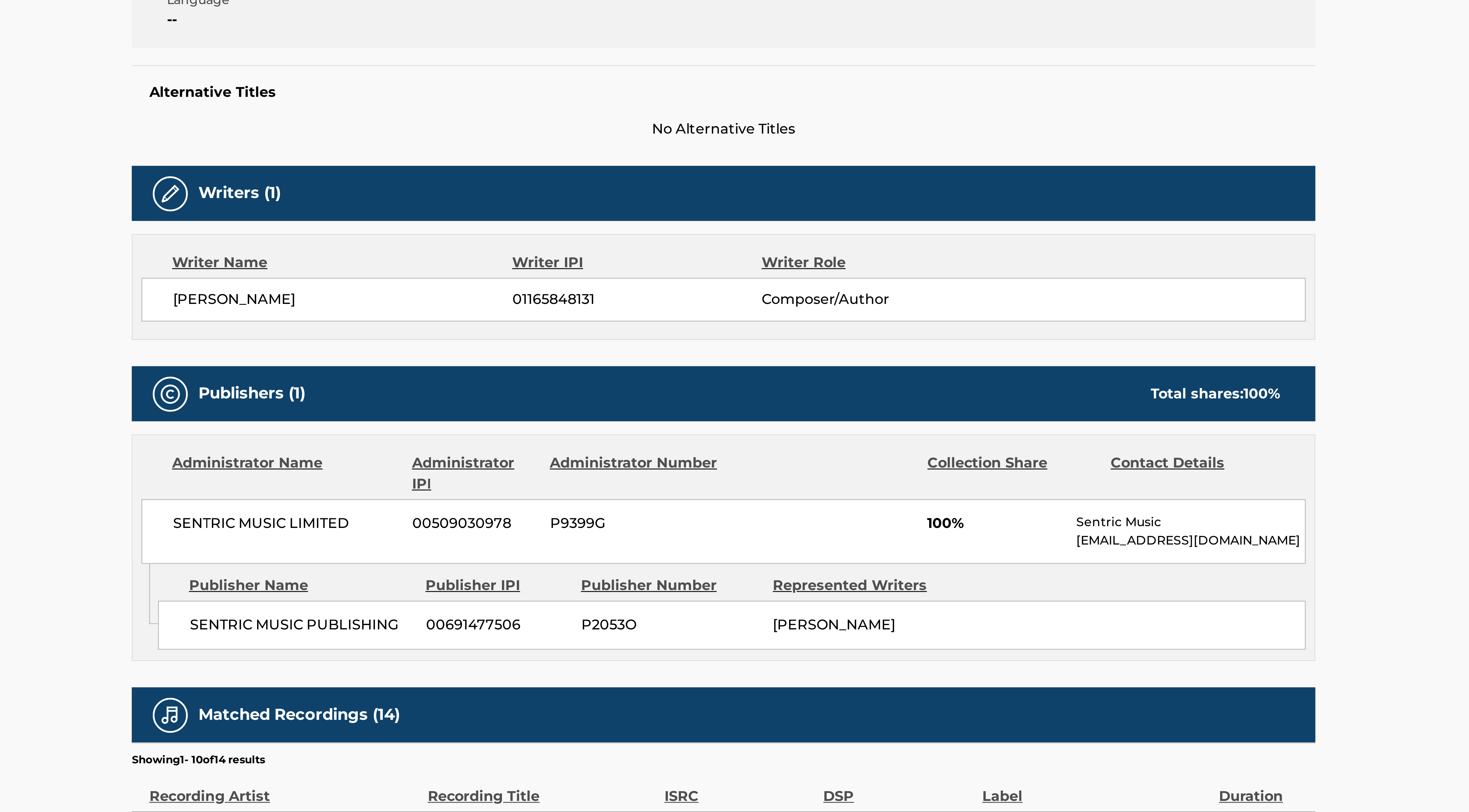
drag, startPoint x: 741, startPoint y: 272, endPoint x: 746, endPoint y: 337, distance: 65.2
click at [723, 222] on div "Publisher Number" at bounding box center [717, 345] width 60 height 7
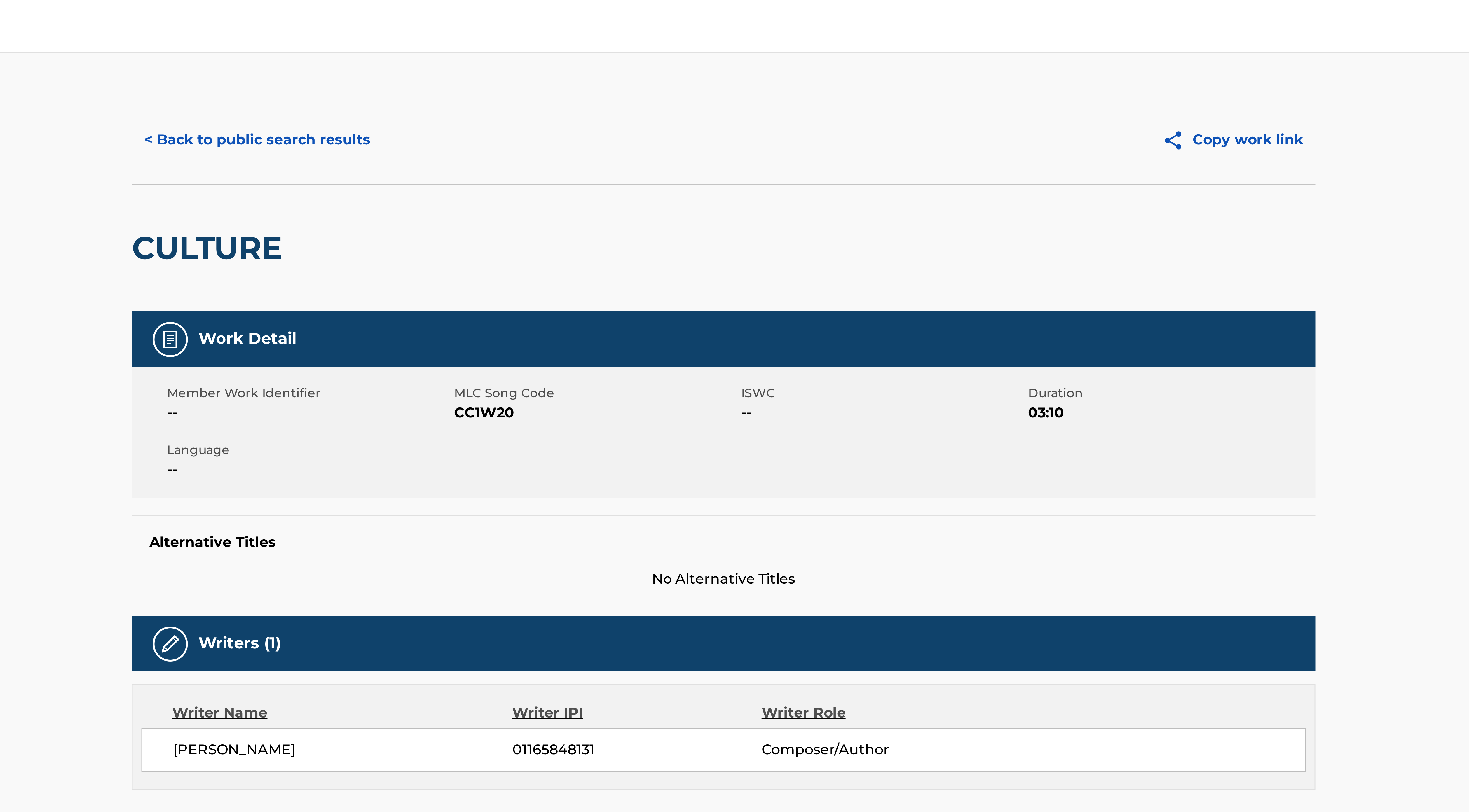
click at [608, 47] on button "< Back to public search results" at bounding box center [579, 47] width 84 height 14
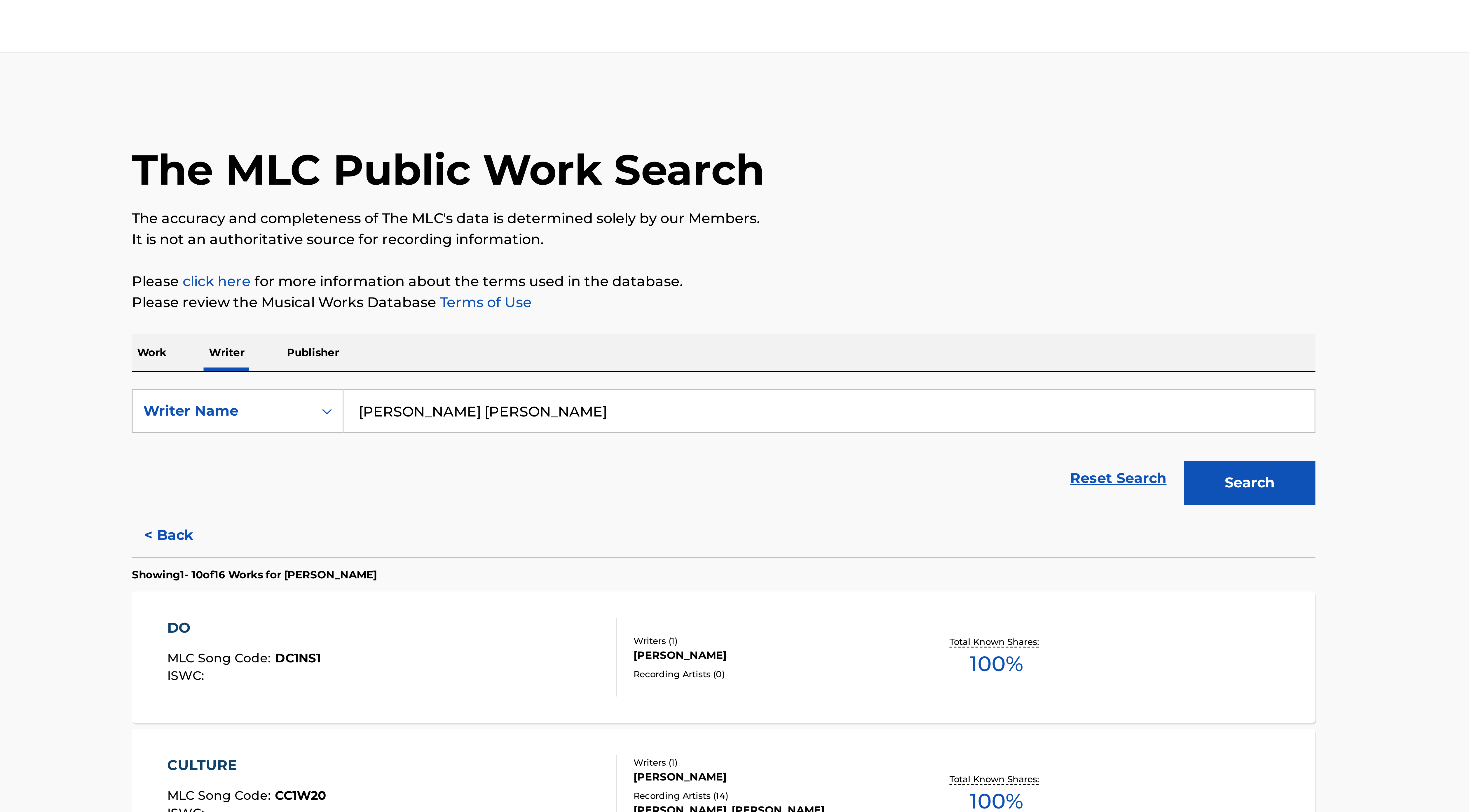
click at [645, 138] on input "[PERSON_NAME] [PERSON_NAME]" at bounding box center [769, 137] width 324 height 14
paste input "[PERSON_NAME]"
type input "oluwafisayomi samson"
click at [723, 166] on button "Search" at bounding box center [909, 161] width 44 height 14
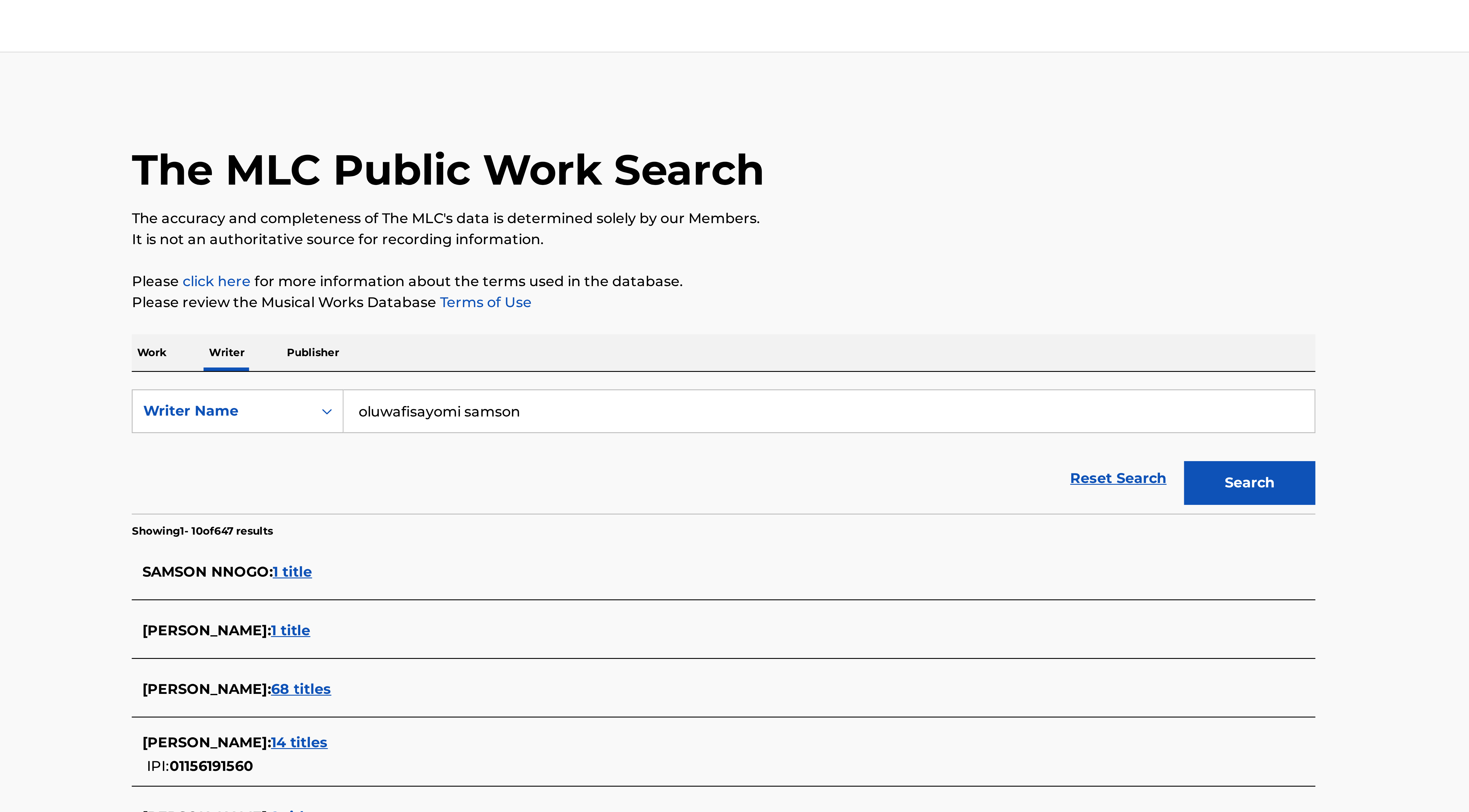
click at [723, 162] on div "Reset Search Search" at bounding box center [734, 159] width 395 height 23
click at [723, 156] on div "Reset Search Search" at bounding box center [734, 159] width 395 height 23
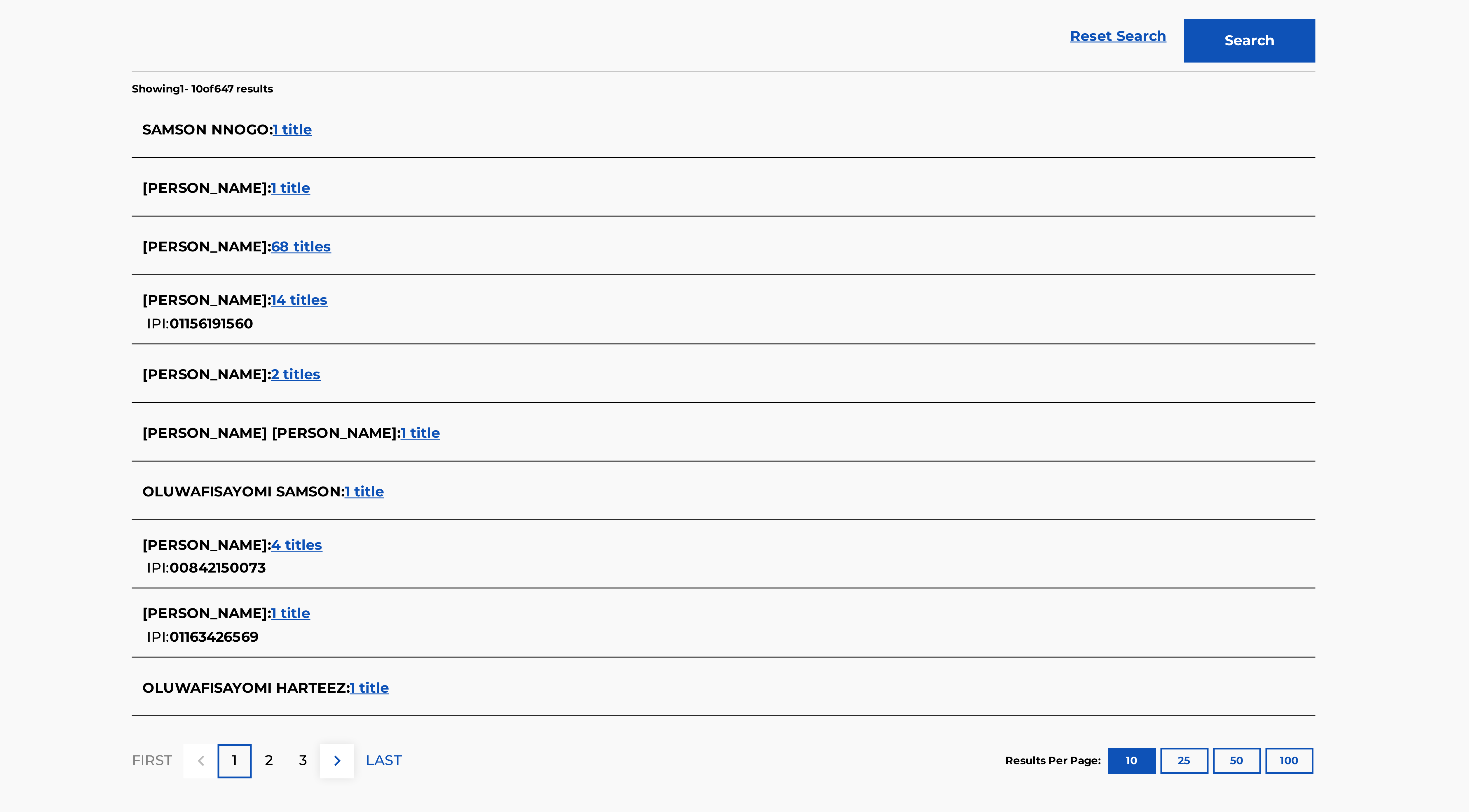
click at [617, 222] on span "1 title" at bounding box center [616, 377] width 13 height 5
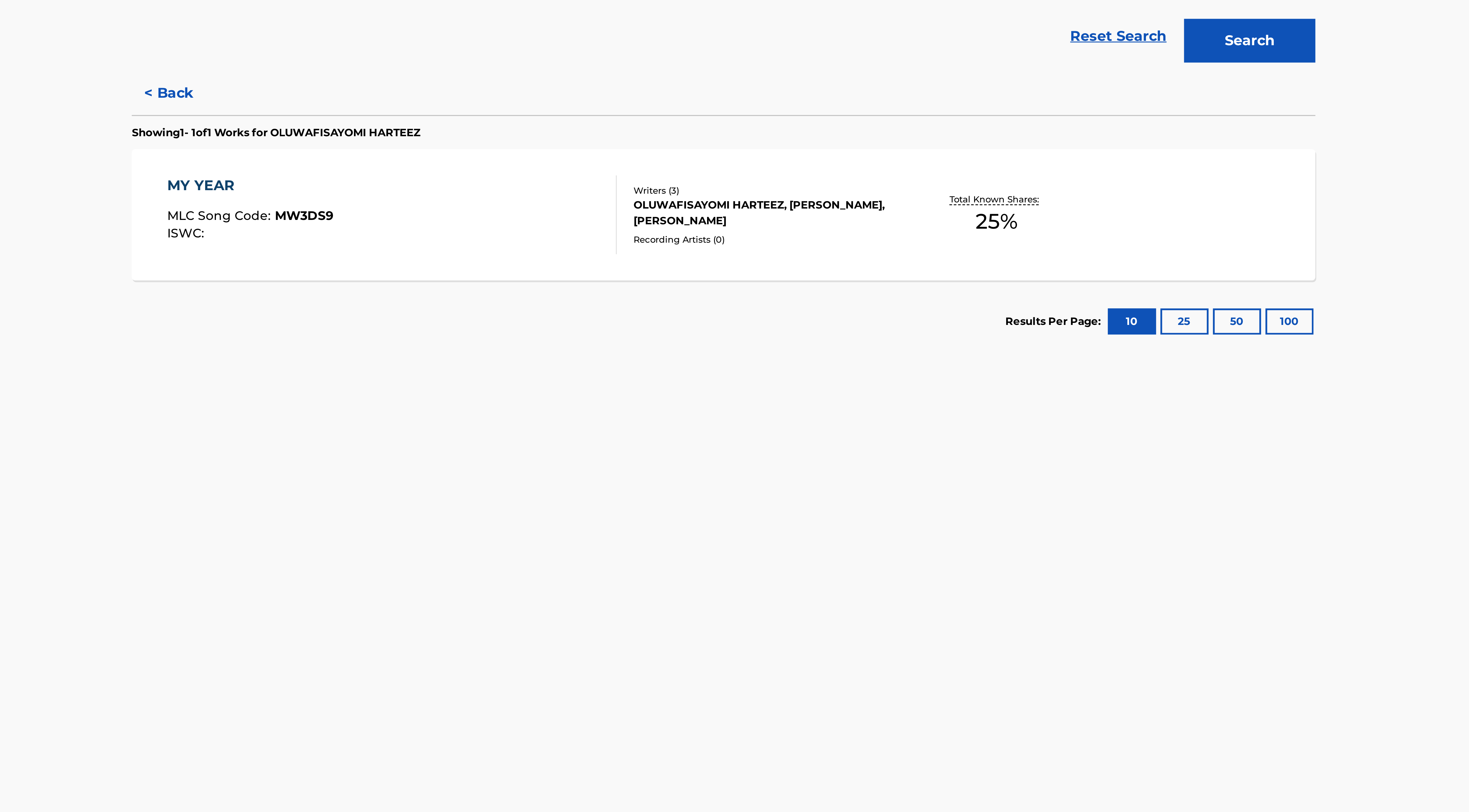
click at [669, 222] on div "MY YEAR MLC Song Code : MW3DS9 ISWC :" at bounding box center [624, 219] width 150 height 26
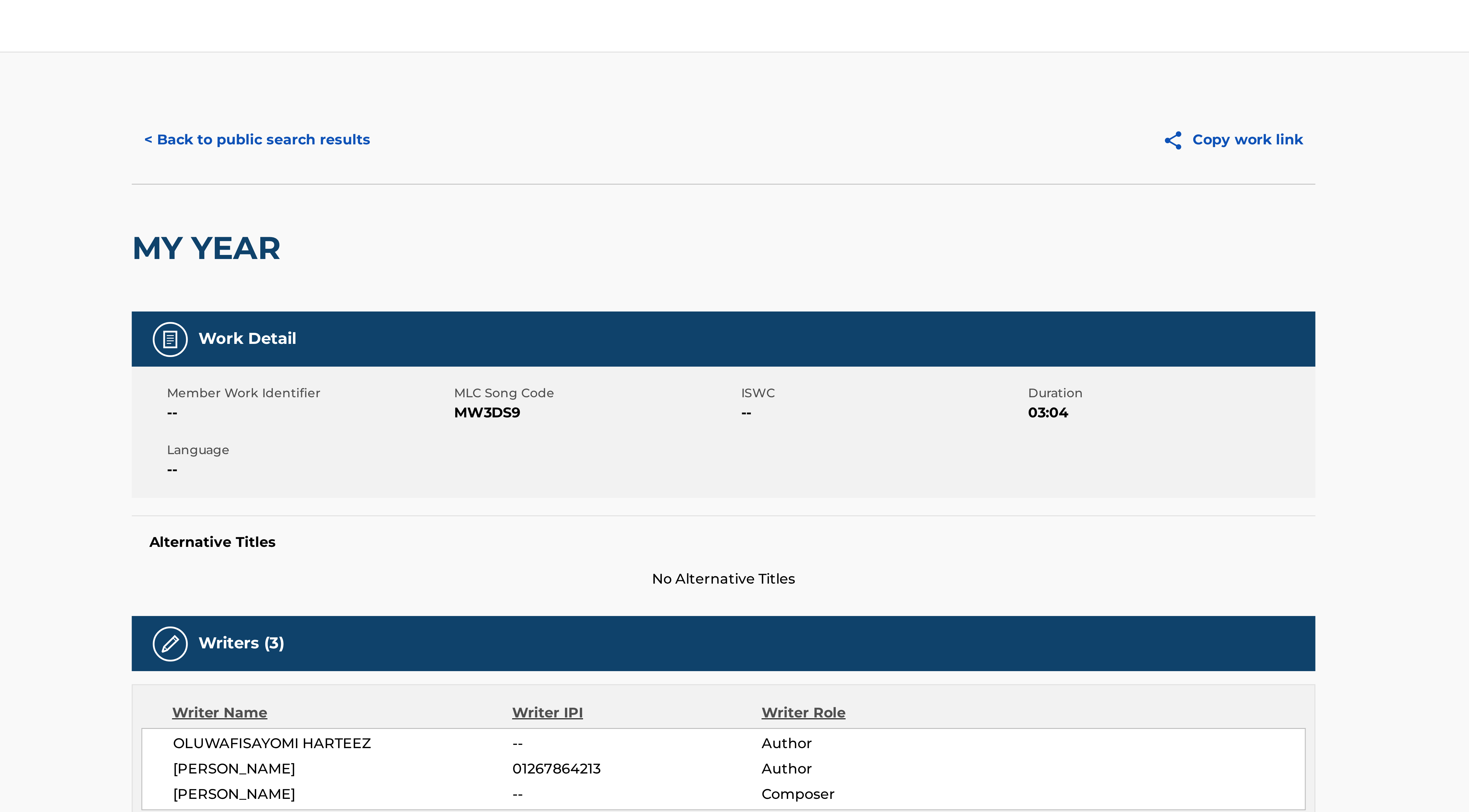
click at [582, 46] on button "< Back to public search results" at bounding box center [579, 47] width 84 height 14
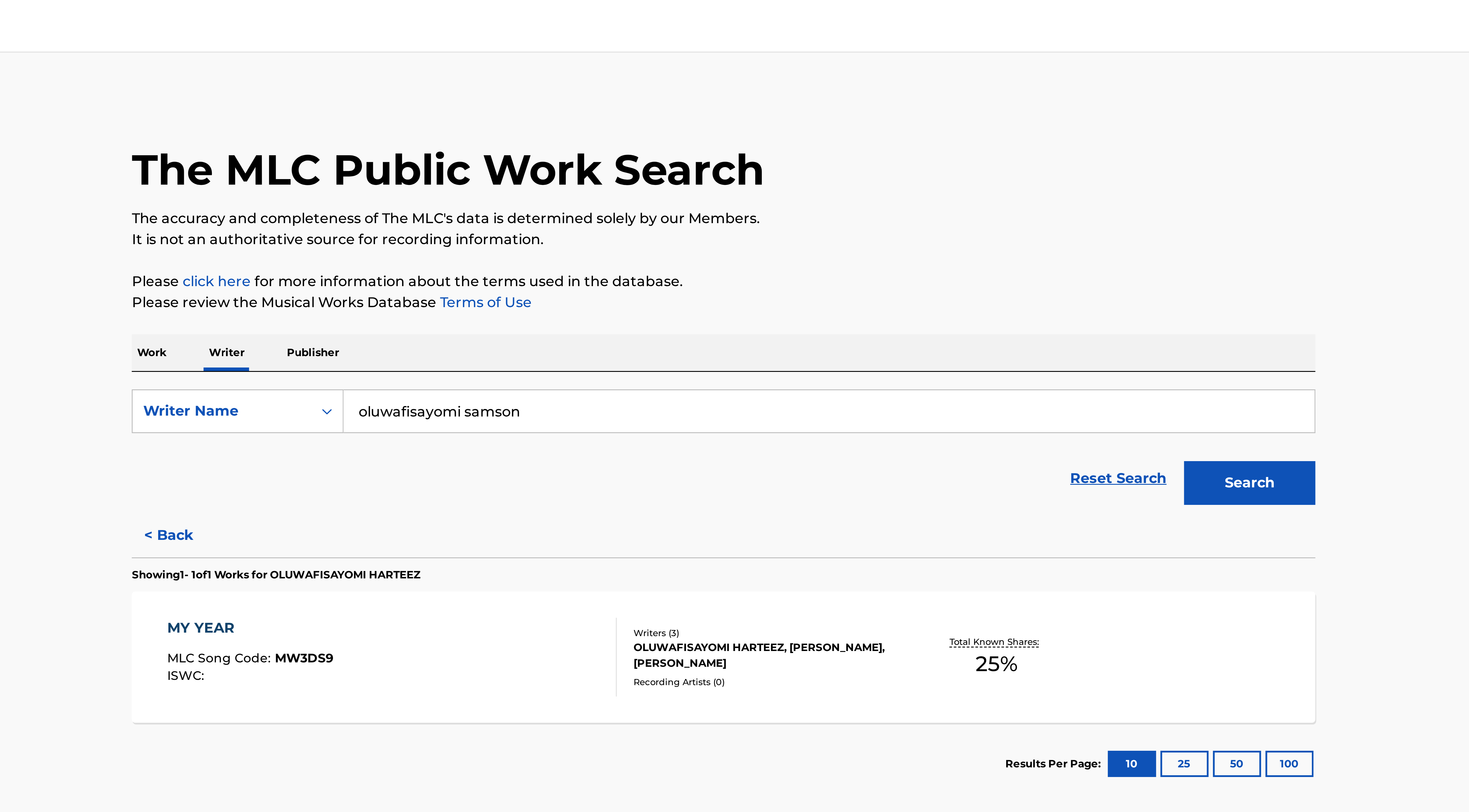
click at [723, 161] on button "Search" at bounding box center [909, 161] width 44 height 14
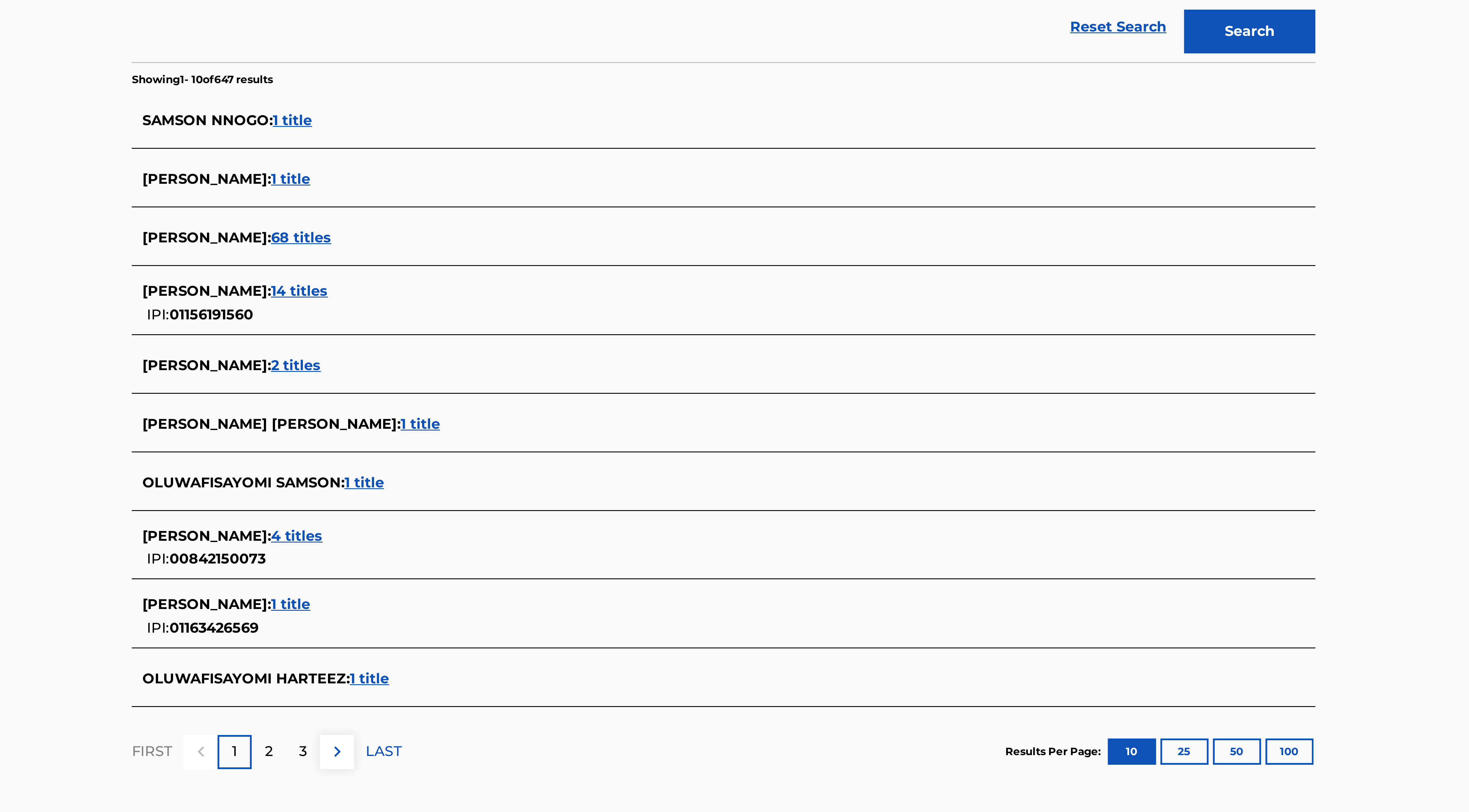
click at [602, 222] on span "14 titles" at bounding box center [592, 247] width 19 height 5
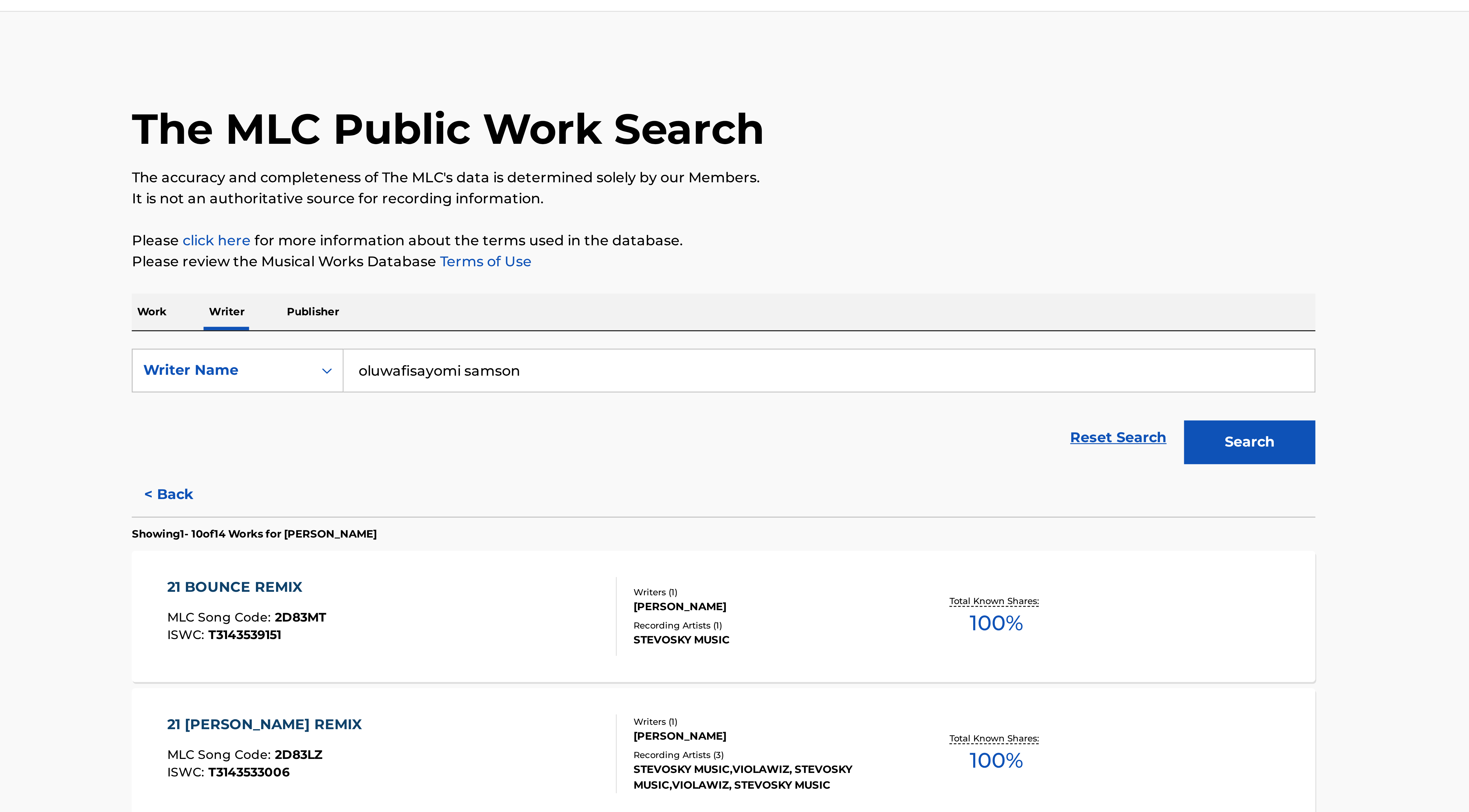
click at [550, 180] on button "< Back" at bounding box center [554, 178] width 35 height 14
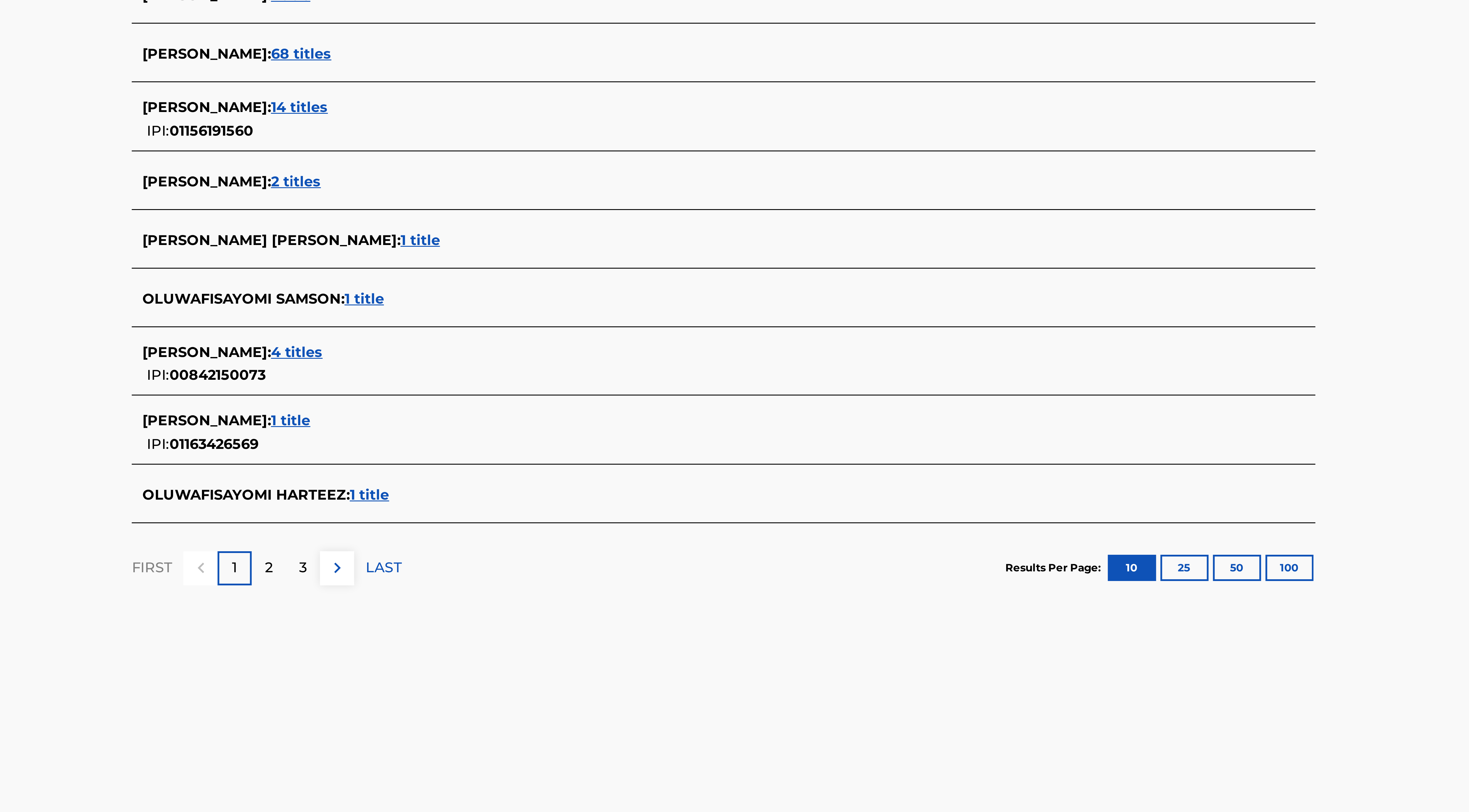
click at [612, 222] on span "1 title" at bounding box center [615, 311] width 13 height 5
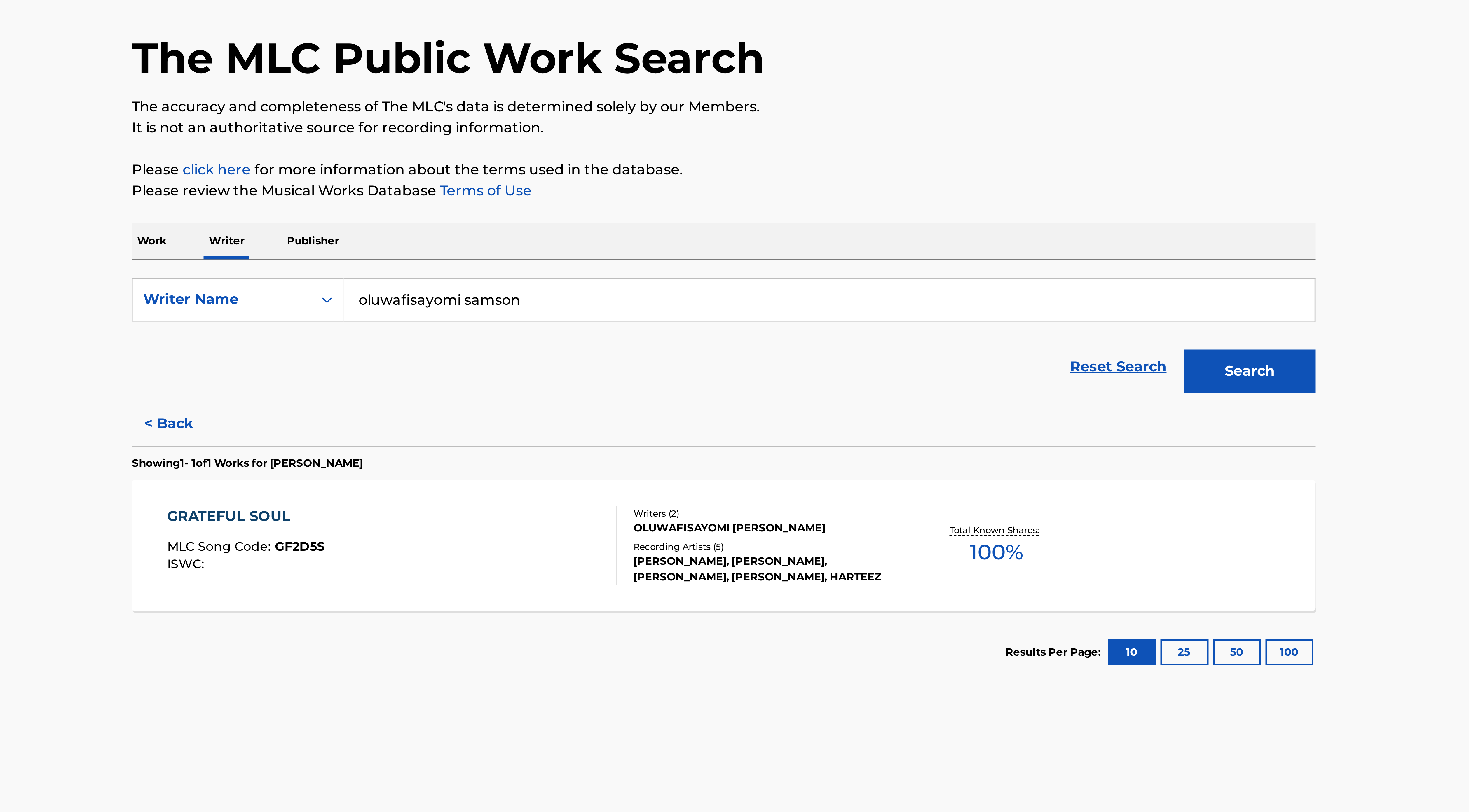
click at [708, 211] on div "OLUWAFISAYOMI [PERSON_NAME]" at bounding box center [748, 213] width 88 height 5
